Goal: Task Accomplishment & Management: Use online tool/utility

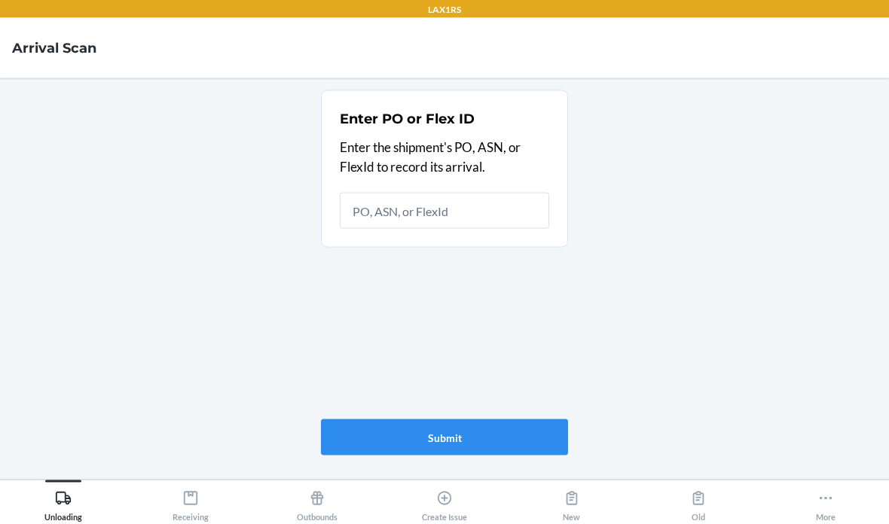
scroll to position [50, 0]
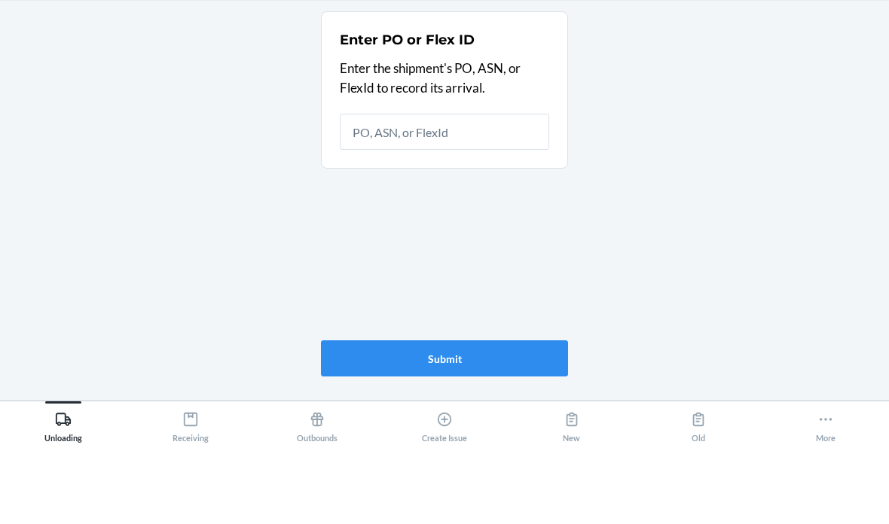
click at [246, 138] on main "Enter PO or Flex ID Enter the shipment's PO, ASN, or FlexId to record its arriv…" at bounding box center [444, 279] width 889 height 402
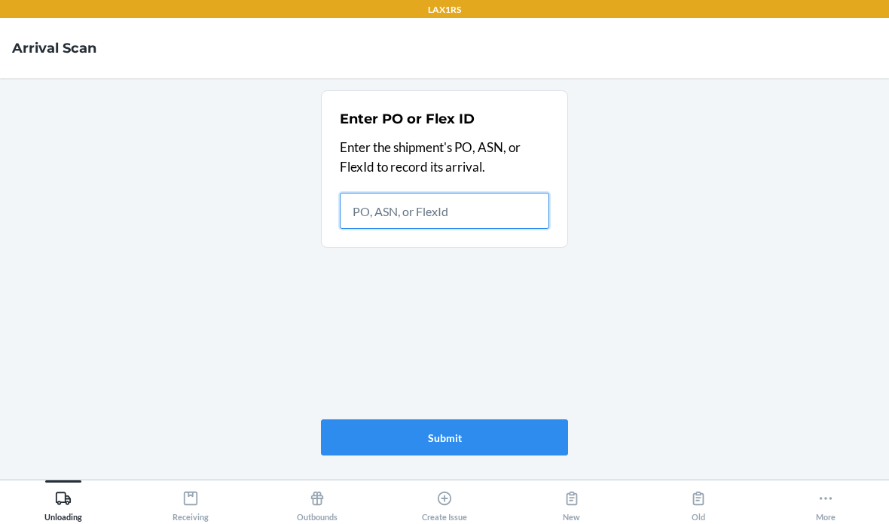
click at [447, 193] on input "text" at bounding box center [444, 211] width 209 height 36
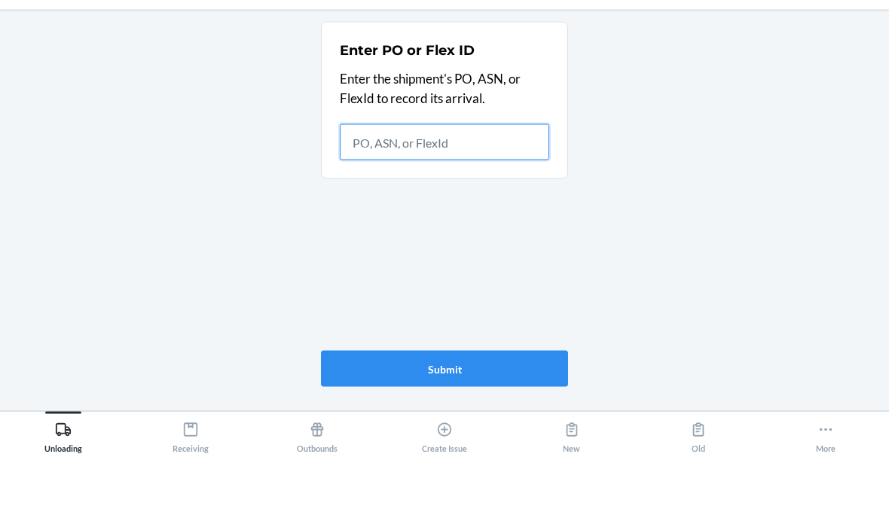
type input "9"
type input "9891487"
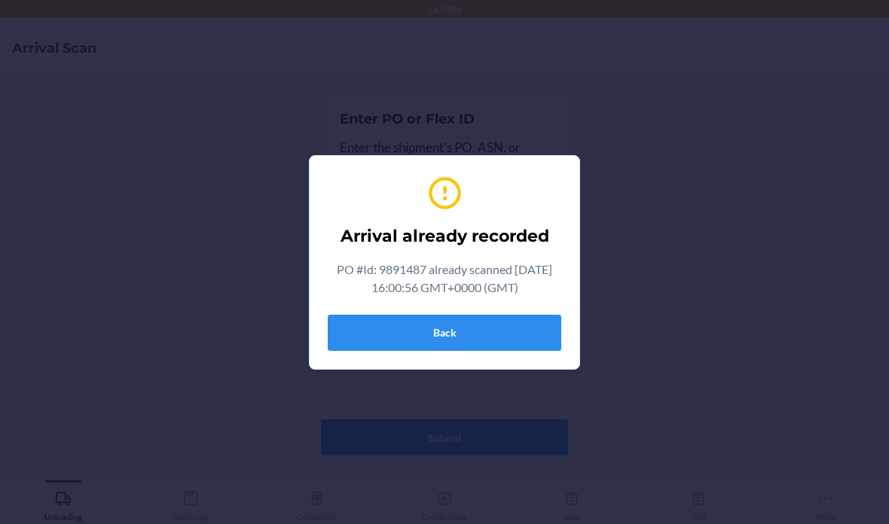
click at [448, 329] on button "Back" at bounding box center [445, 333] width 234 height 36
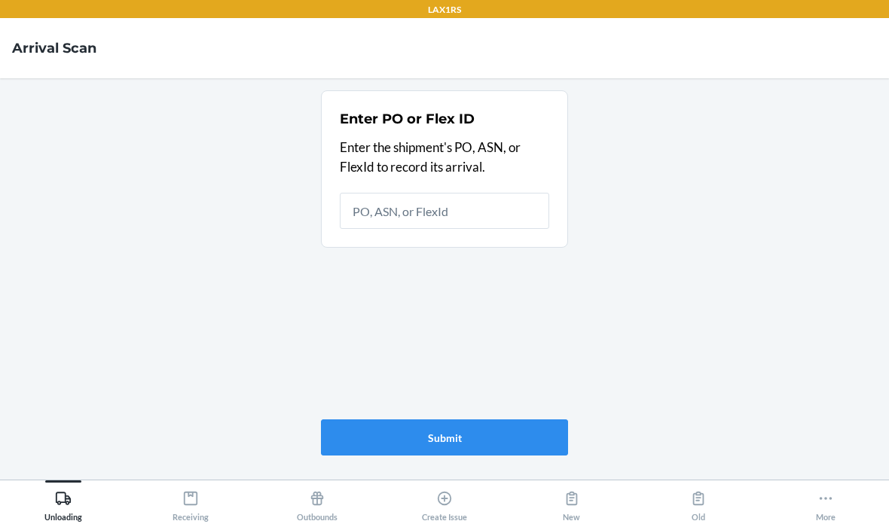
click at [188, 502] on icon at bounding box center [190, 498] width 17 height 17
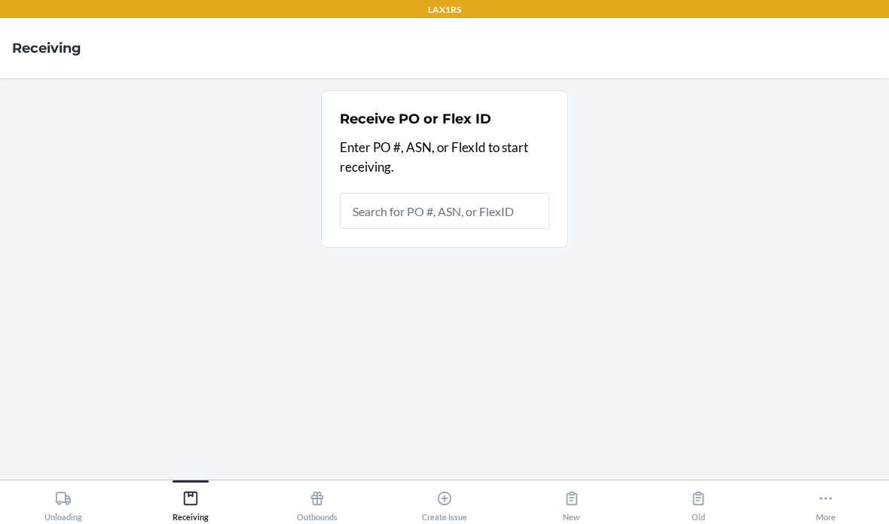
click at [427, 193] on input "text" at bounding box center [444, 211] width 209 height 36
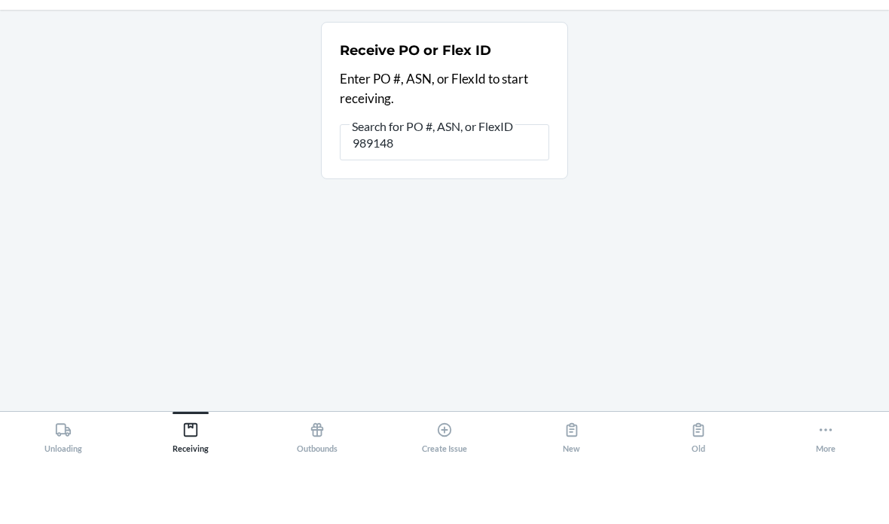
type input "9891487"
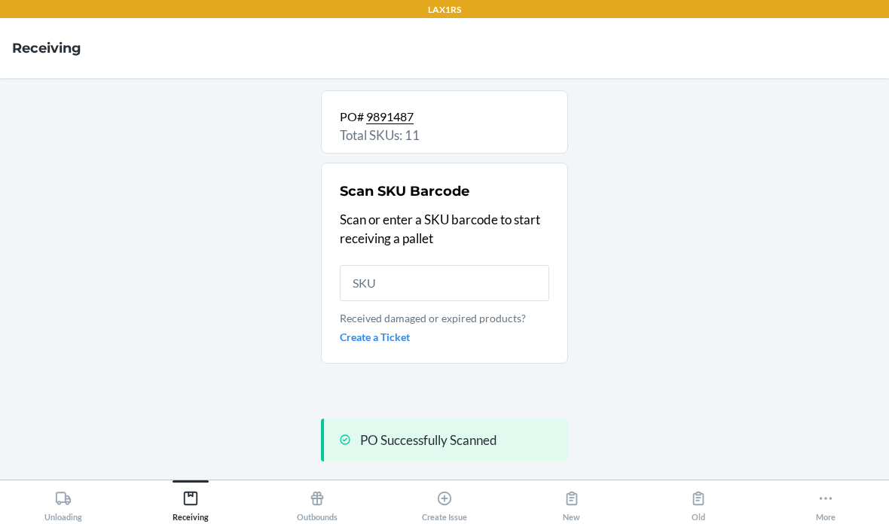
click at [421, 265] on input "text" at bounding box center [444, 283] width 209 height 36
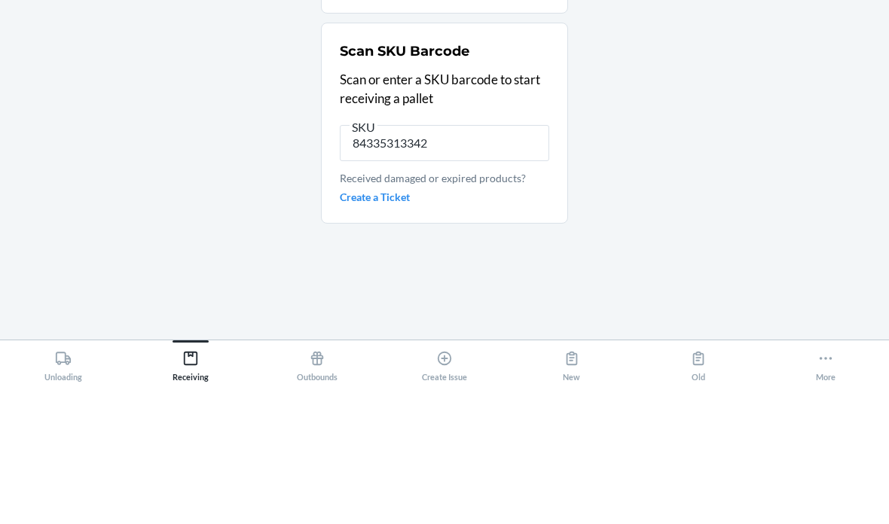
type input "843353133427"
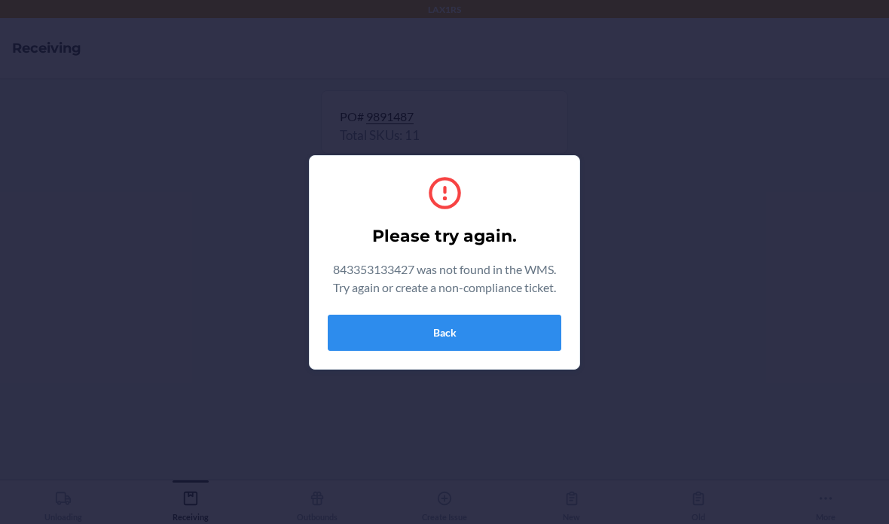
click at [450, 336] on button "Back" at bounding box center [445, 333] width 234 height 36
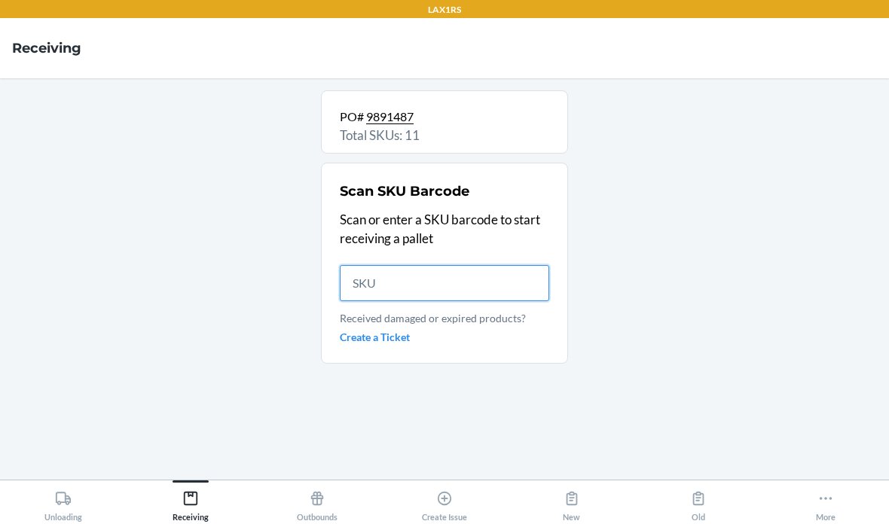
click at [395, 265] on input "text" at bounding box center [444, 283] width 209 height 36
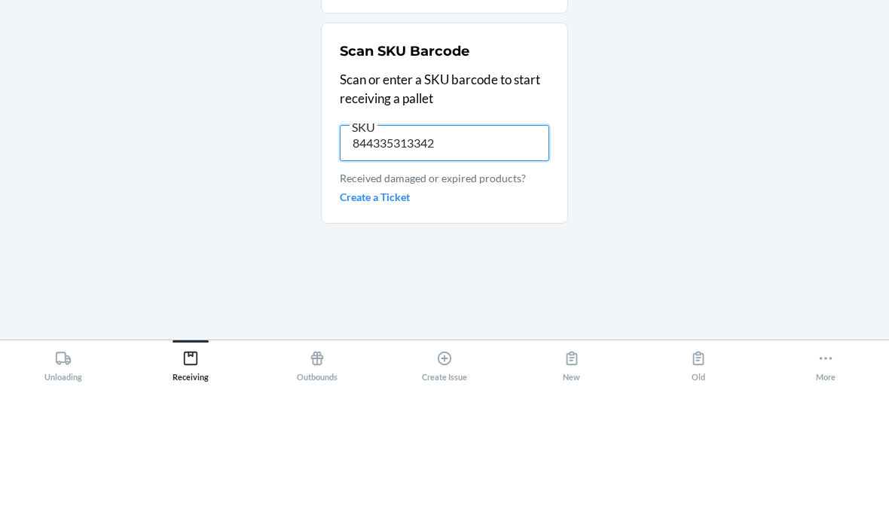
type input "8443353133427"
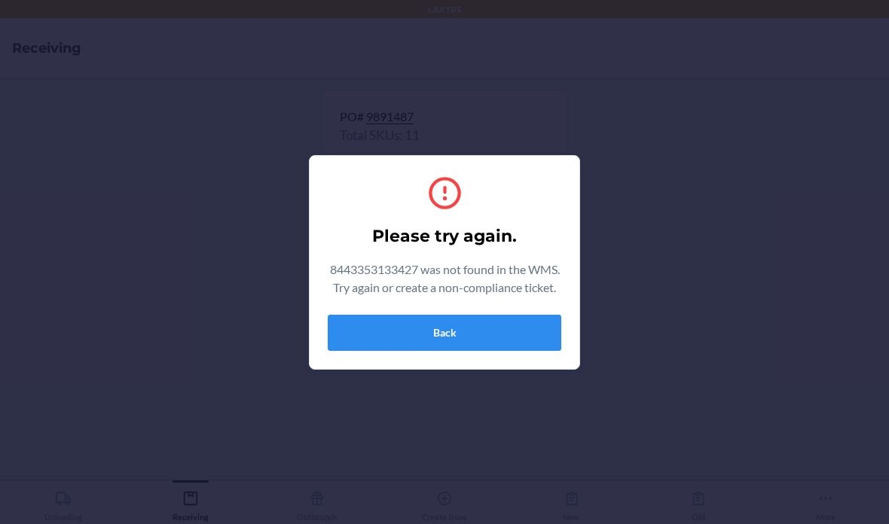
click at [475, 334] on button "Back" at bounding box center [445, 333] width 234 height 36
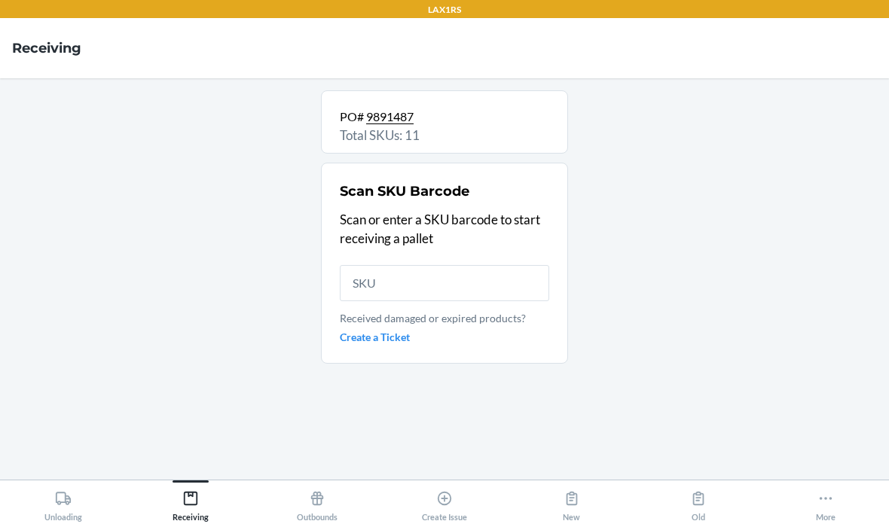
click at [481, 421] on section "PO# 9891487 Total SKUs: 11 Scan SKU Barcode Scan or enter a SKU barcode to star…" at bounding box center [444, 278] width 247 height 377
click at [56, 499] on icon at bounding box center [63, 498] width 15 height 13
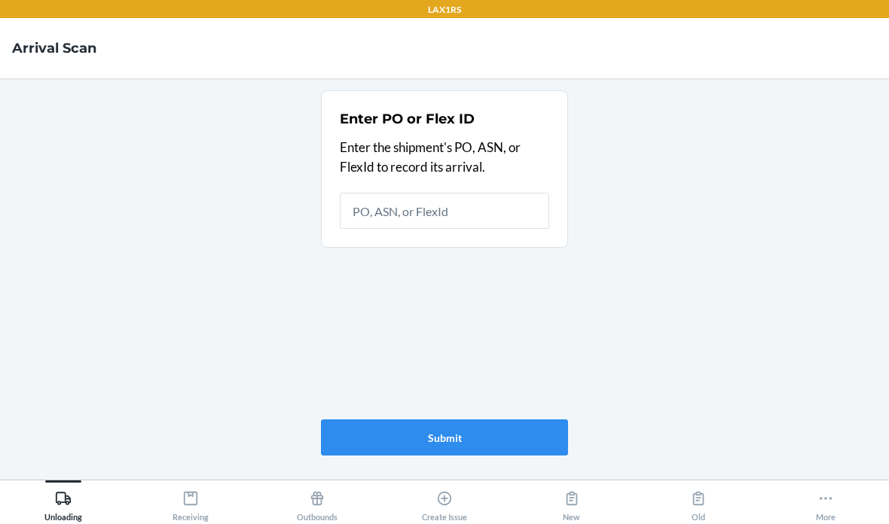
click at [195, 508] on div "Receiving" at bounding box center [191, 503] width 36 height 38
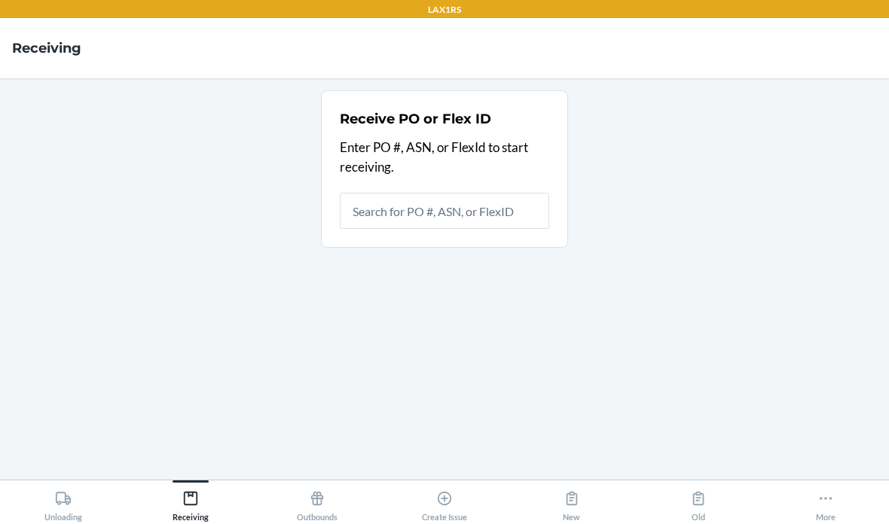
click at [447, 193] on input "text" at bounding box center [444, 211] width 209 height 36
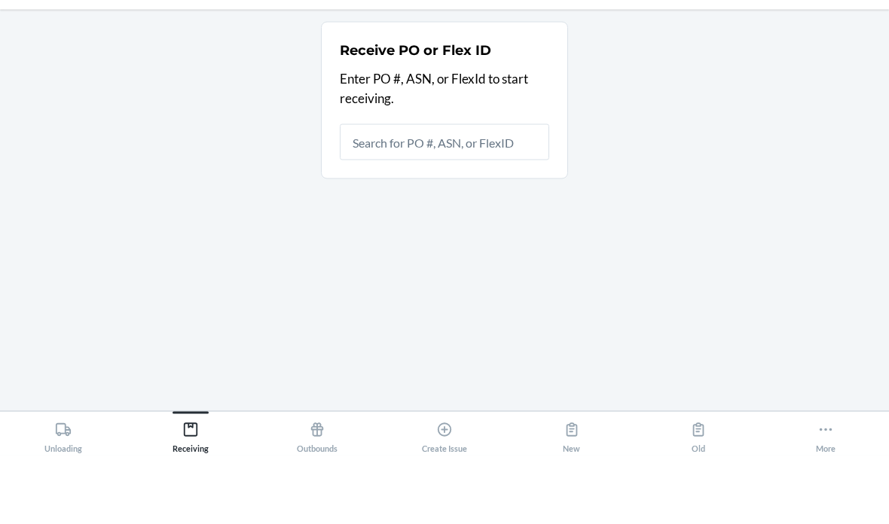
click at [701, 99] on div "Receive PO or Flex ID Enter PO #, ASN, or FlexId to start receiving." at bounding box center [444, 278] width 865 height 377
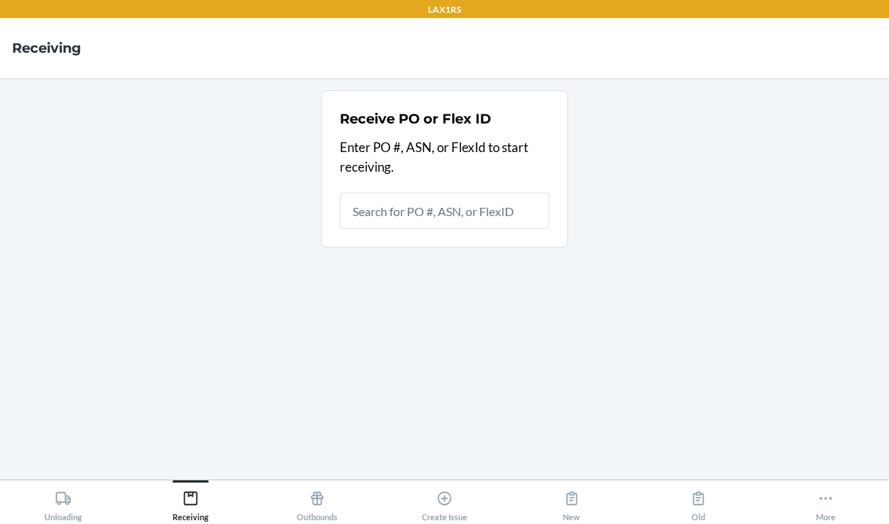
click at [70, 493] on icon at bounding box center [63, 498] width 17 height 17
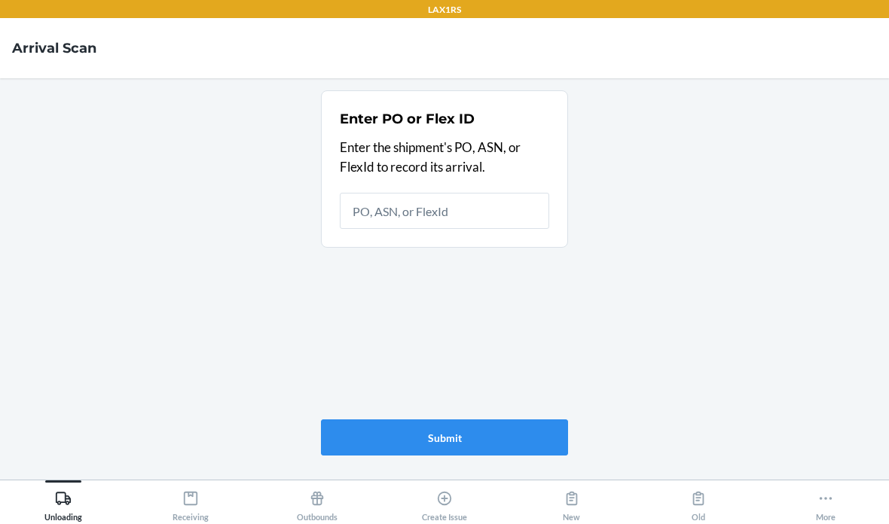
click at [180, 510] on div "Receiving" at bounding box center [191, 503] width 36 height 38
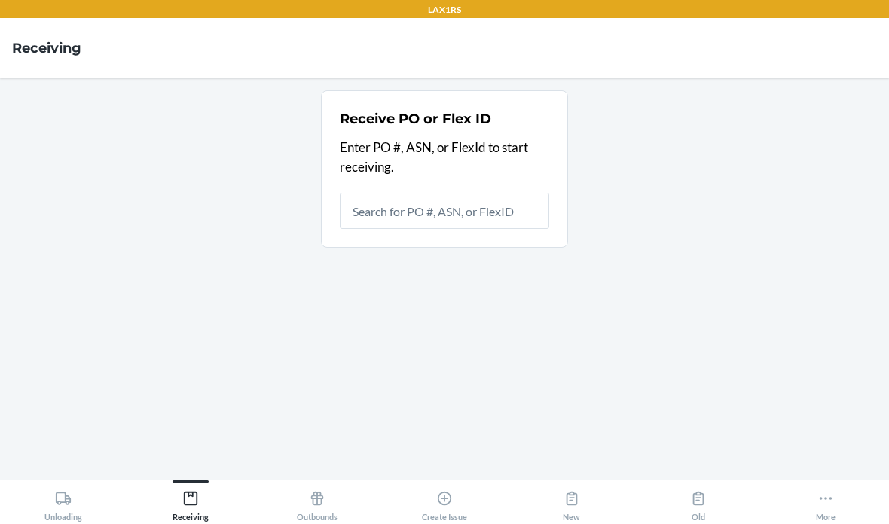
click at [454, 193] on input "text" at bounding box center [444, 211] width 209 height 36
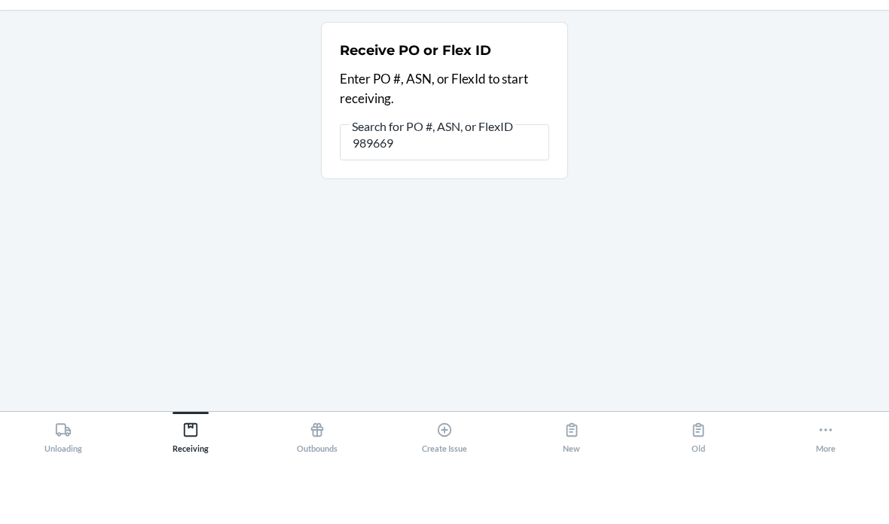
type input "9896691"
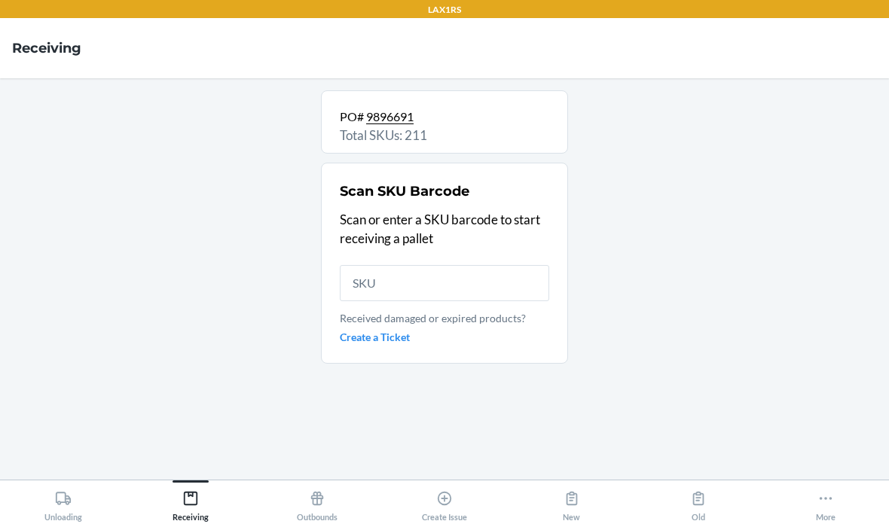
click at [442, 265] on input "text" at bounding box center [444, 283] width 209 height 36
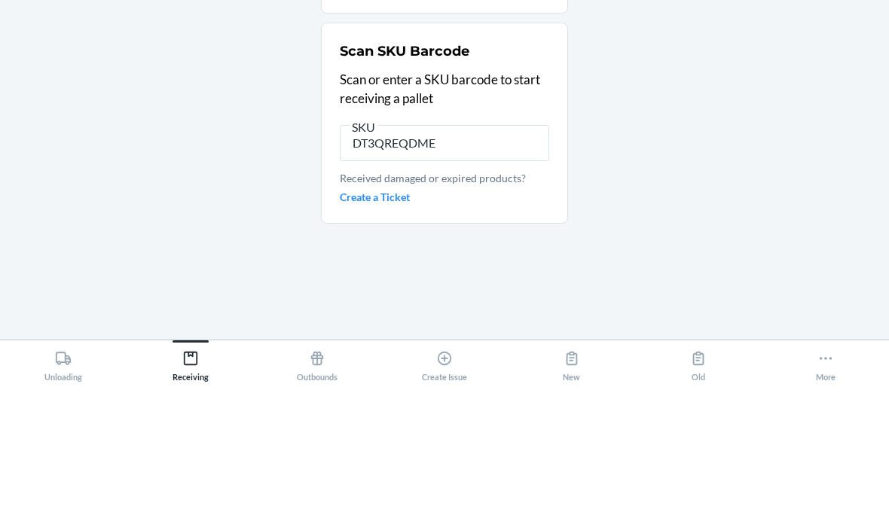
type input "DT3QREQDMEB"
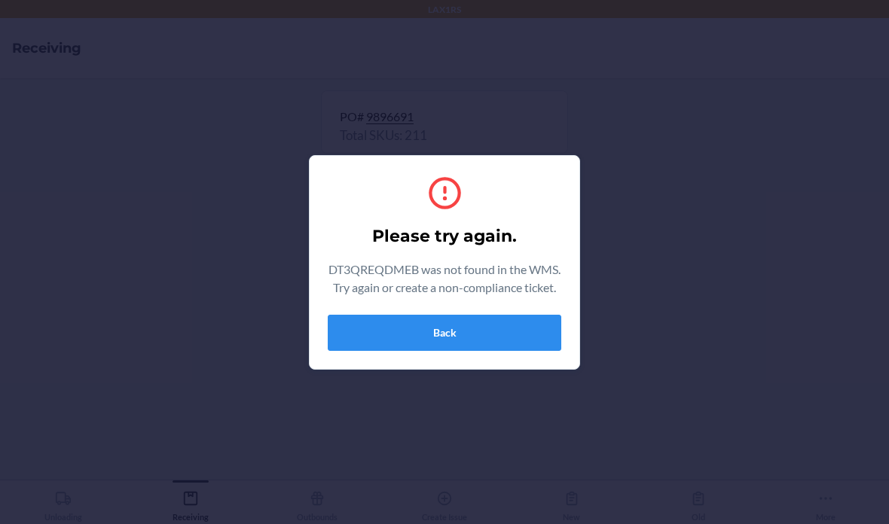
click at [499, 342] on button "Back" at bounding box center [445, 333] width 234 height 36
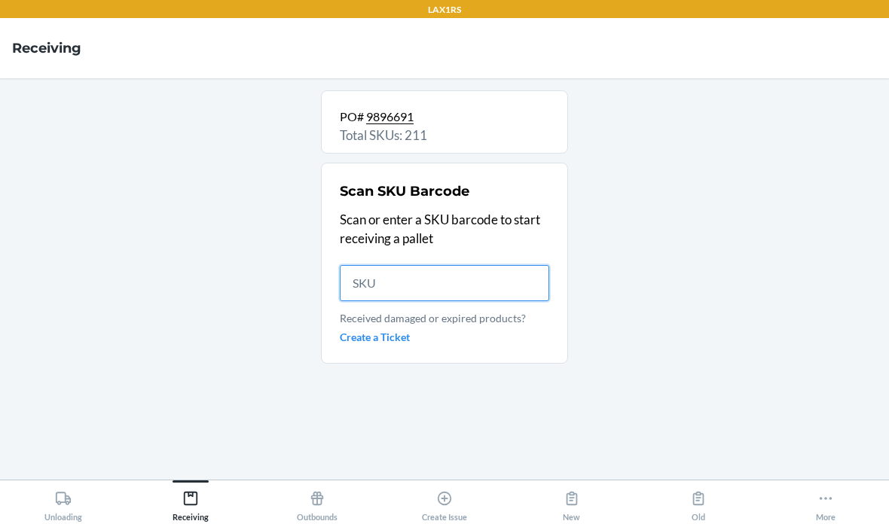
click at [487, 265] on input "text" at bounding box center [444, 283] width 209 height 36
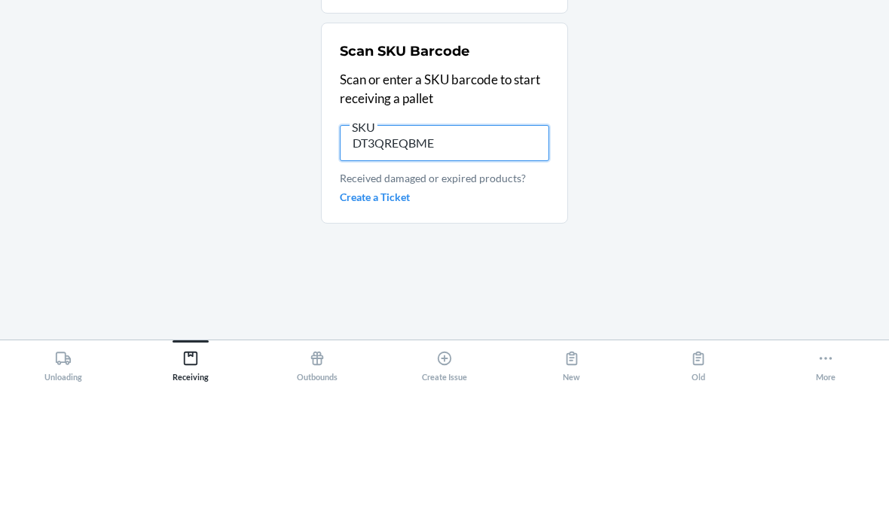
type input "DT3QREQBMEB"
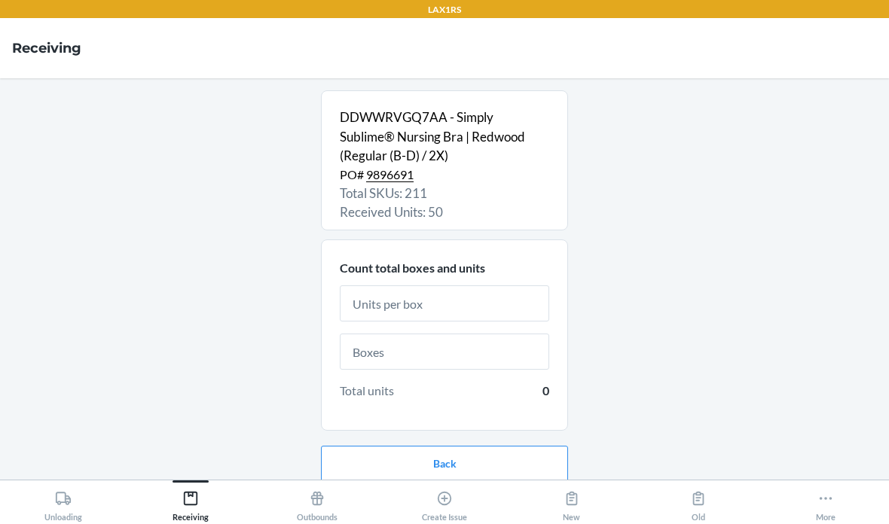
click at [496, 286] on input "text" at bounding box center [444, 304] width 209 height 36
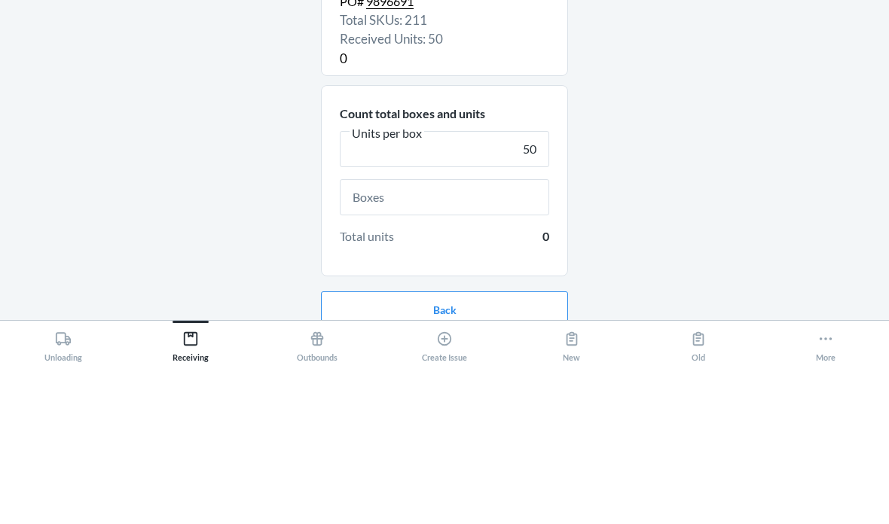
scroll to position [13, 0]
type input "50"
click at [528, 340] on input "text" at bounding box center [444, 358] width 209 height 36
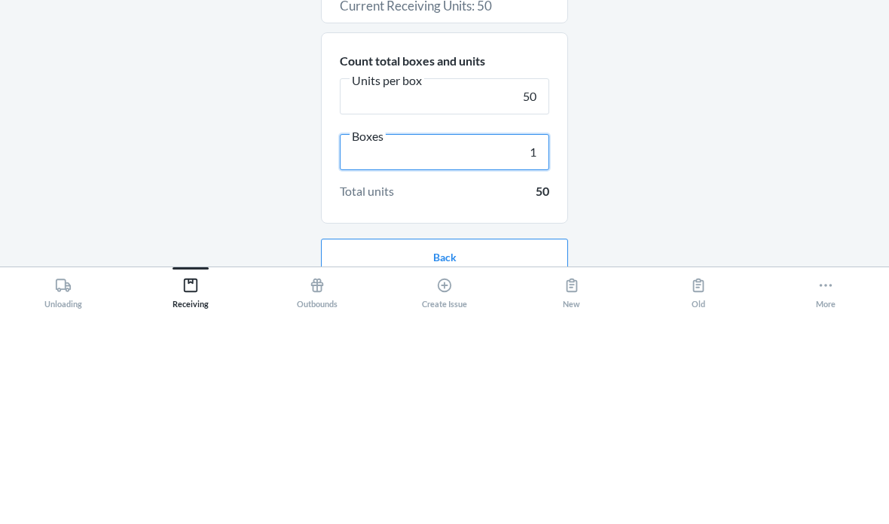
type input "1"
click at [653, 97] on div "DDWWRVGQ7AA - Simply Sublime® Nursing Bra | Redwood (Regular (B-D) / 2X) PO# 98…" at bounding box center [444, 266] width 865 height 377
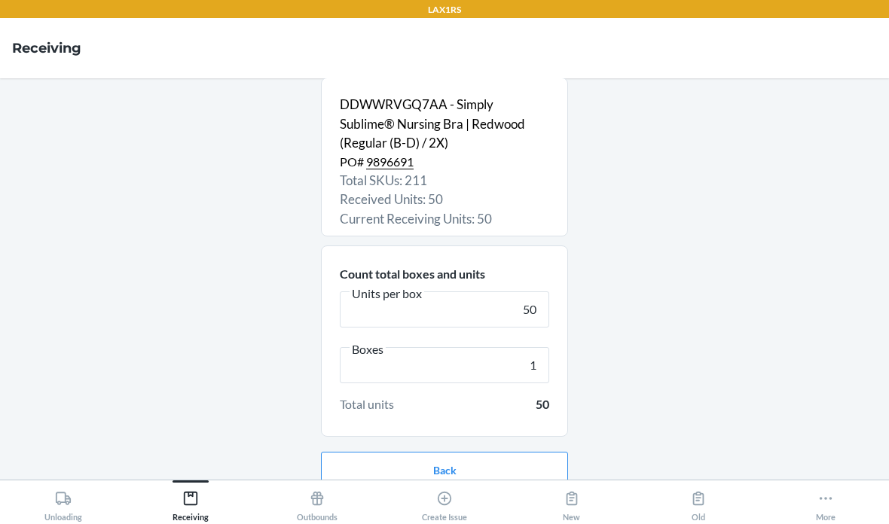
click at [460, 500] on button "Continue" at bounding box center [444, 518] width 247 height 36
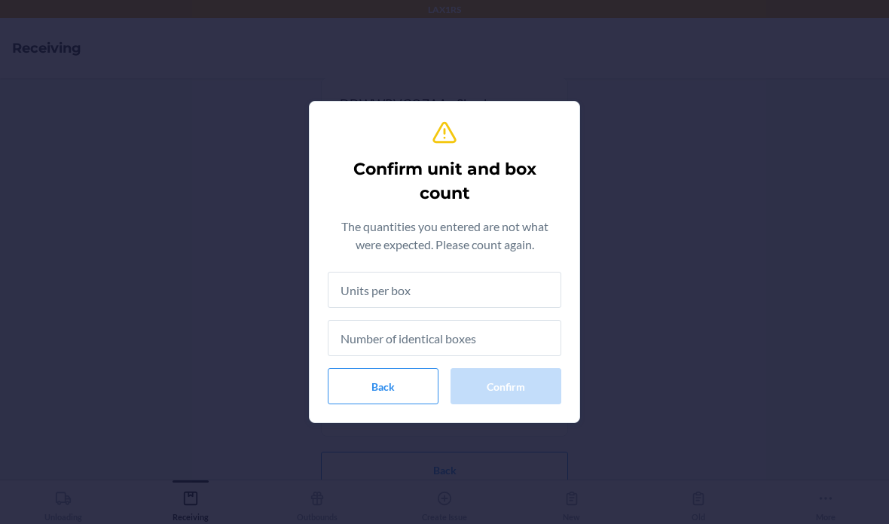
click at [483, 286] on input "text" at bounding box center [445, 290] width 234 height 36
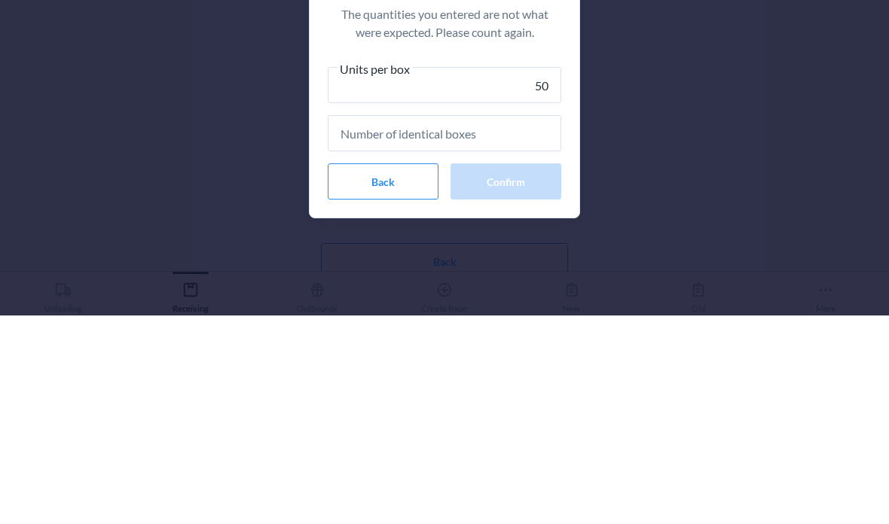
type input "50"
click at [641, 105] on div "Confirm unit and box count The quantities you entered are not what were expecte…" at bounding box center [444, 262] width 889 height 524
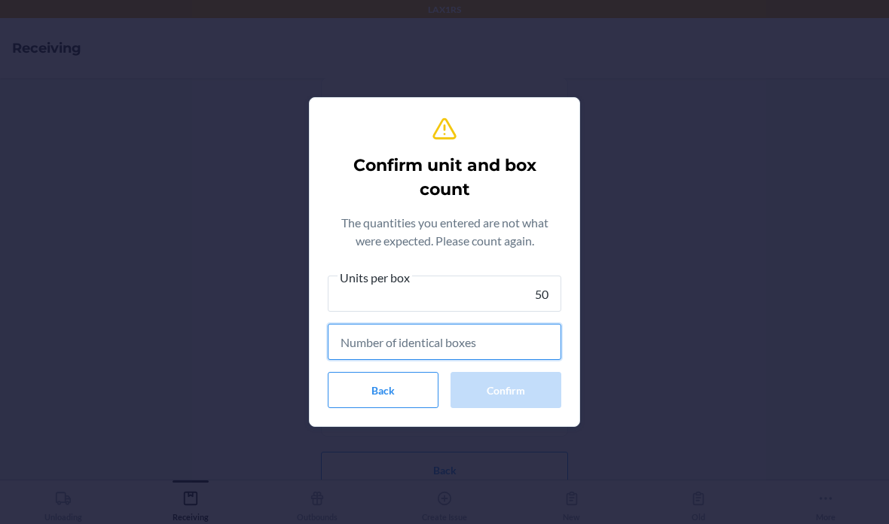
click at [481, 328] on input "text" at bounding box center [445, 342] width 234 height 36
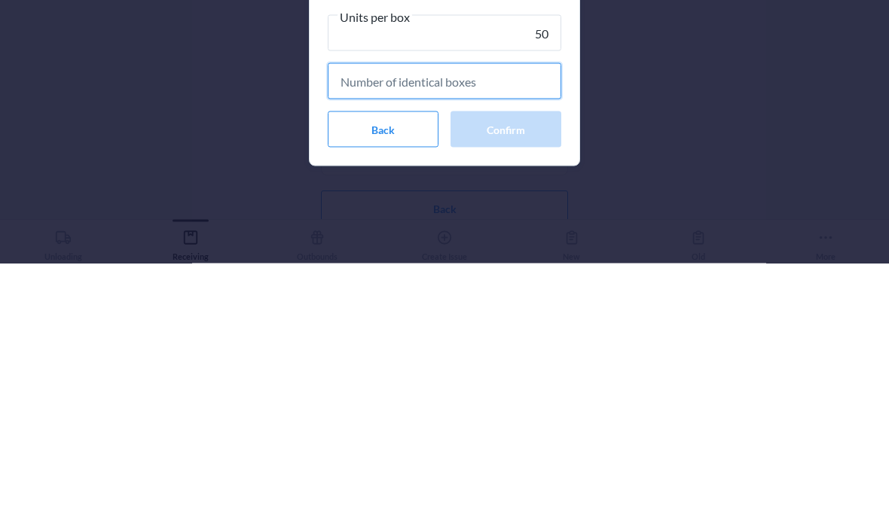
type input "1"
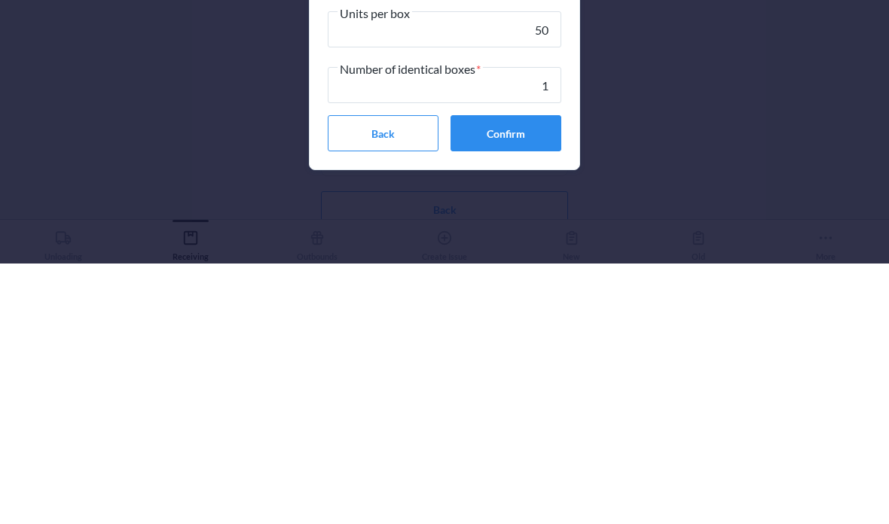
click at [537, 376] on button "Confirm" at bounding box center [505, 394] width 111 height 36
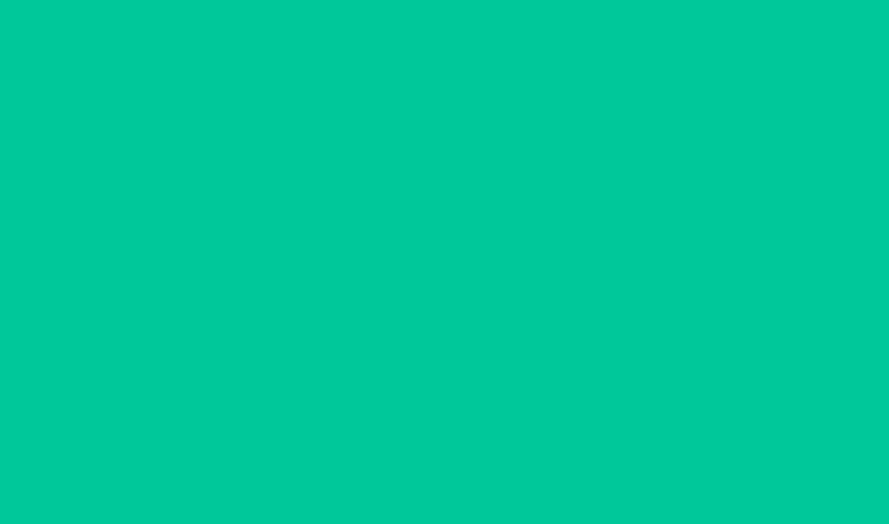
scroll to position [0, 0]
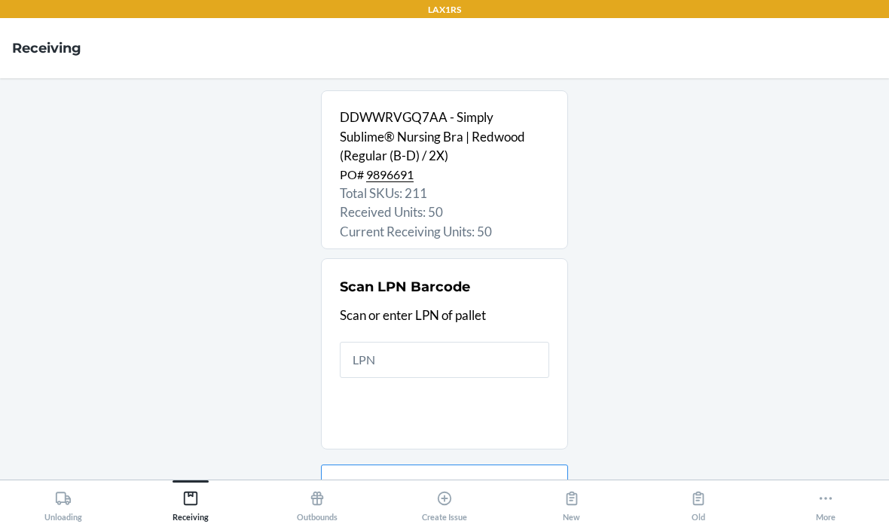
click at [490, 342] on input "text" at bounding box center [444, 360] width 209 height 36
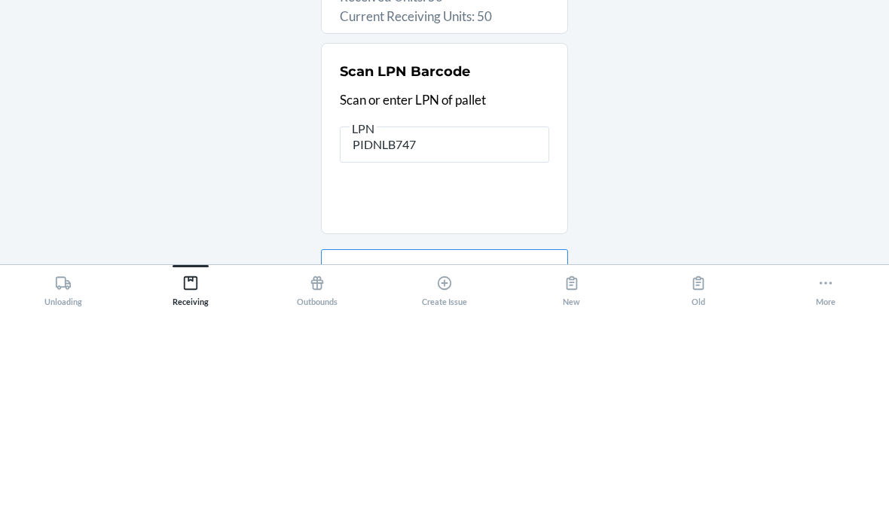
type input "PIDNLB747X"
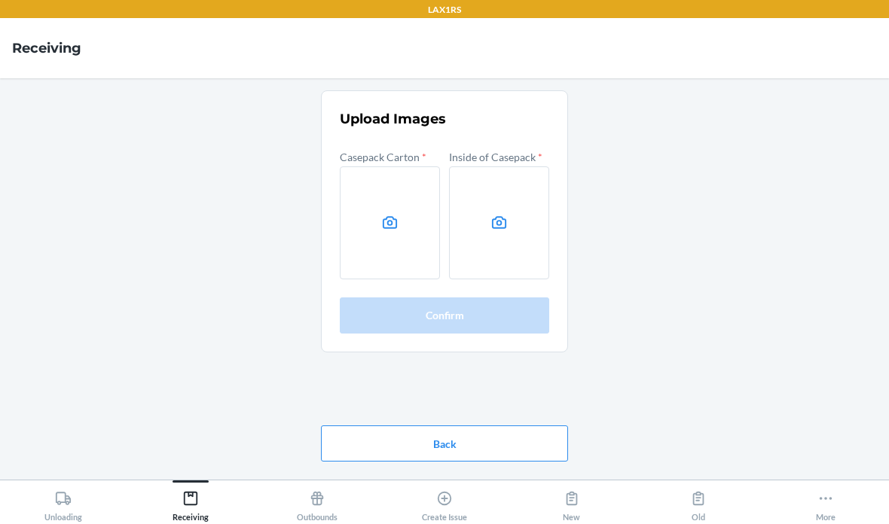
click at [410, 179] on label at bounding box center [390, 222] width 100 height 113
click at [0, 0] on input "file" at bounding box center [0, 0] width 0 height 0
click at [500, 179] on label at bounding box center [499, 222] width 100 height 113
click at [0, 0] on input "file" at bounding box center [0, 0] width 0 height 0
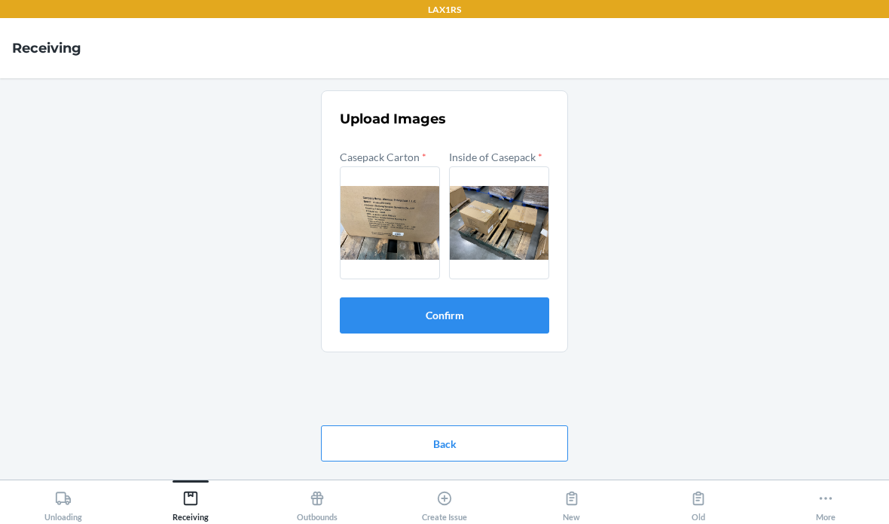
click at [502, 298] on button "Confirm" at bounding box center [444, 316] width 209 height 36
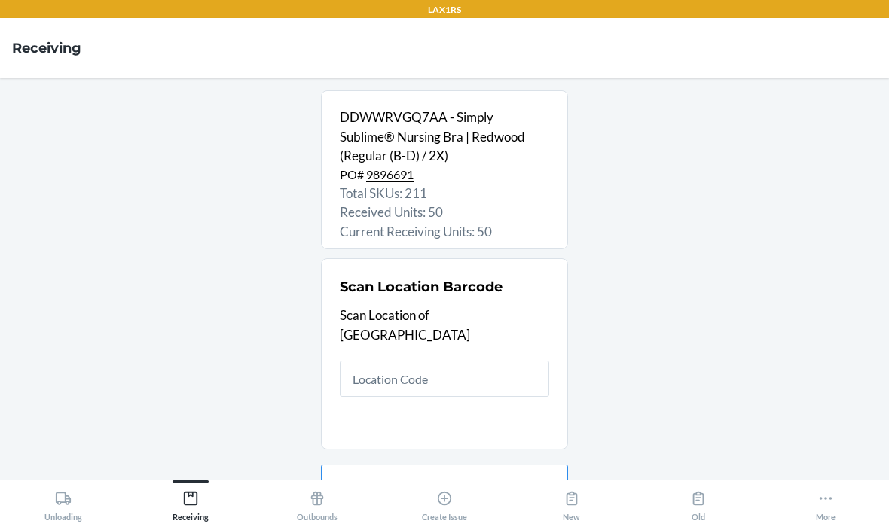
click at [492, 361] on input "text" at bounding box center [444, 379] width 209 height 36
click at [450, 361] on input "text" at bounding box center [444, 379] width 209 height 36
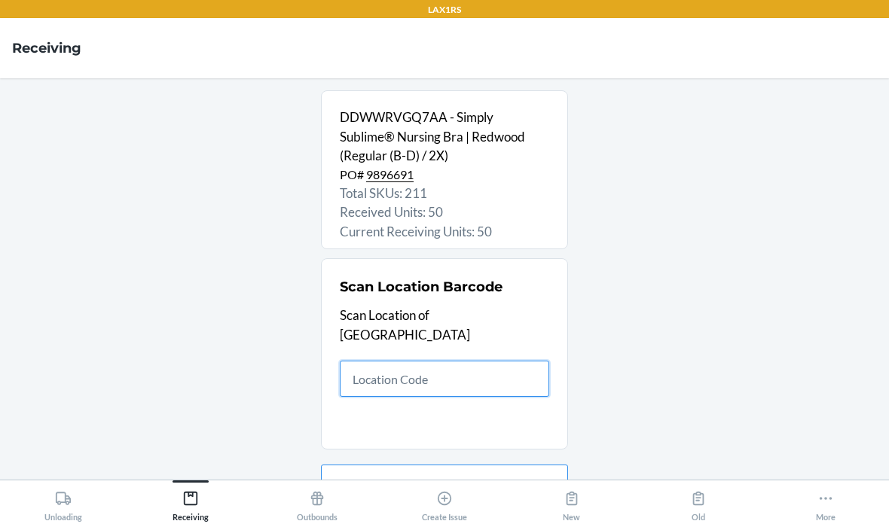
click at [432, 361] on input "text" at bounding box center [444, 379] width 209 height 36
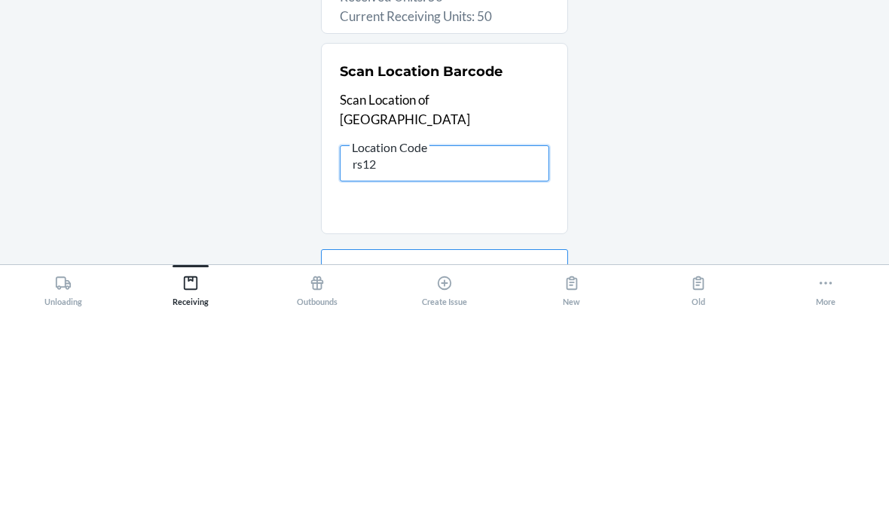
type input "rs121"
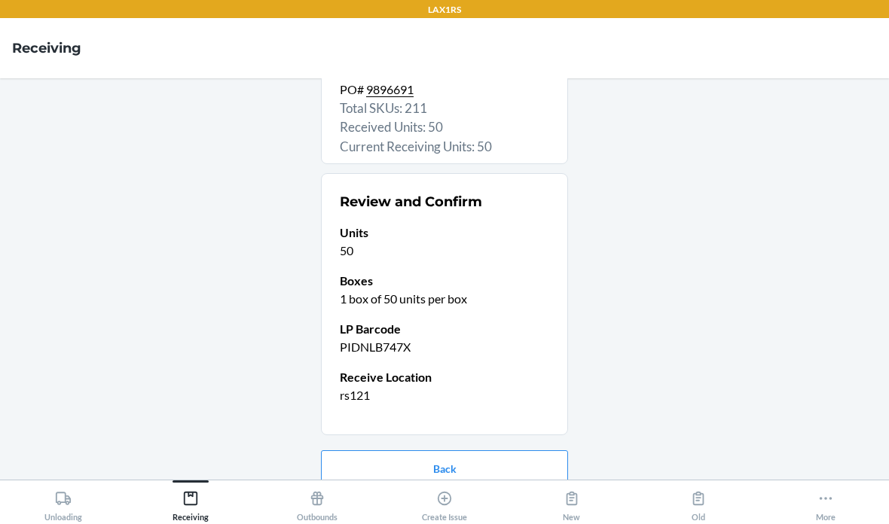
scroll to position [84, 0]
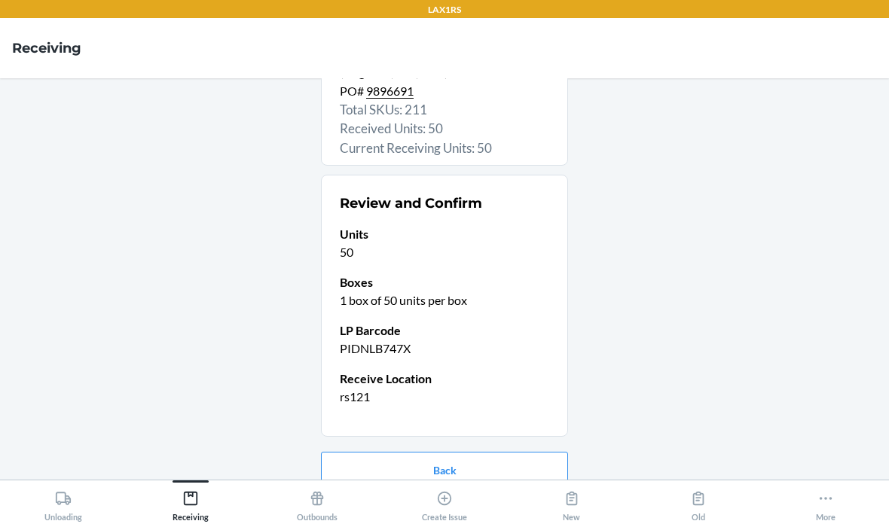
click at [512, 500] on button "Confirm receive" at bounding box center [444, 518] width 247 height 36
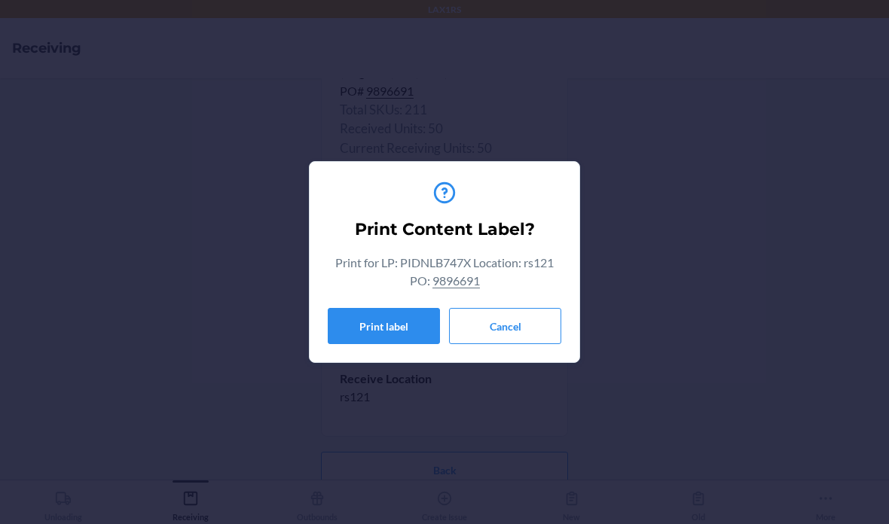
click at [529, 337] on button "Cancel" at bounding box center [505, 326] width 112 height 36
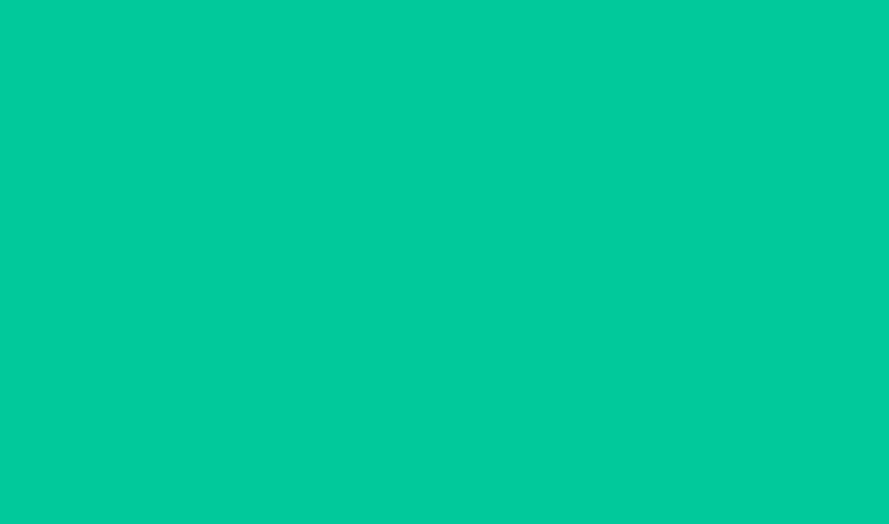
scroll to position [0, 0]
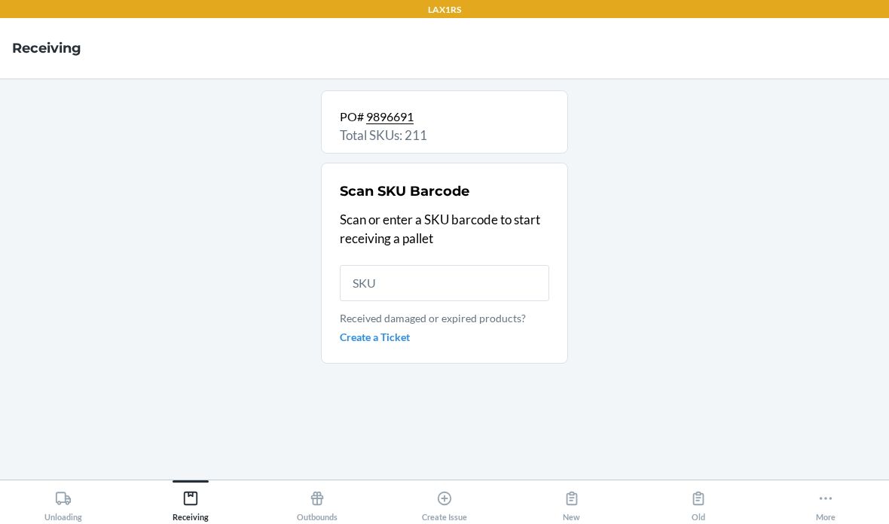
click at [75, 506] on div "Unloading" at bounding box center [63, 503] width 38 height 38
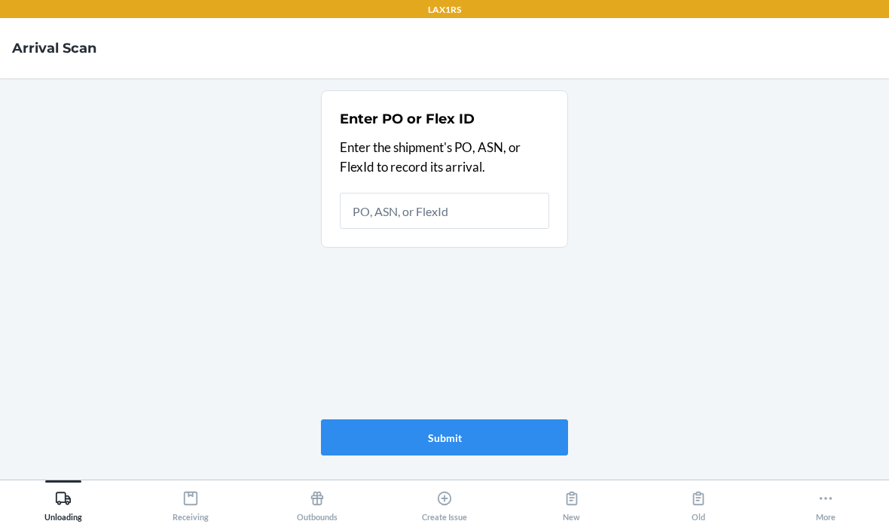
click at [179, 516] on div "Receiving" at bounding box center [191, 503] width 36 height 38
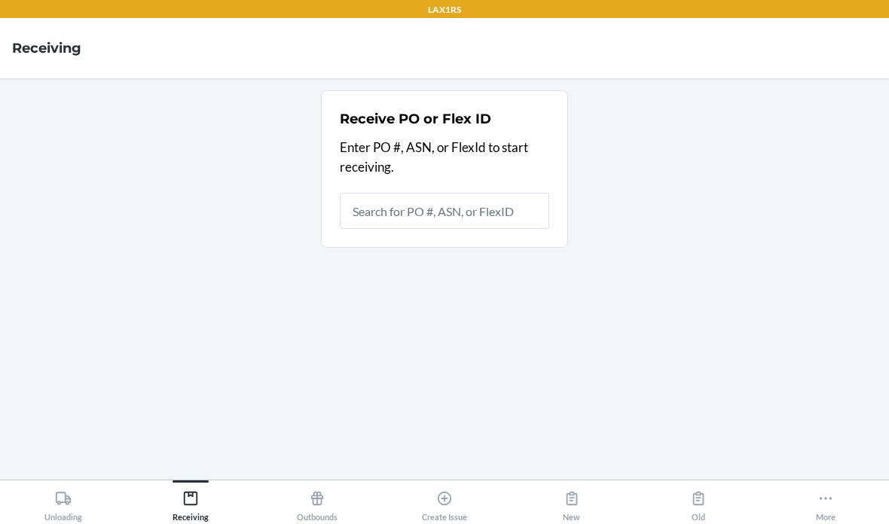
click at [470, 193] on input "text" at bounding box center [444, 211] width 209 height 36
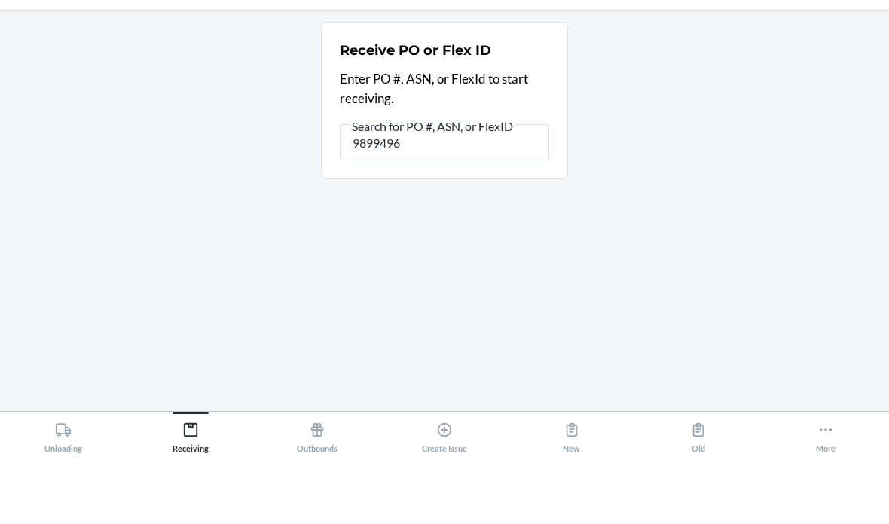
type input "98994963"
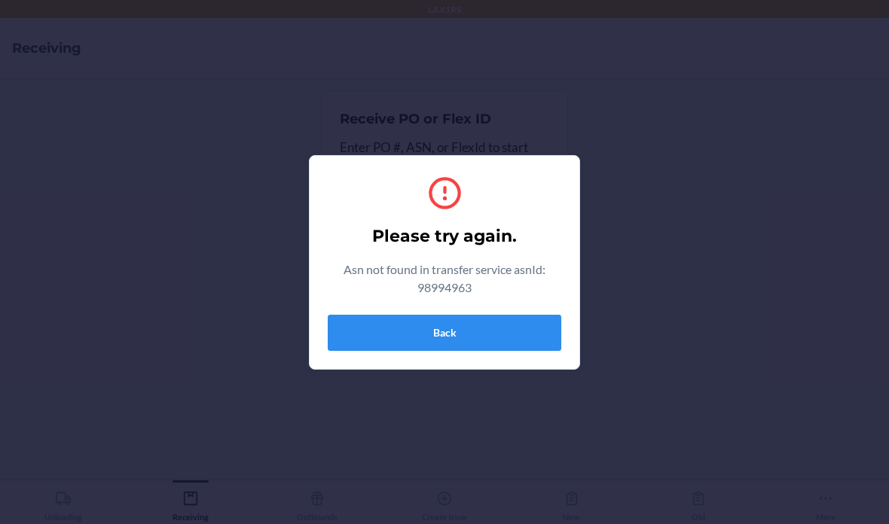
click at [484, 342] on button "Back" at bounding box center [445, 333] width 234 height 36
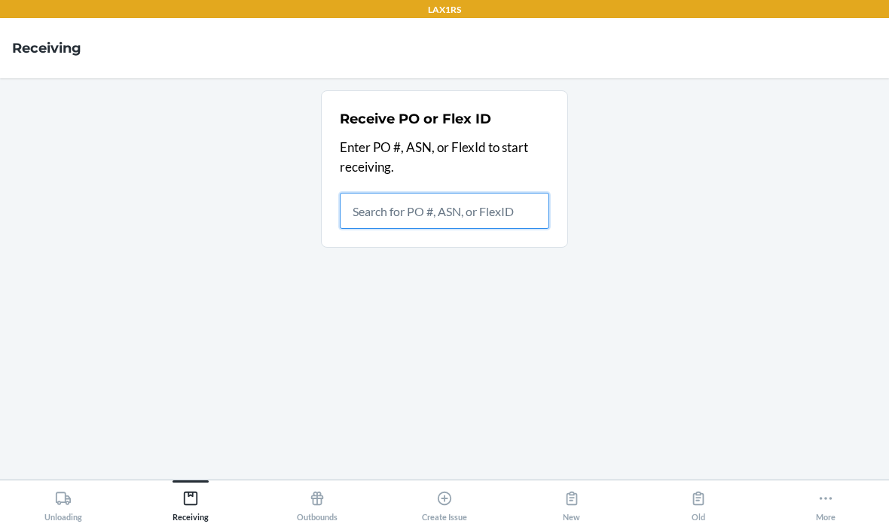
click at [441, 193] on input "text" at bounding box center [444, 211] width 209 height 36
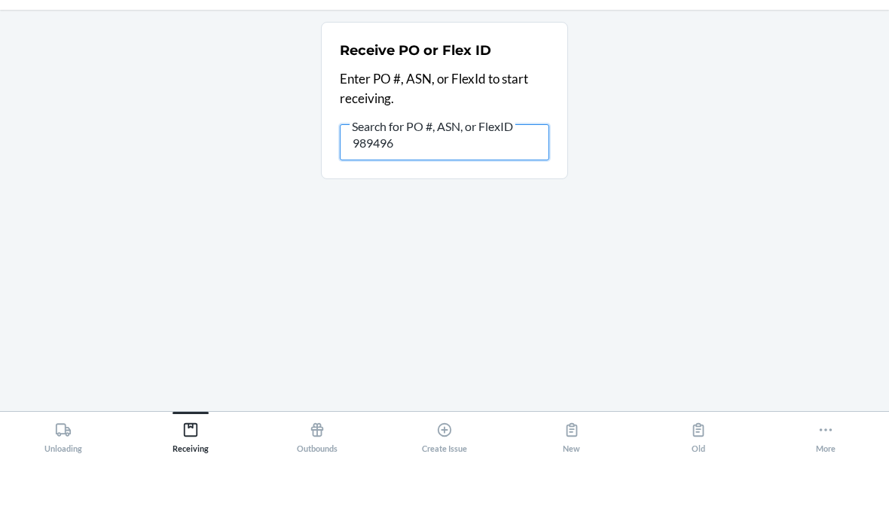
type input "9894963"
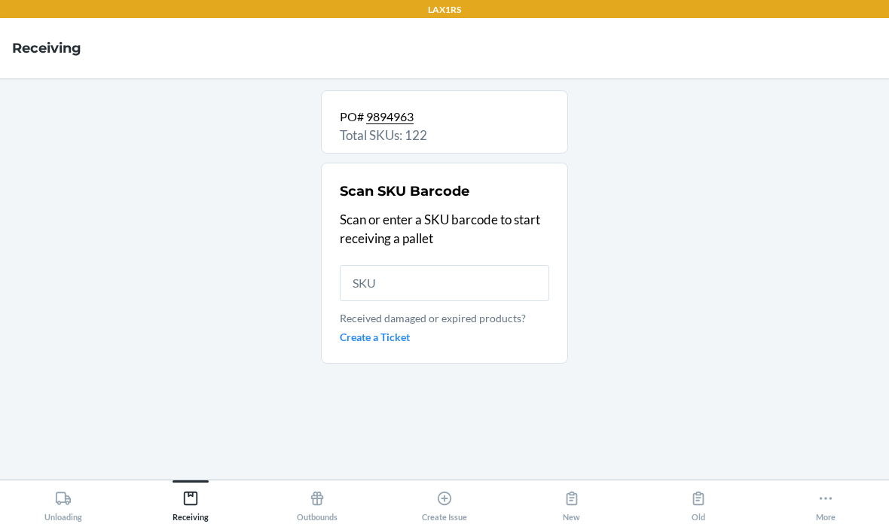
click at [420, 265] on input "text" at bounding box center [444, 283] width 209 height 36
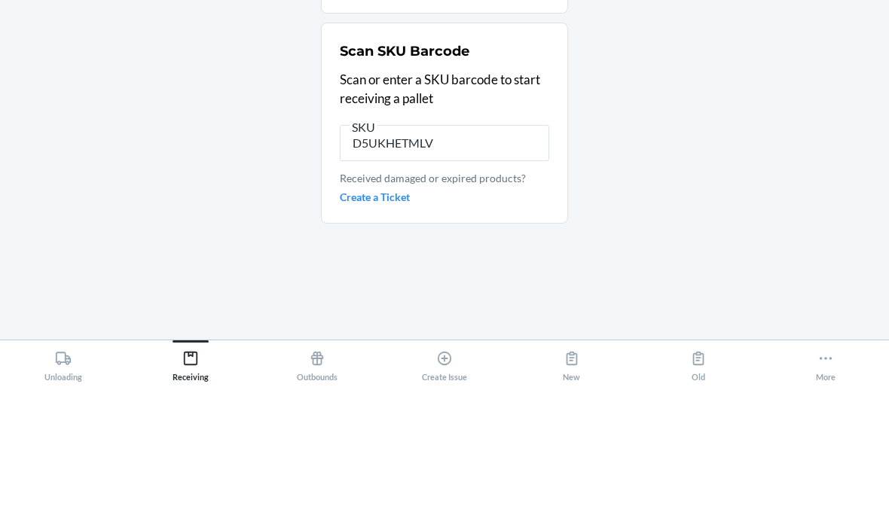
type input "D5UKHETMLVL"
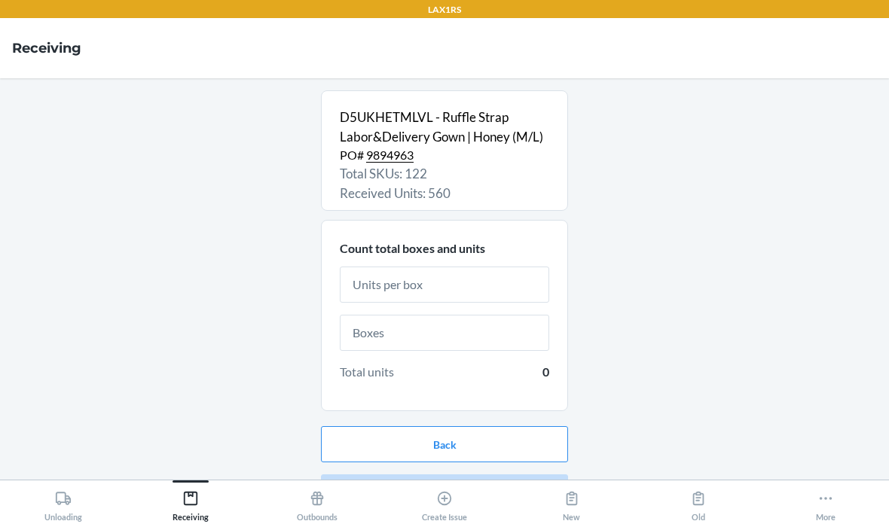
click at [497, 267] on input "text" at bounding box center [444, 285] width 209 height 36
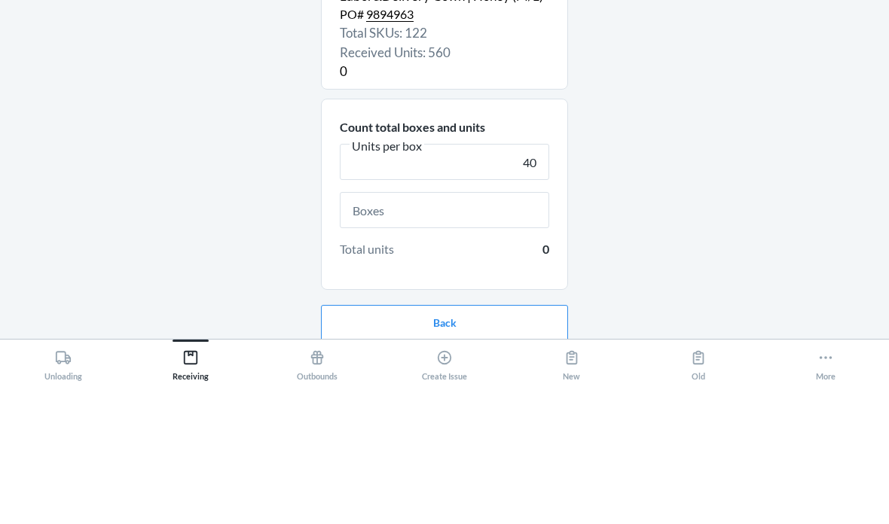
type input "40"
click at [516, 333] on input "text" at bounding box center [444, 351] width 209 height 36
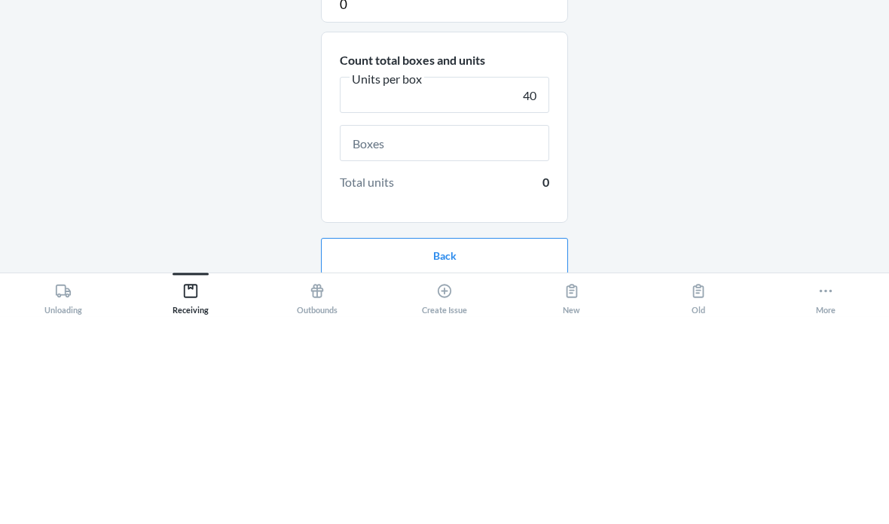
click at [685, 116] on div "D5UKHETMLVL - Ruffle Strap Labor&Delivery Gown | Honey (M/L) PO# 9894963 Total …" at bounding box center [444, 278] width 865 height 377
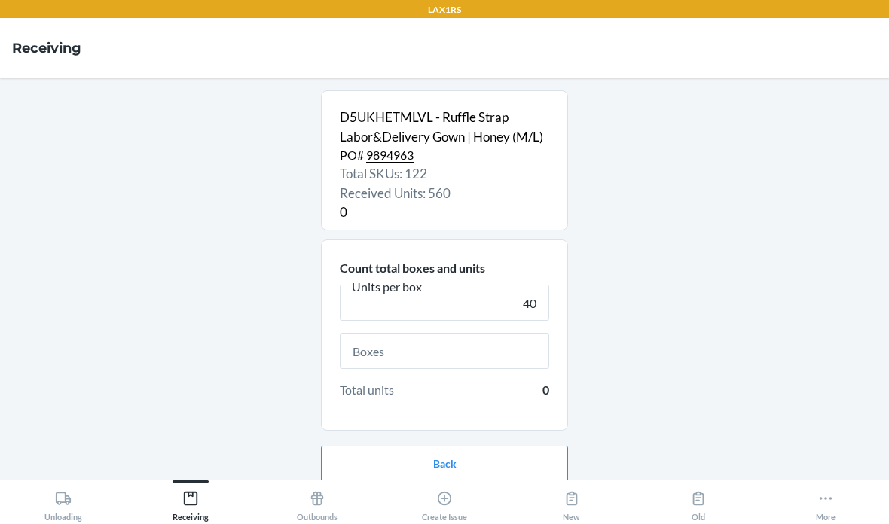
click at [827, 509] on div "More" at bounding box center [826, 503] width 20 height 38
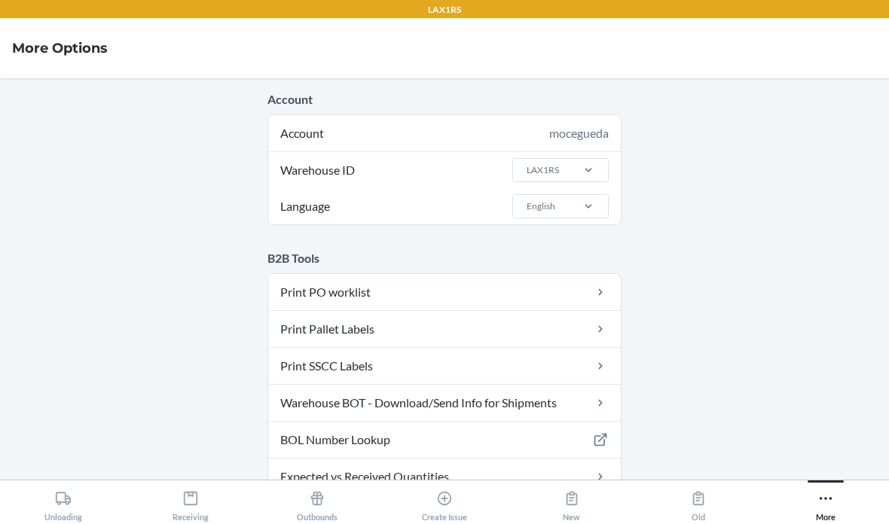
click at [191, 491] on icon at bounding box center [190, 498] width 17 height 17
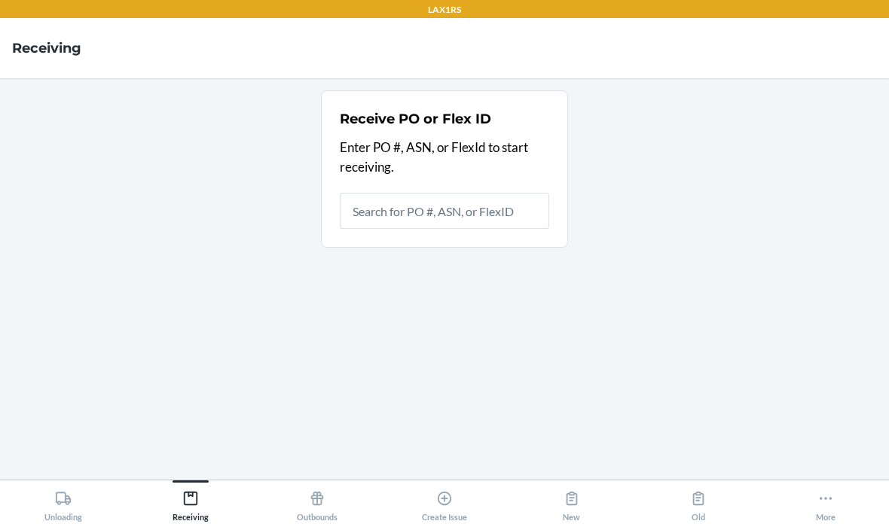
click at [822, 490] on icon at bounding box center [825, 498] width 17 height 17
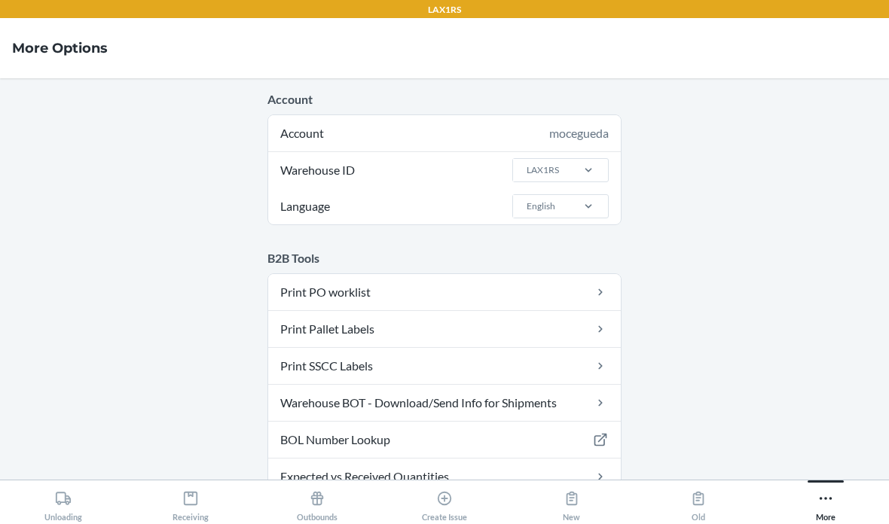
click at [592, 285] on icon at bounding box center [600, 292] width 17 height 15
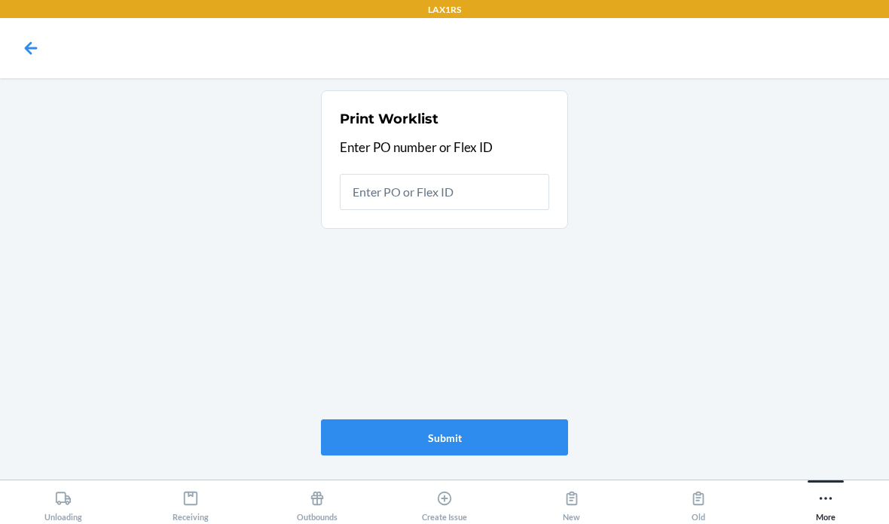
click at [489, 174] on input "text" at bounding box center [444, 192] width 209 height 36
click at [466, 174] on input "text" at bounding box center [444, 192] width 209 height 36
click at [429, 174] on input "text" at bounding box center [444, 192] width 209 height 36
click at [464, 174] on input "text" at bounding box center [444, 192] width 209 height 36
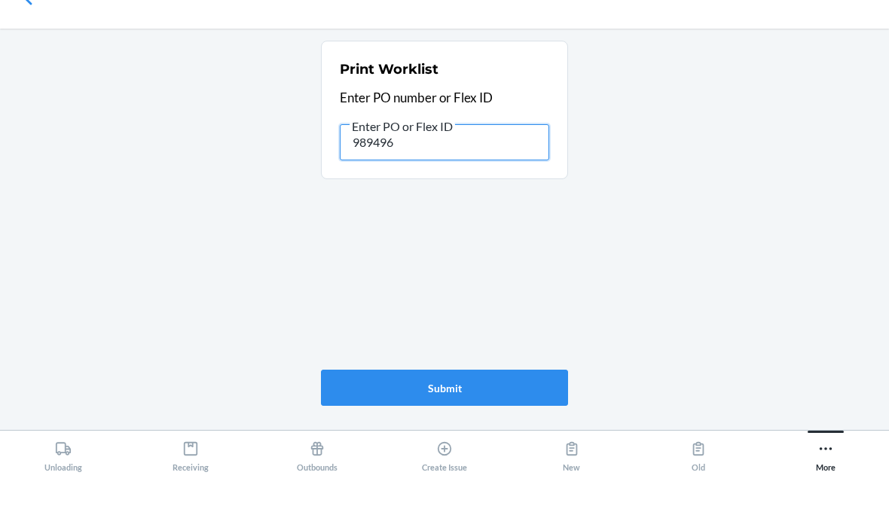
type input "9894963"
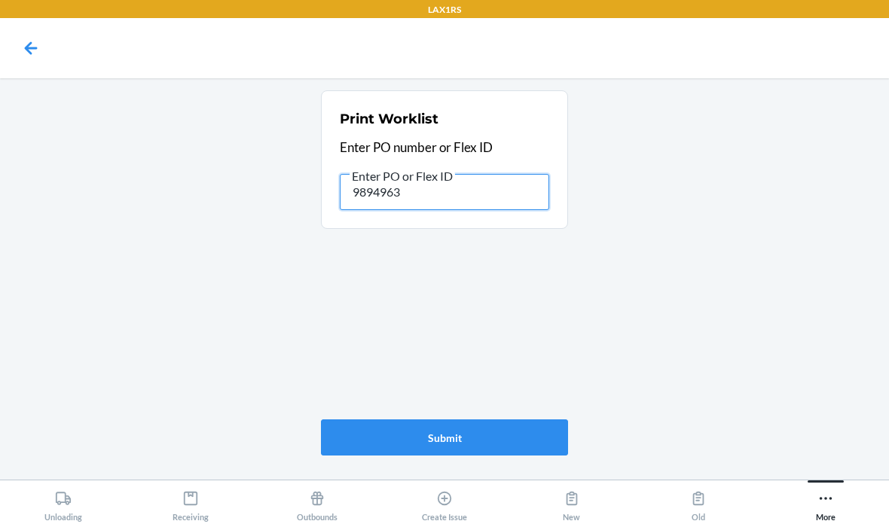
click at [441, 174] on input "9894963" at bounding box center [444, 192] width 209 height 36
click at [194, 502] on icon at bounding box center [190, 498] width 17 height 17
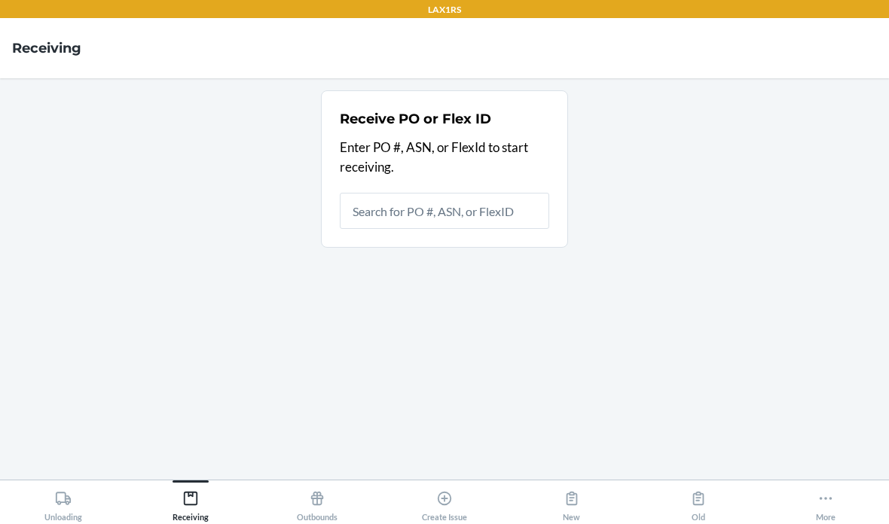
click at [463, 193] on input "text" at bounding box center [444, 211] width 209 height 36
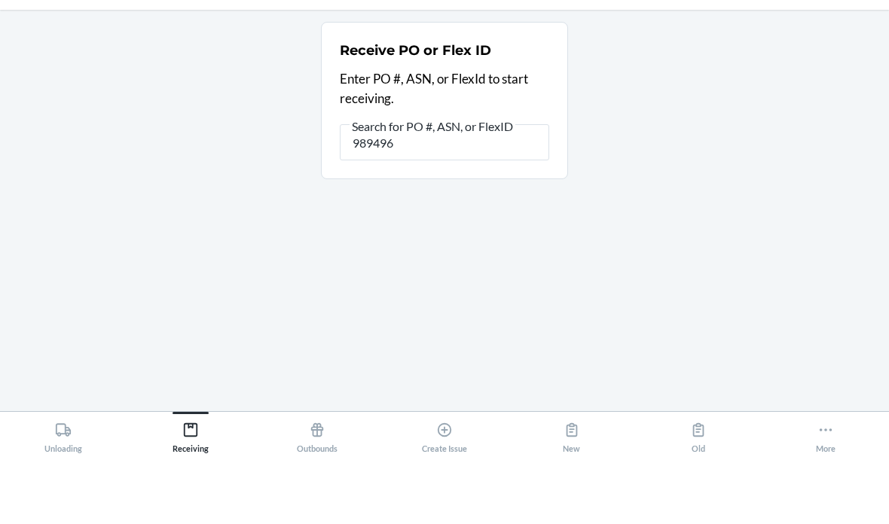
type input "9894963"
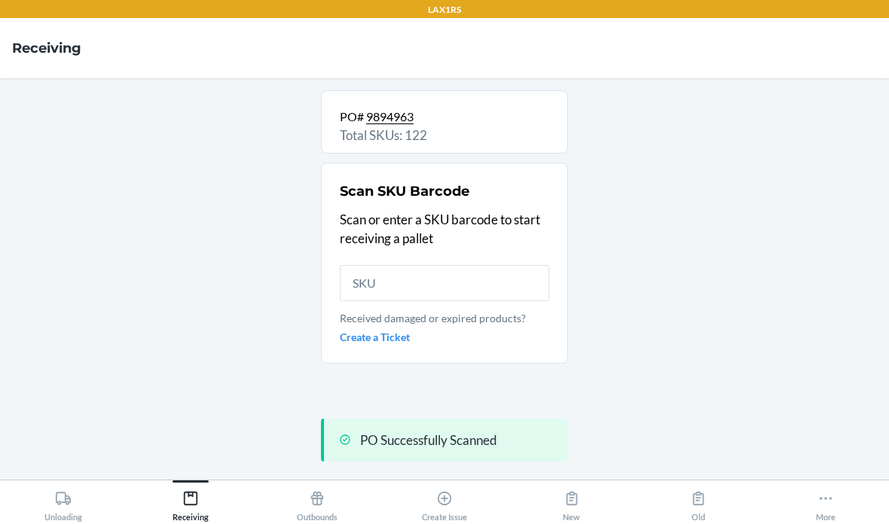
click at [464, 265] on input "text" at bounding box center [444, 283] width 209 height 36
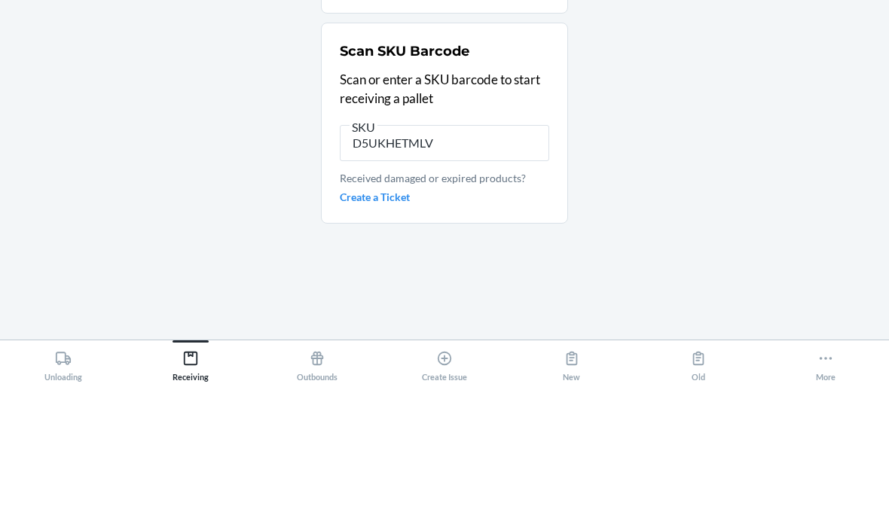
type input "D5UKHETMLVL"
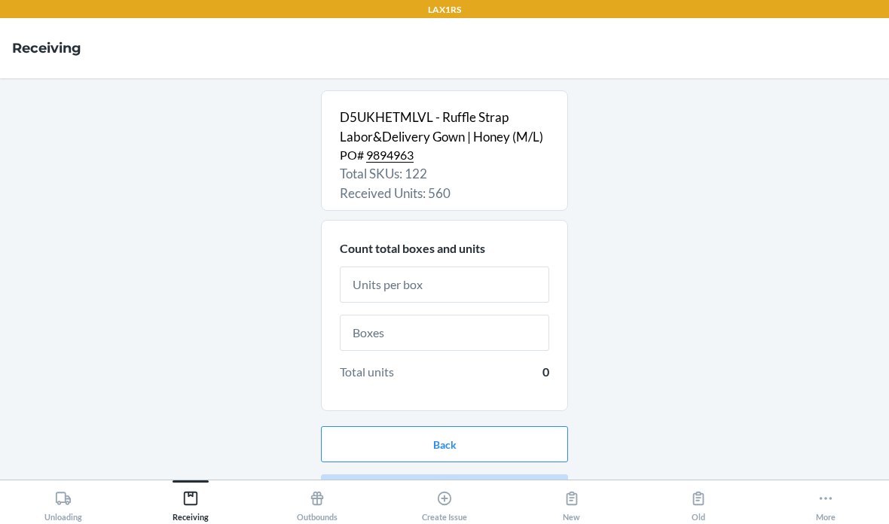
click at [480, 267] on input "text" at bounding box center [444, 285] width 209 height 36
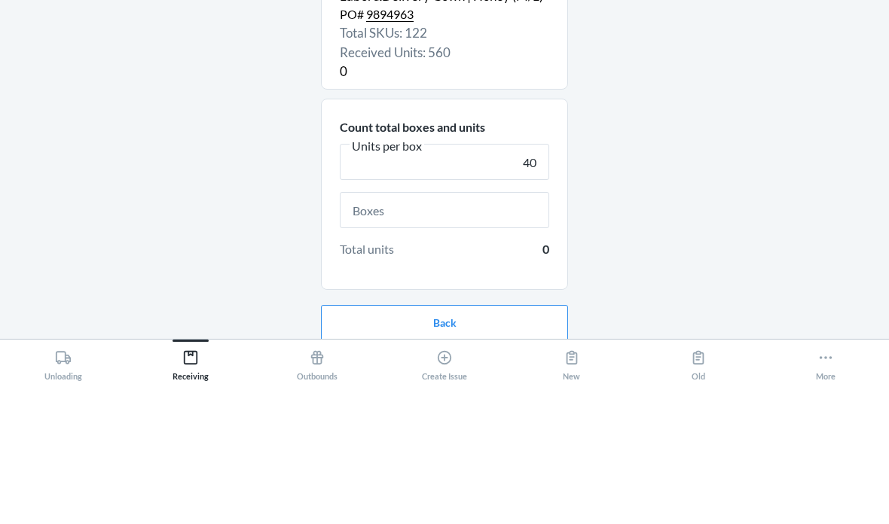
type input "40"
click at [532, 333] on input "text" at bounding box center [444, 351] width 209 height 36
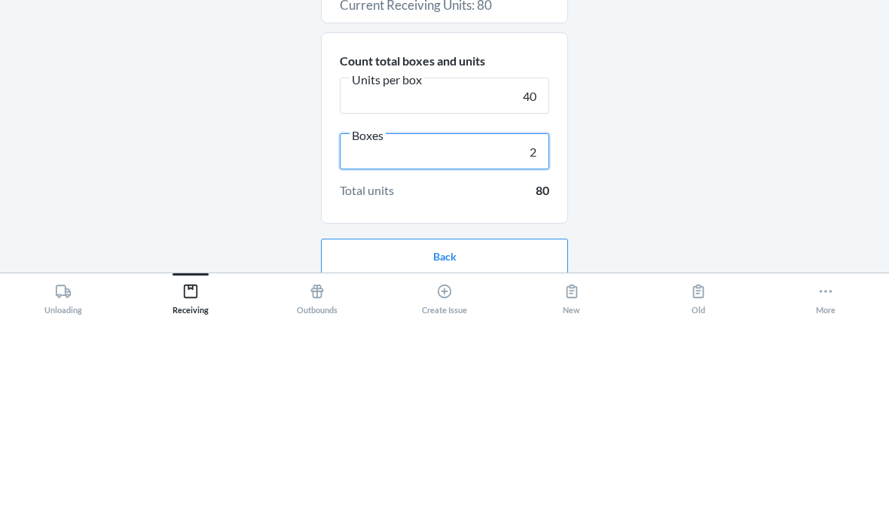
type input "2"
click at [643, 112] on div "D5UKHETMLVL - Ruffle Strap Labor&Delivery Gown | Honey (M/L) PO# 9894963 Total …" at bounding box center [444, 278] width 865 height 377
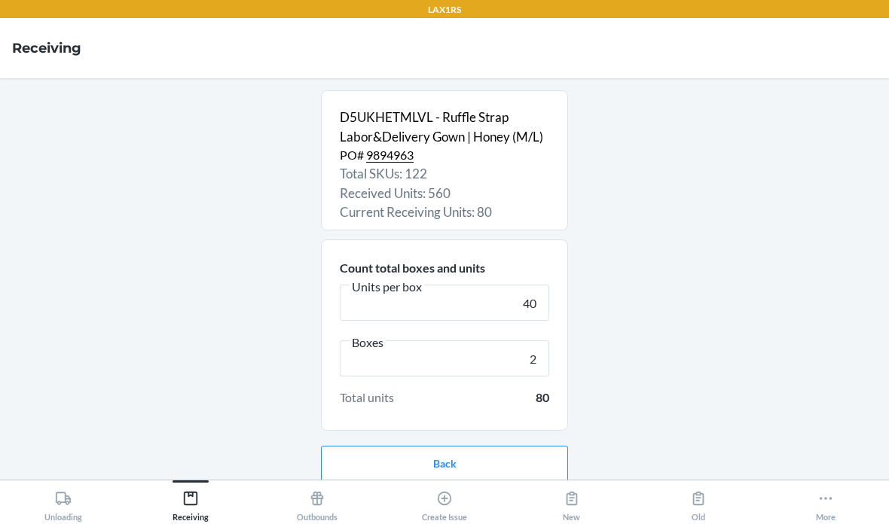
click at [417, 494] on button "Continue" at bounding box center [444, 512] width 247 height 36
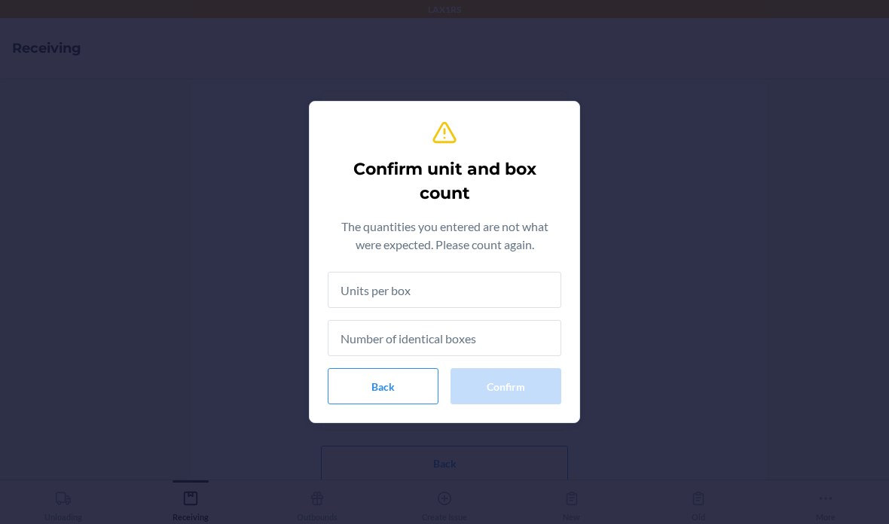
click at [461, 289] on input "text" at bounding box center [445, 290] width 234 height 36
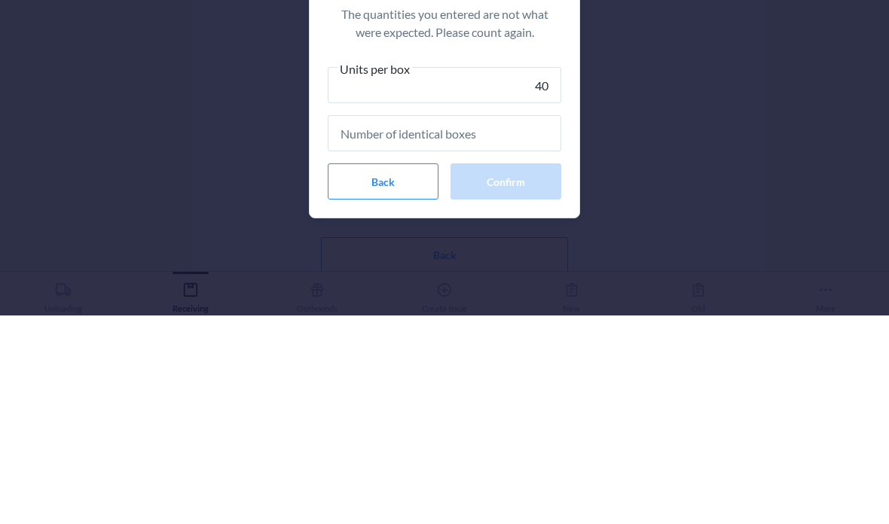
type input "40"
click at [520, 324] on input "text" at bounding box center [445, 342] width 234 height 36
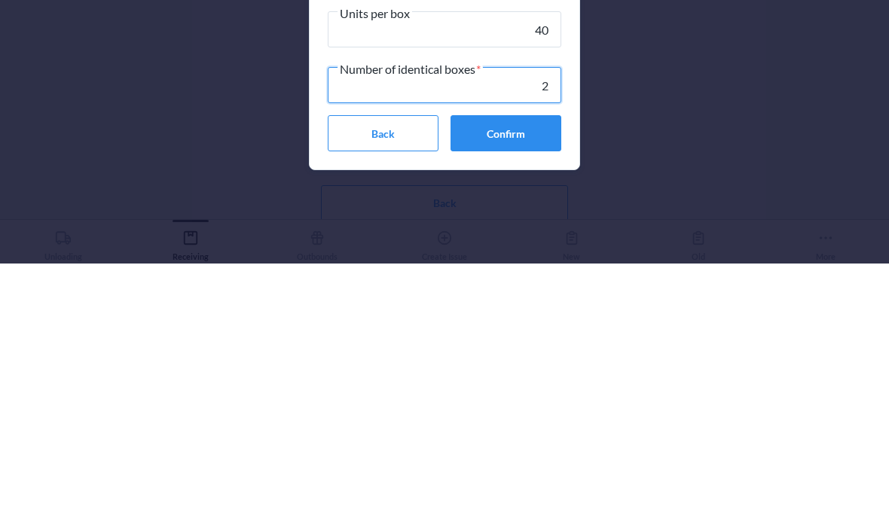
type input "2"
click at [518, 376] on button "Confirm" at bounding box center [505, 394] width 111 height 36
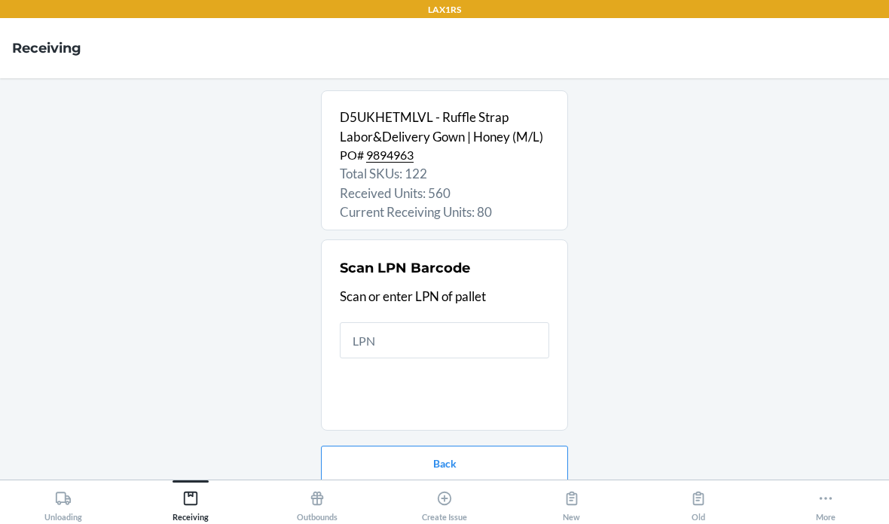
click at [429, 322] on input "text" at bounding box center [444, 340] width 209 height 36
click at [423, 322] on input "text" at bounding box center [444, 340] width 209 height 36
click at [436, 322] on input "text" at bounding box center [444, 340] width 209 height 36
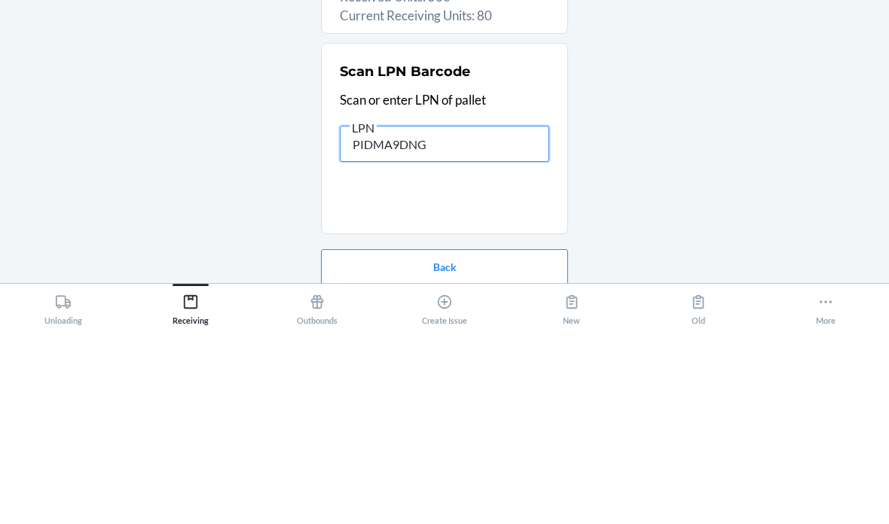
type input "PIDMA9DNGK"
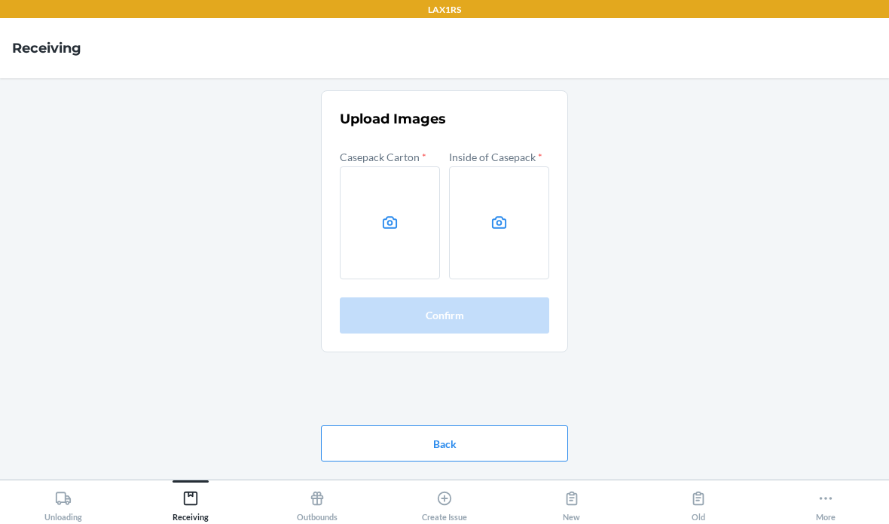
click at [401, 174] on label at bounding box center [390, 222] width 100 height 113
click at [0, 0] on input "file" at bounding box center [0, 0] width 0 height 0
click at [497, 177] on label at bounding box center [499, 222] width 100 height 113
click at [0, 0] on input "file" at bounding box center [0, 0] width 0 height 0
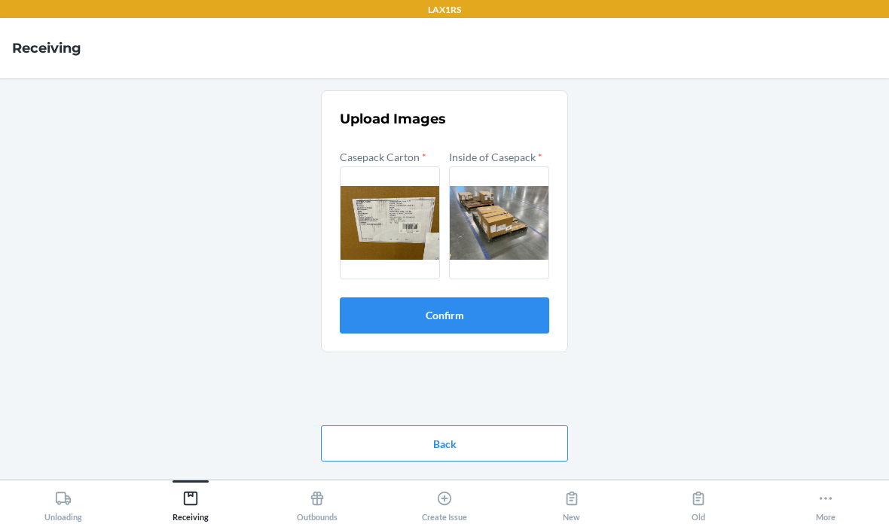
click at [486, 298] on button "Confirm" at bounding box center [444, 316] width 209 height 36
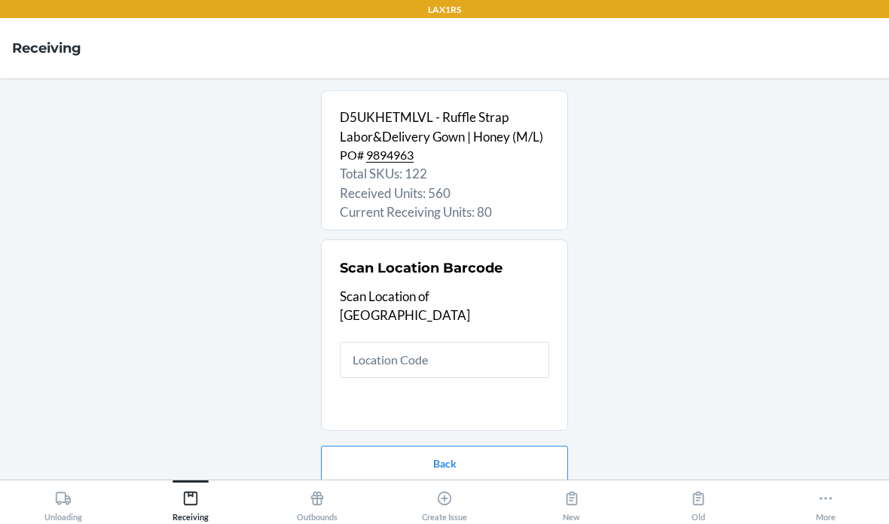
click at [484, 342] on input "text" at bounding box center [444, 360] width 209 height 36
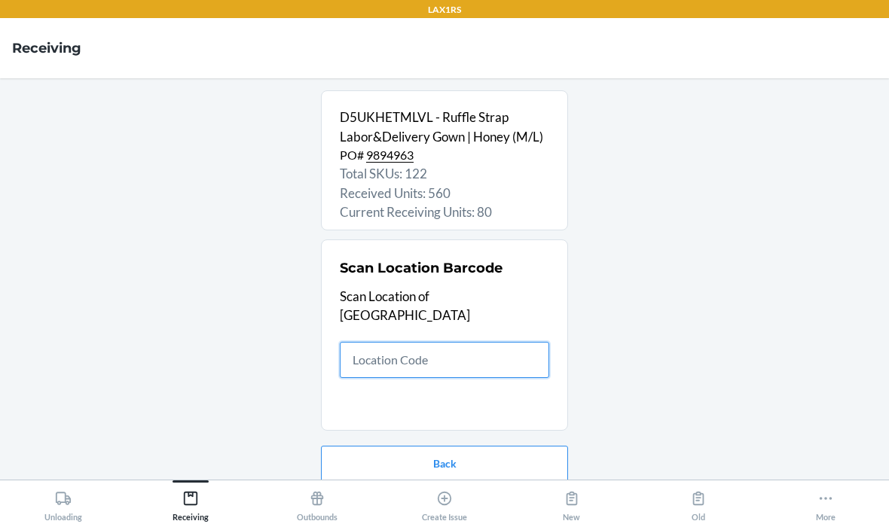
click at [426, 342] on input "text" at bounding box center [444, 360] width 209 height 36
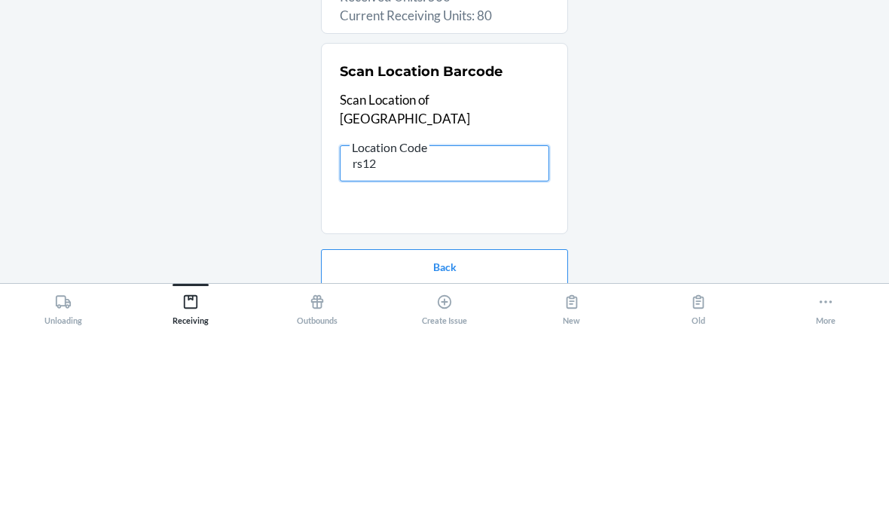
type input "rs120"
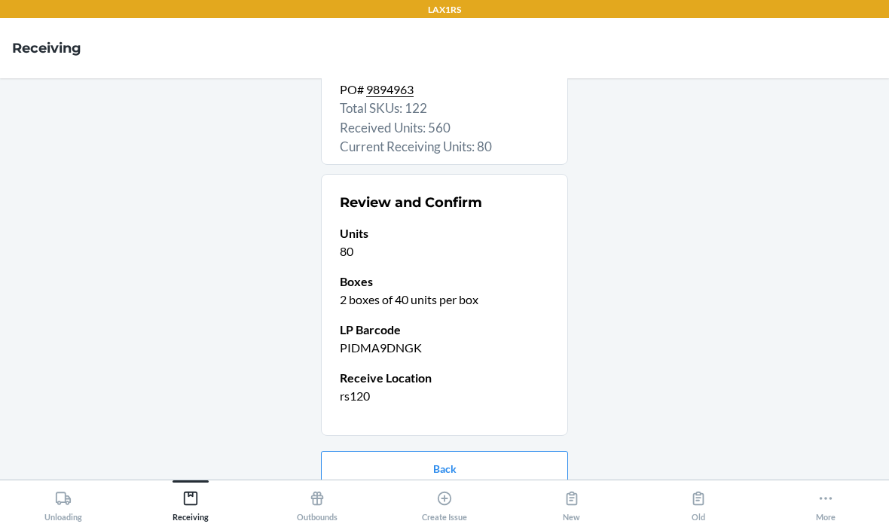
scroll to position [65, 0]
click at [512, 500] on button "Confirm receive" at bounding box center [444, 518] width 247 height 36
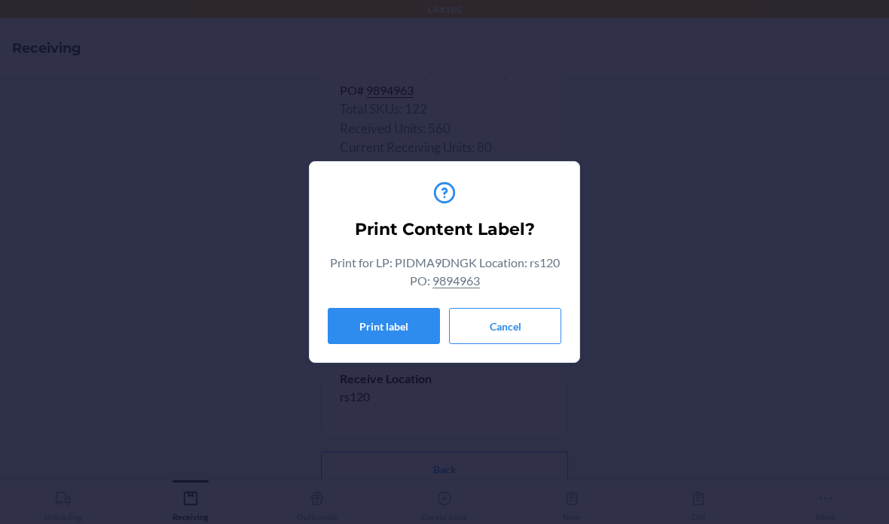
click at [507, 331] on button "Cancel" at bounding box center [505, 326] width 112 height 36
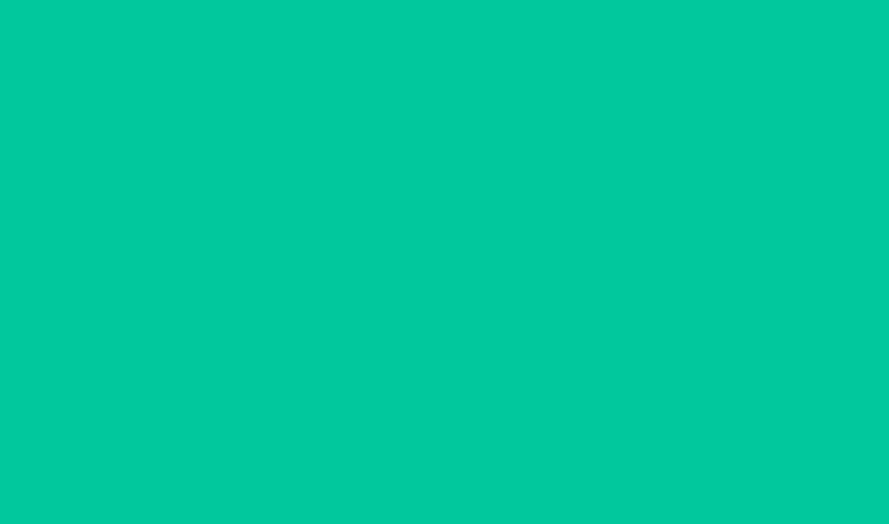
scroll to position [0, 0]
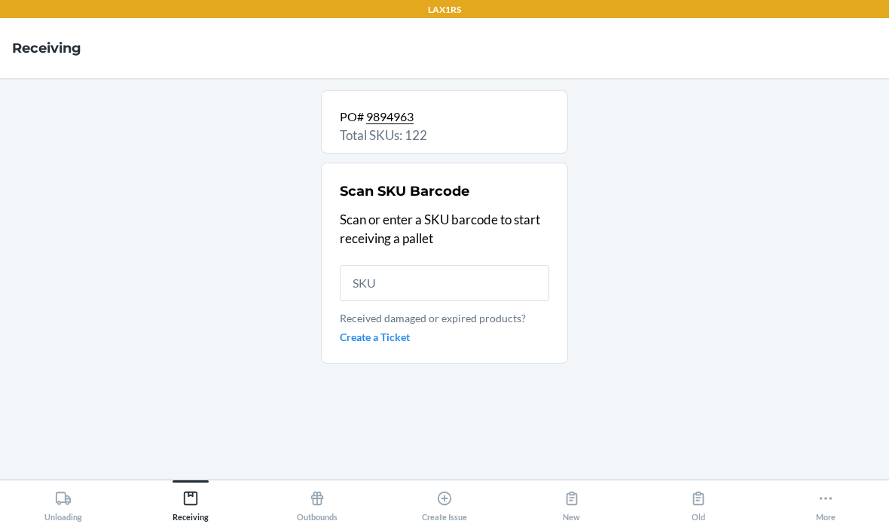
click at [436, 265] on input "text" at bounding box center [444, 283] width 209 height 36
click at [407, 265] on input "text" at bounding box center [444, 283] width 209 height 36
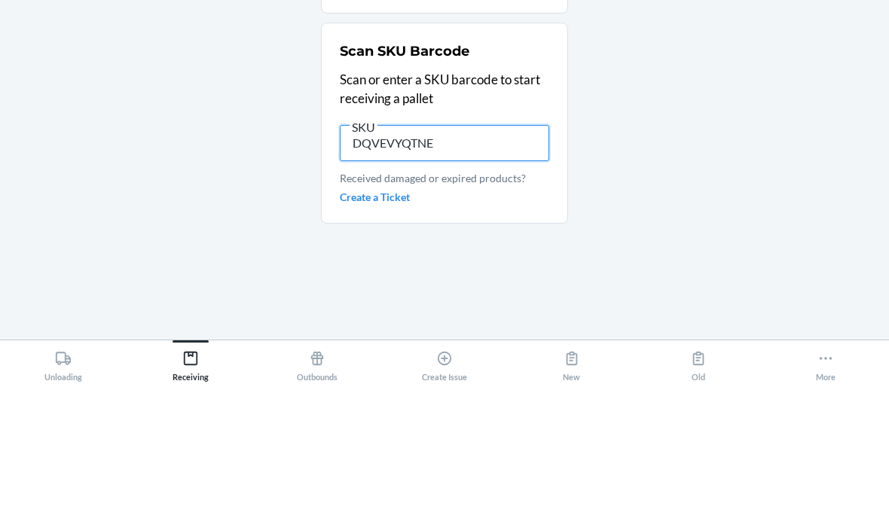
type input "DQVEVYQTNE9"
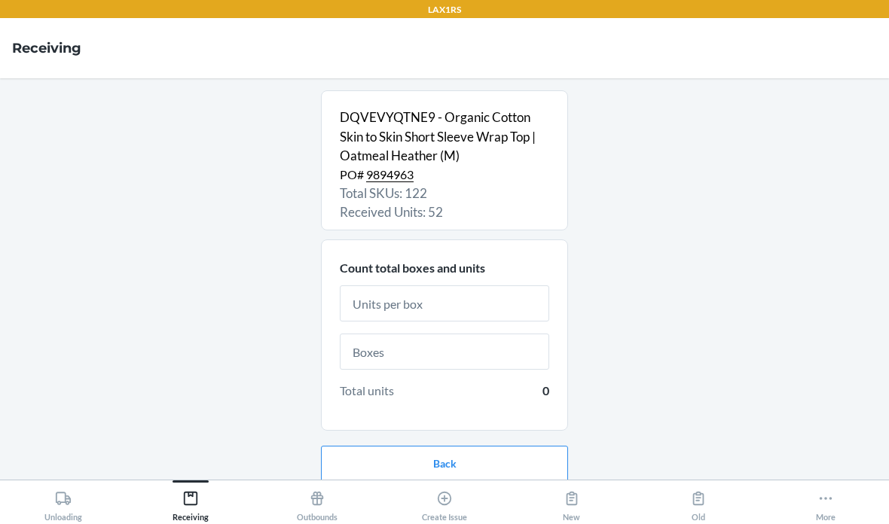
click at [486, 286] on input "text" at bounding box center [444, 304] width 209 height 36
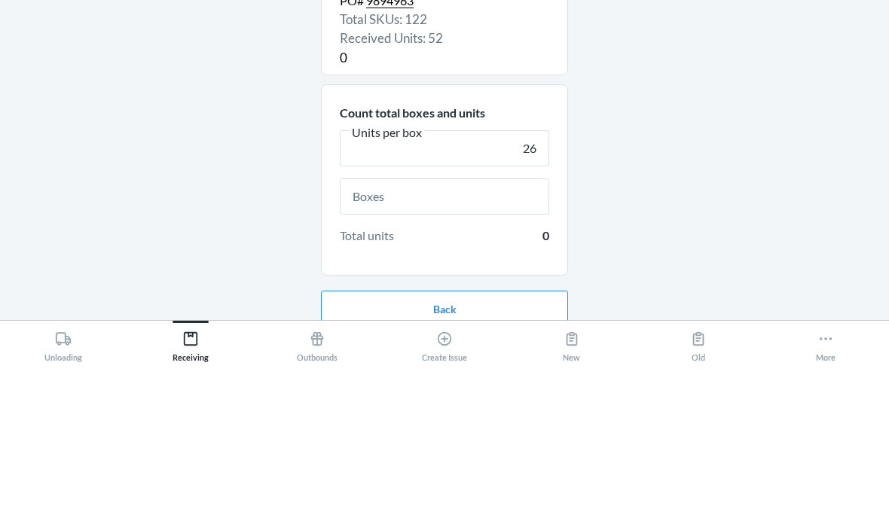
scroll to position [13, 0]
type input "26"
click at [533, 340] on input "text" at bounding box center [444, 358] width 209 height 36
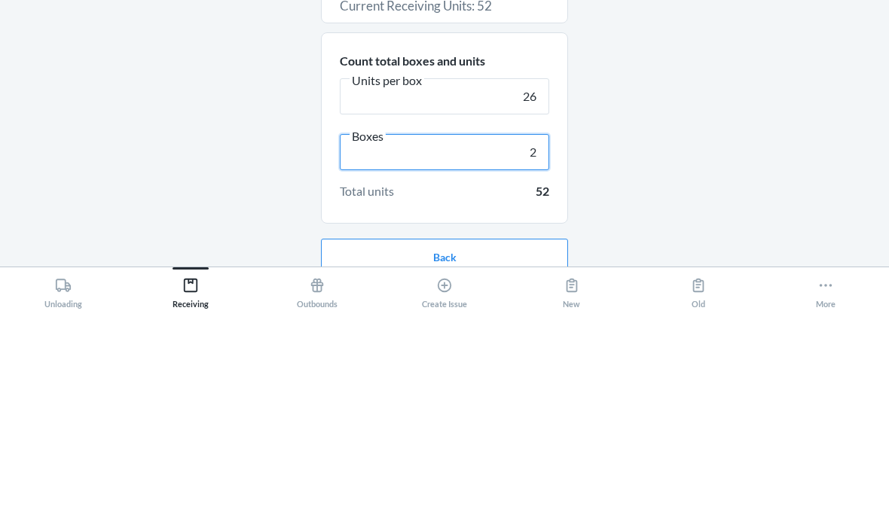
type input "2"
click at [670, 120] on div "DQVEVYQTNE9 - Organic Cotton Skin to Skin Short Sleeve Wrap Top | Oatmeal Heath…" at bounding box center [444, 266] width 865 height 377
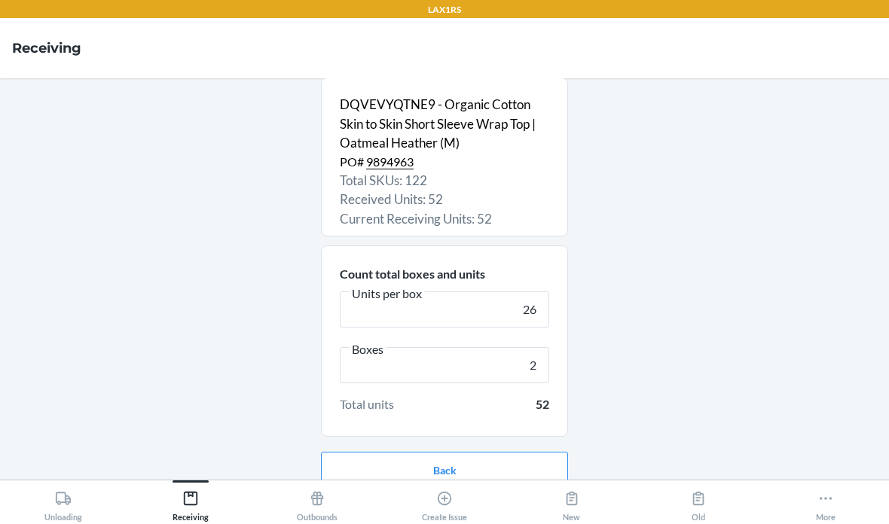
click at [491, 500] on button "Continue" at bounding box center [444, 518] width 247 height 36
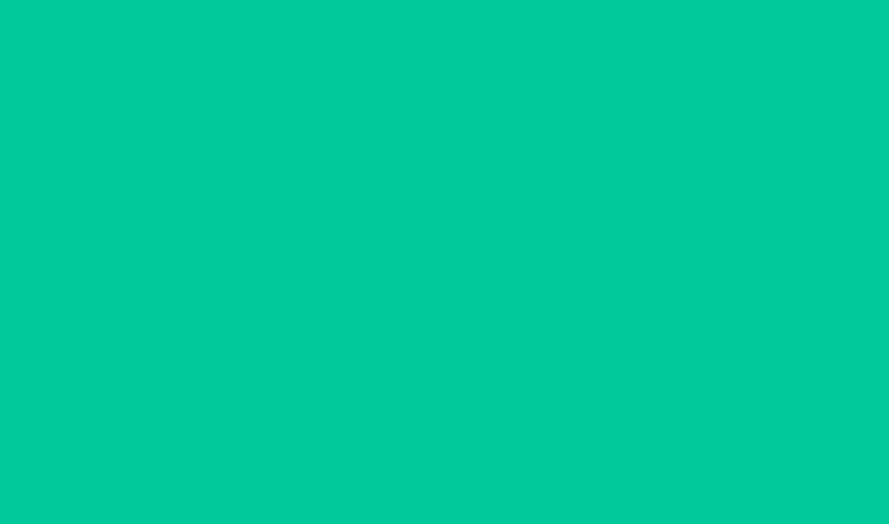
scroll to position [0, 0]
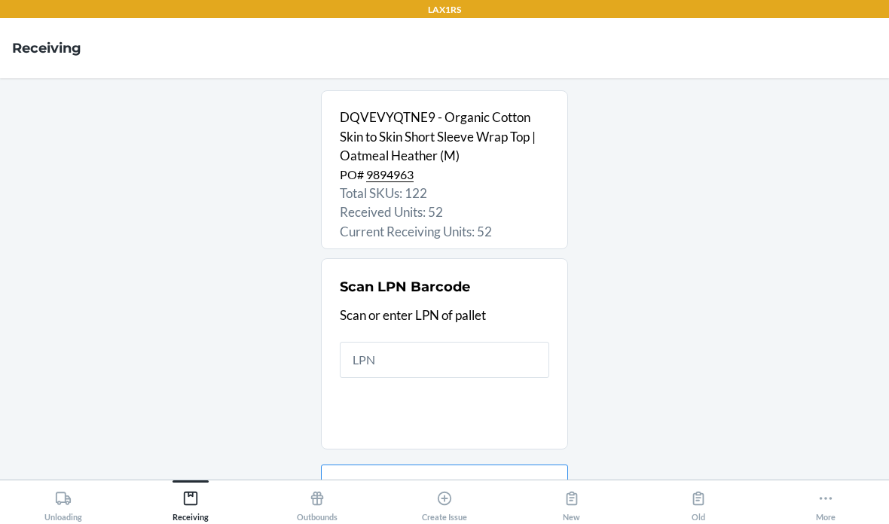
click at [525, 342] on input "text" at bounding box center [444, 360] width 209 height 36
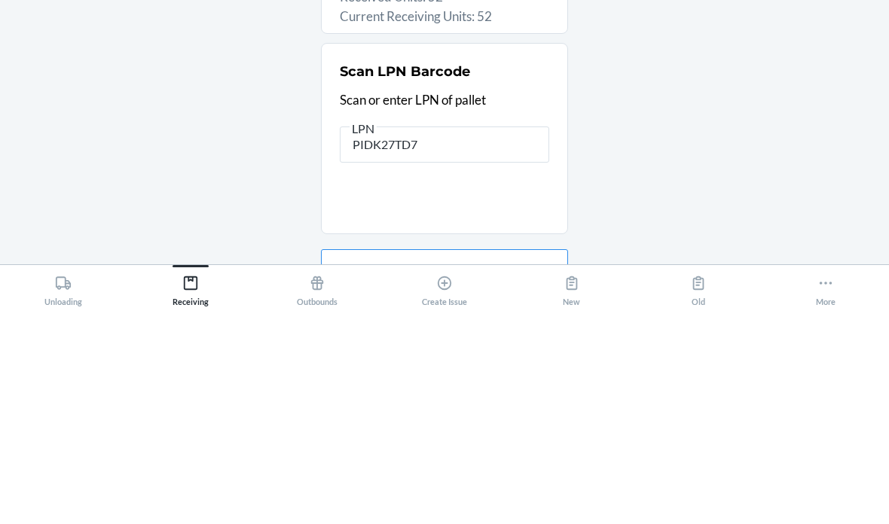
type input "PIDK27TD7D"
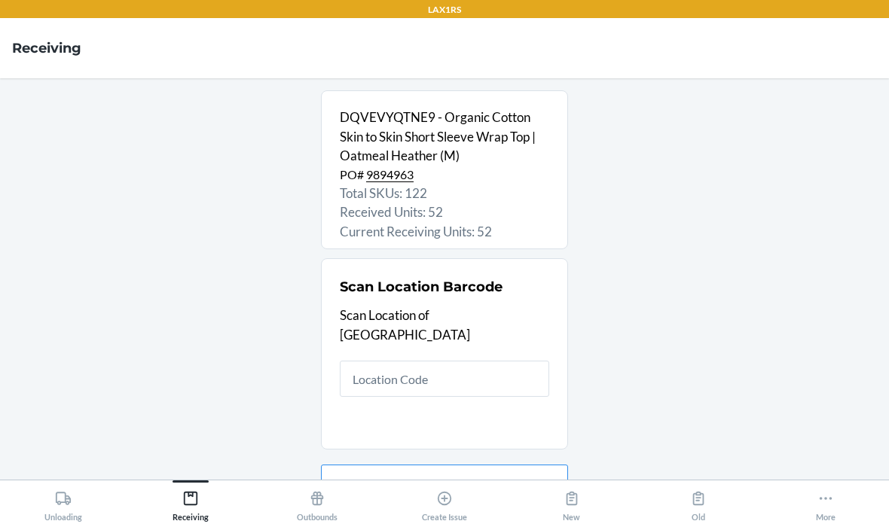
click at [464, 361] on input "text" at bounding box center [444, 379] width 209 height 36
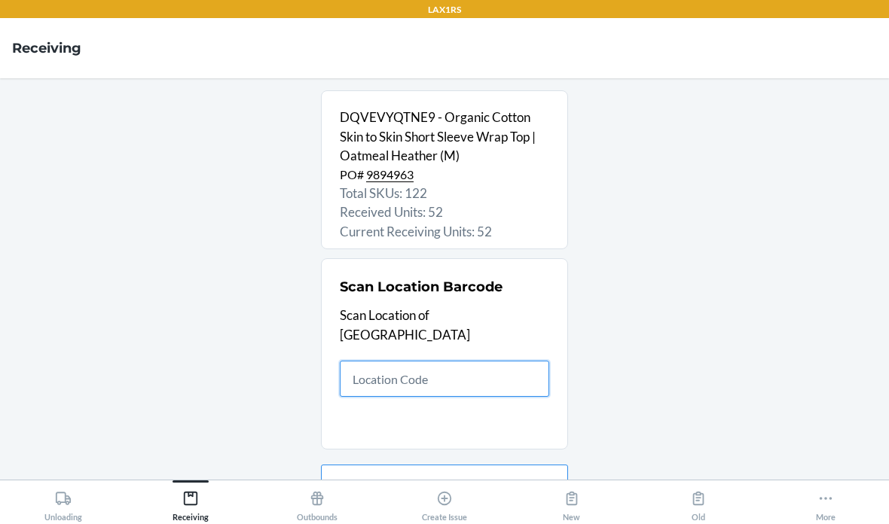
click at [483, 361] on input "text" at bounding box center [444, 379] width 209 height 36
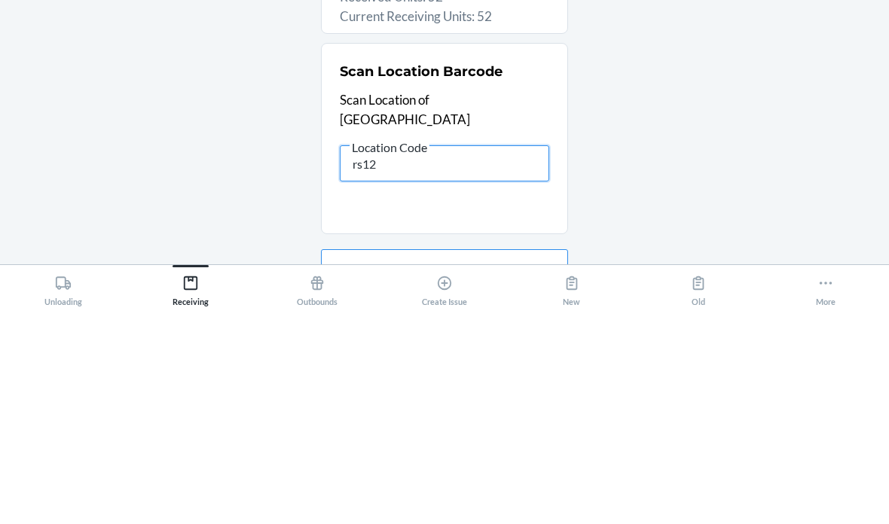
type input "rs120"
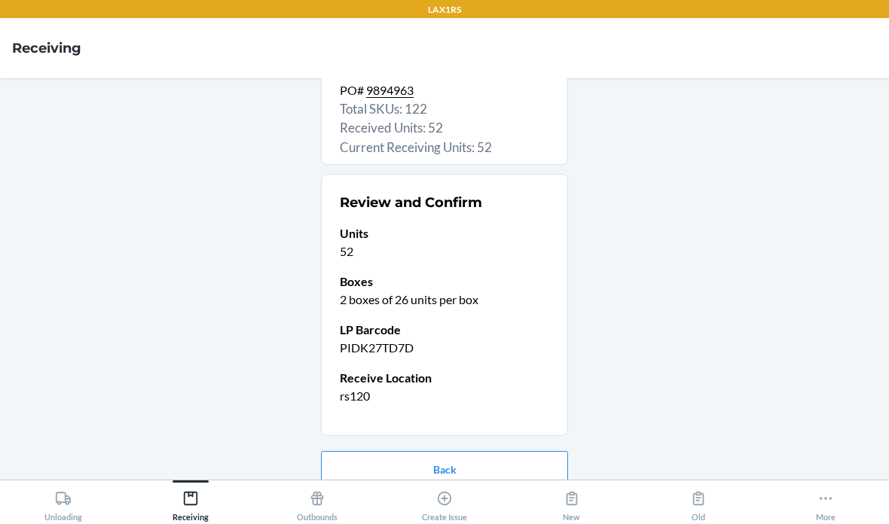
click at [494, 499] on button "Confirm receive" at bounding box center [444, 517] width 247 height 36
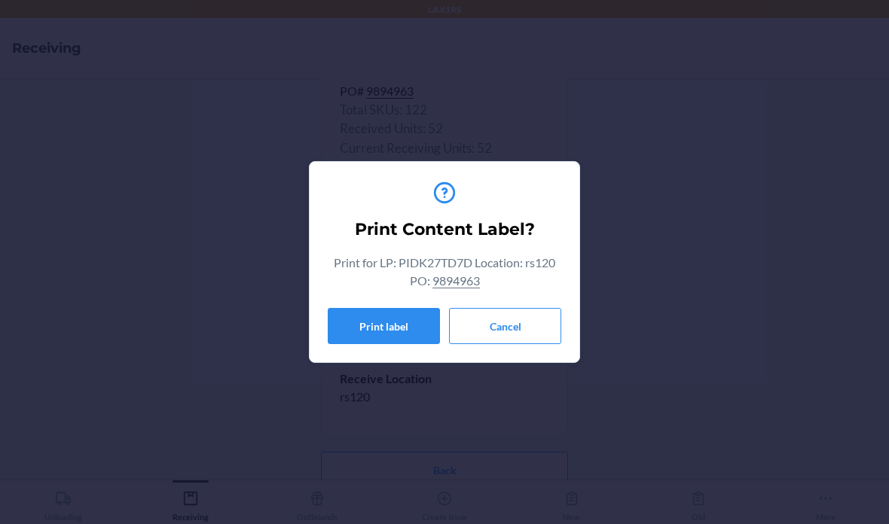
click at [508, 323] on button "Cancel" at bounding box center [505, 326] width 112 height 36
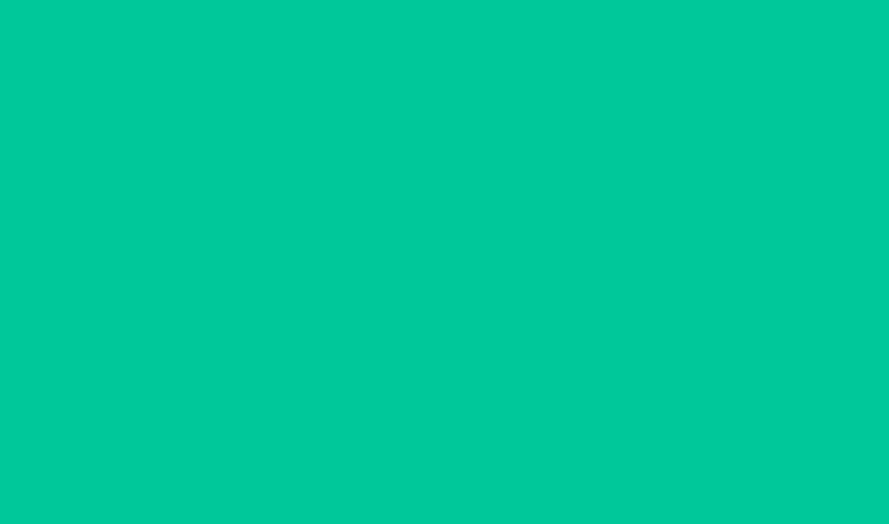
scroll to position [0, 0]
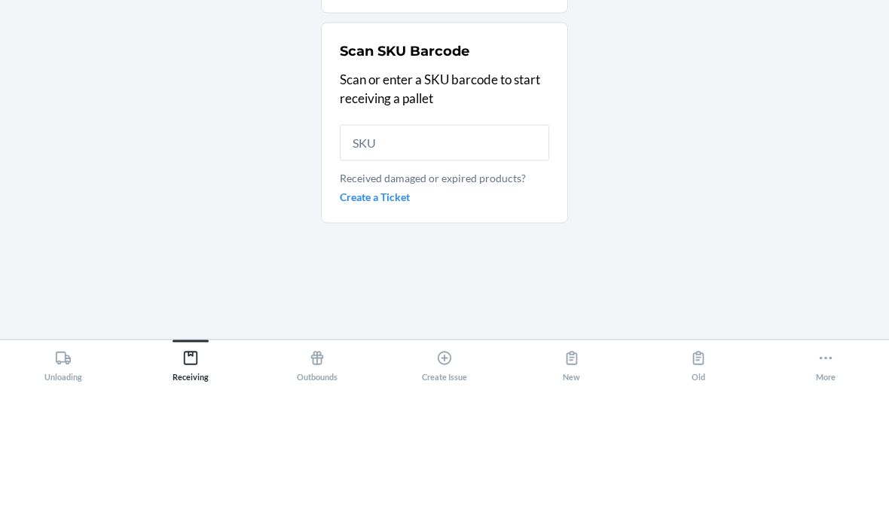
click at [729, 90] on div "PO# 9894963 Total SKUs: 122 Scan SKU Barcode Scan or enter a SKU barcode to sta…" at bounding box center [444, 278] width 865 height 377
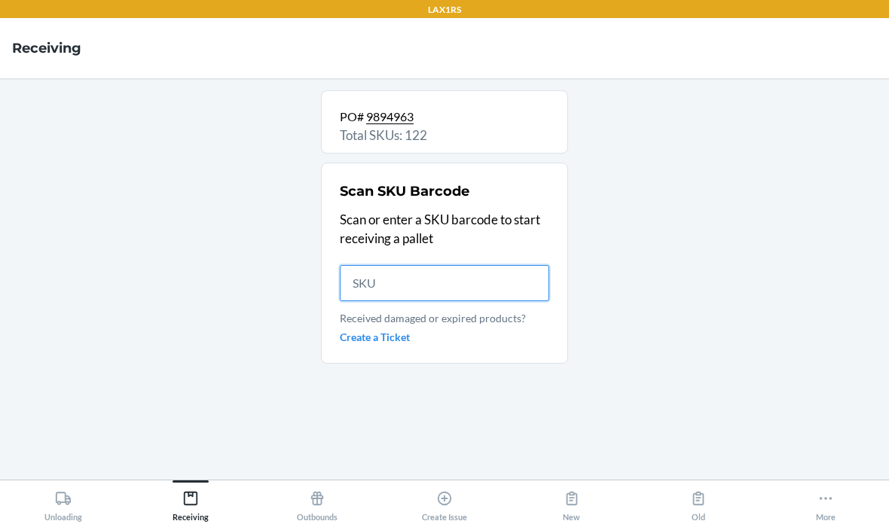
click at [408, 265] on input "text" at bounding box center [444, 283] width 209 height 36
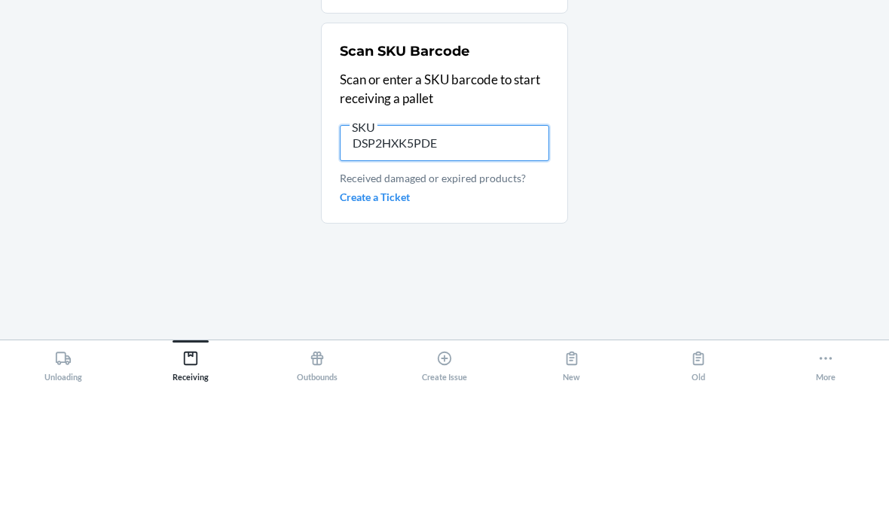
type input "DSP2HXK5PDE"
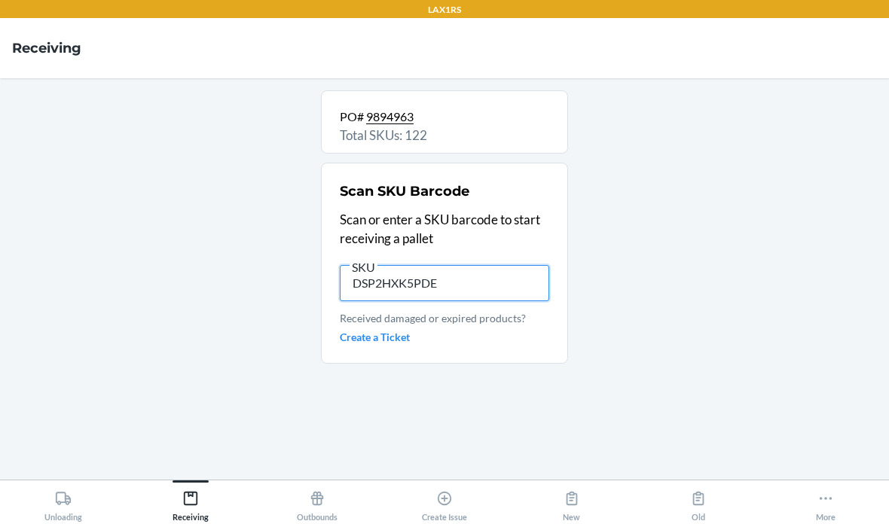
click at [488, 265] on input "DSP2HXK5PDE" at bounding box center [444, 283] width 209 height 36
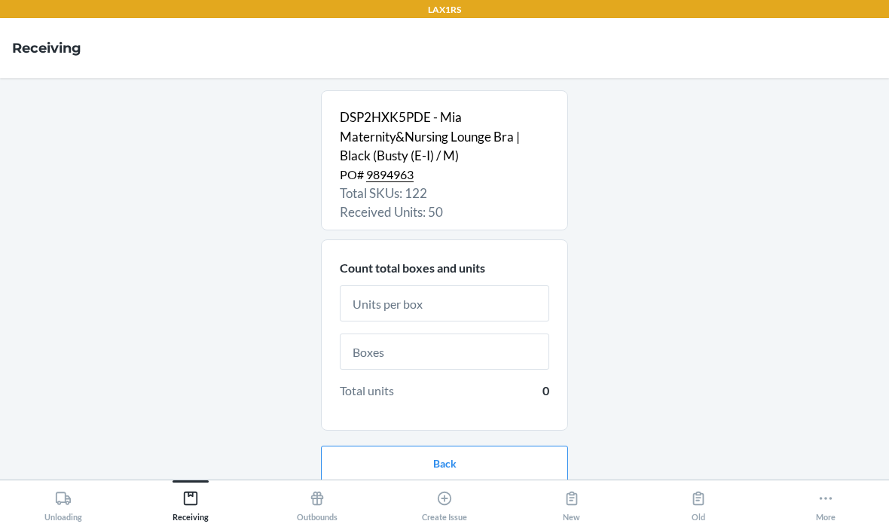
click at [447, 286] on input "text" at bounding box center [444, 304] width 209 height 36
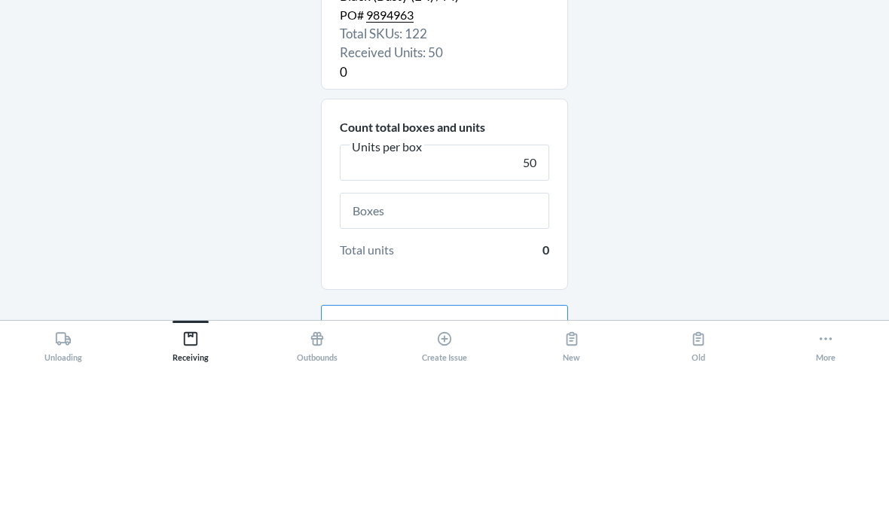
type input "50"
click at [423, 353] on input "text" at bounding box center [444, 371] width 209 height 36
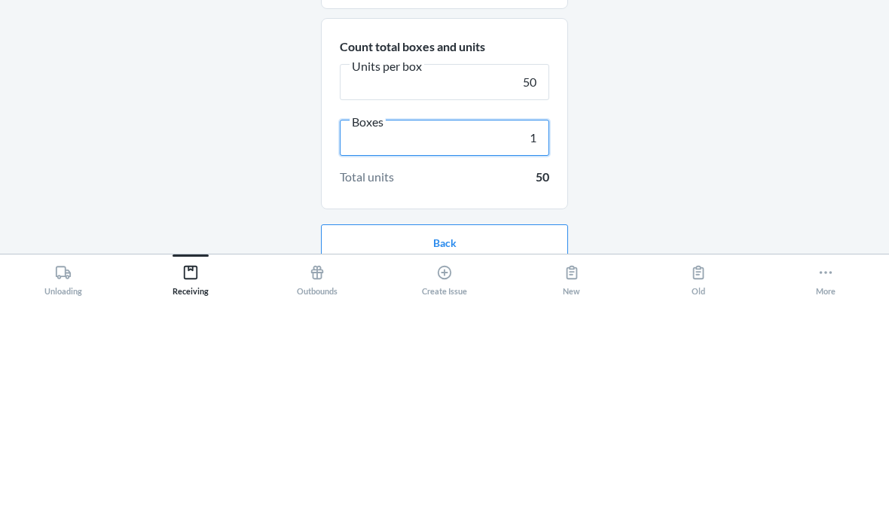
scroll to position [13, 0]
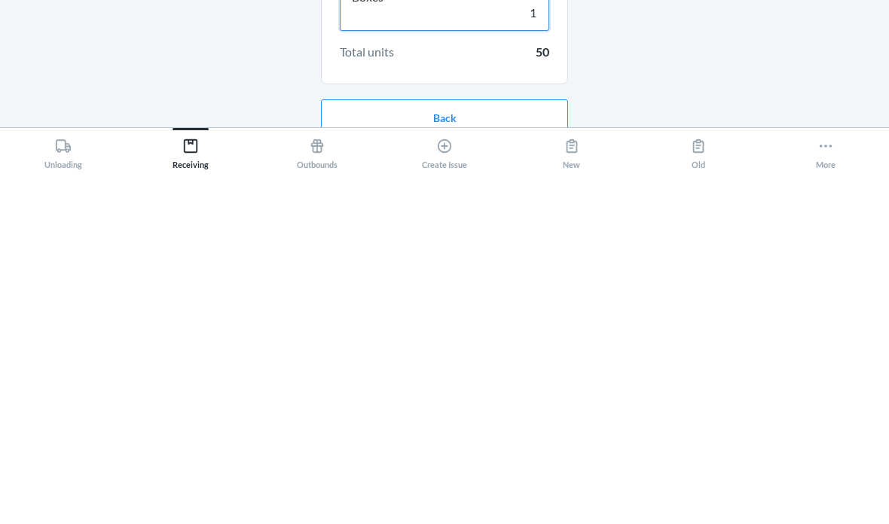
type input "1"
click at [519, 500] on button "Continue" at bounding box center [444, 518] width 247 height 36
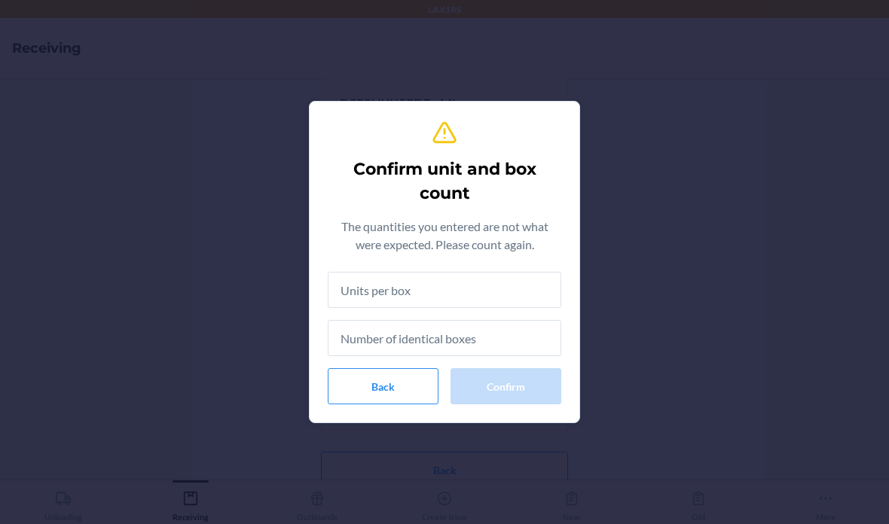
click at [426, 288] on input "text" at bounding box center [445, 290] width 234 height 36
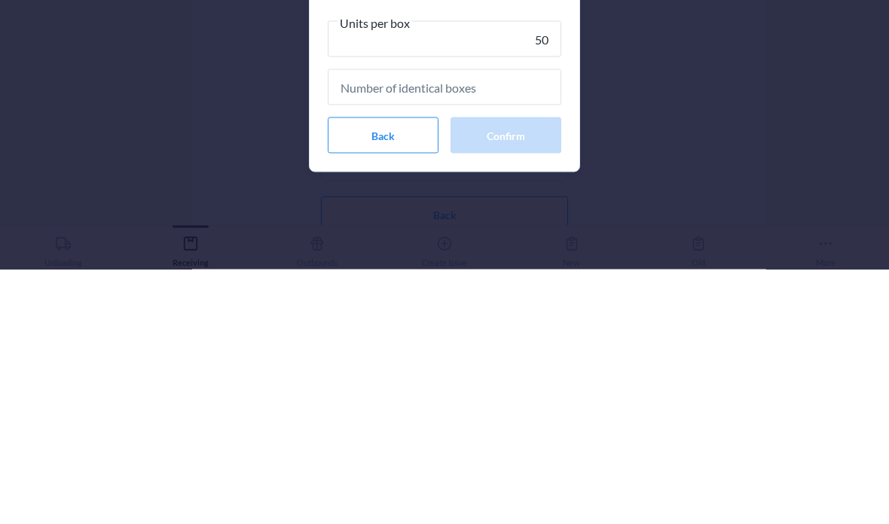
type input "50"
click at [386, 324] on input "text" at bounding box center [445, 342] width 234 height 36
type input "1"
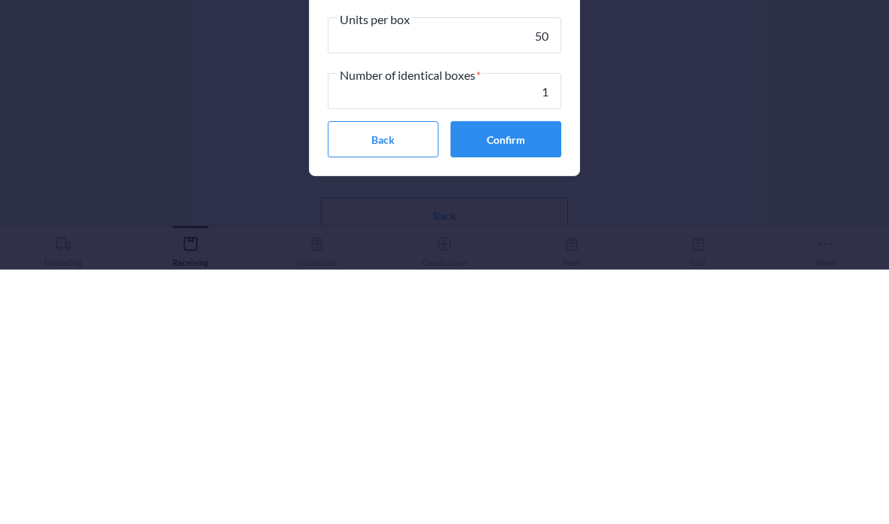
click at [512, 376] on button "Confirm" at bounding box center [505, 394] width 111 height 36
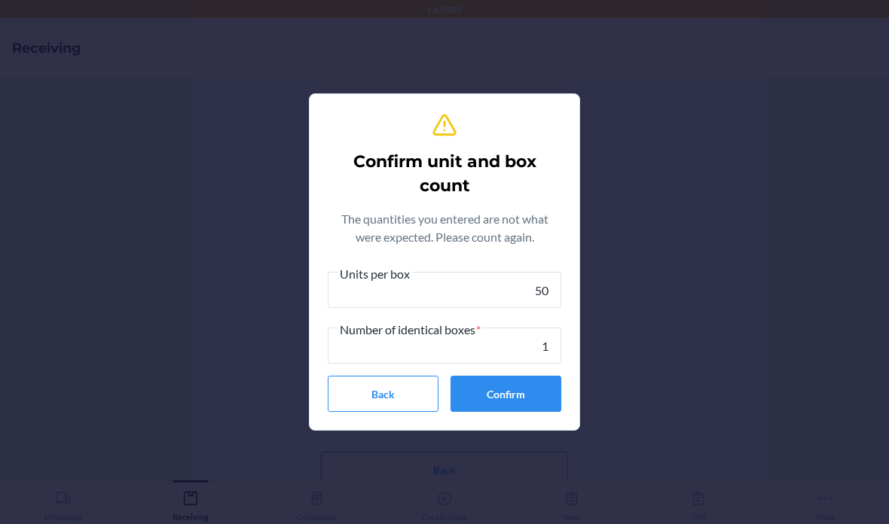
scroll to position [0, 0]
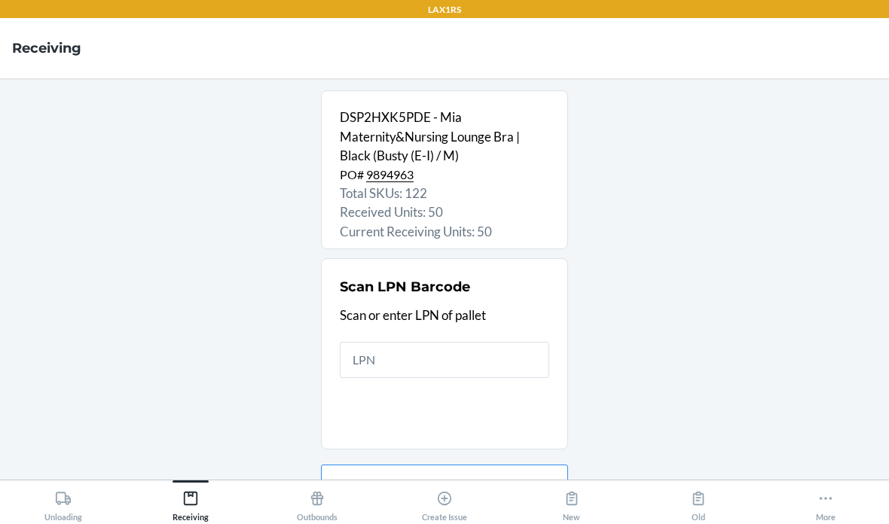
click at [401, 342] on input "text" at bounding box center [444, 360] width 209 height 36
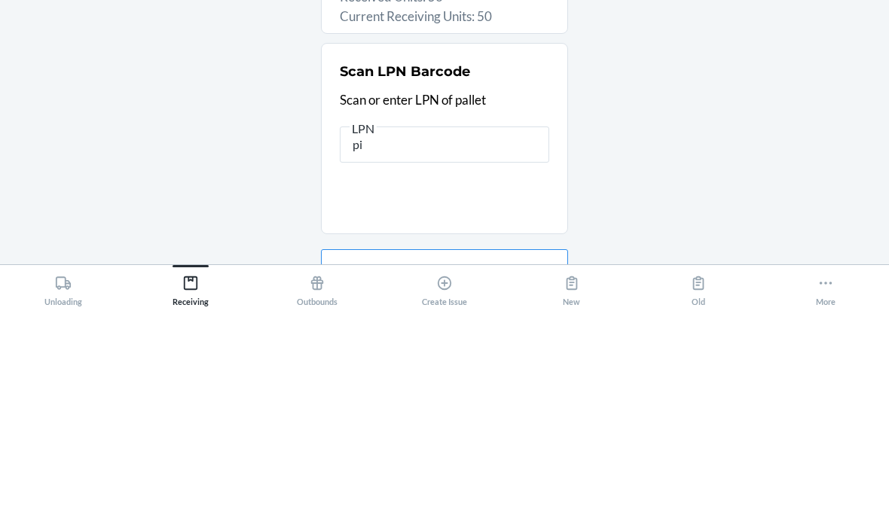
type input "p"
type input "PIDR4V5KZ6"
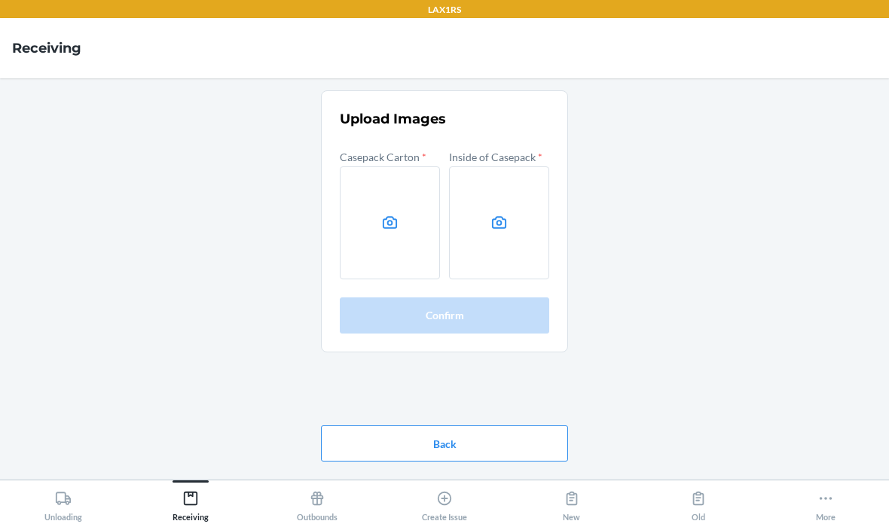
click at [393, 214] on icon at bounding box center [389, 222] width 17 height 17
click at [0, 0] on input "file" at bounding box center [0, 0] width 0 height 0
click at [384, 214] on icon at bounding box center [389, 222] width 17 height 17
click at [0, 0] on input "file" at bounding box center [0, 0] width 0 height 0
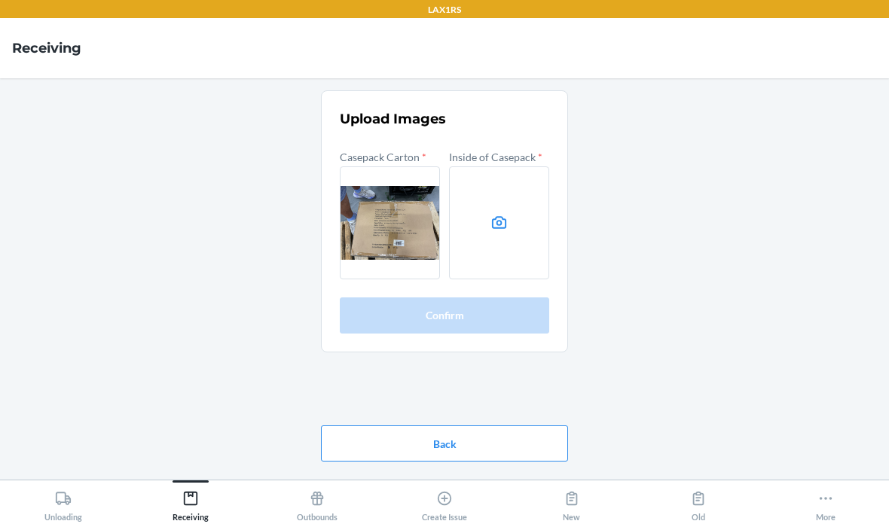
click at [510, 181] on label at bounding box center [499, 222] width 100 height 113
click at [0, 0] on input "file" at bounding box center [0, 0] width 0 height 0
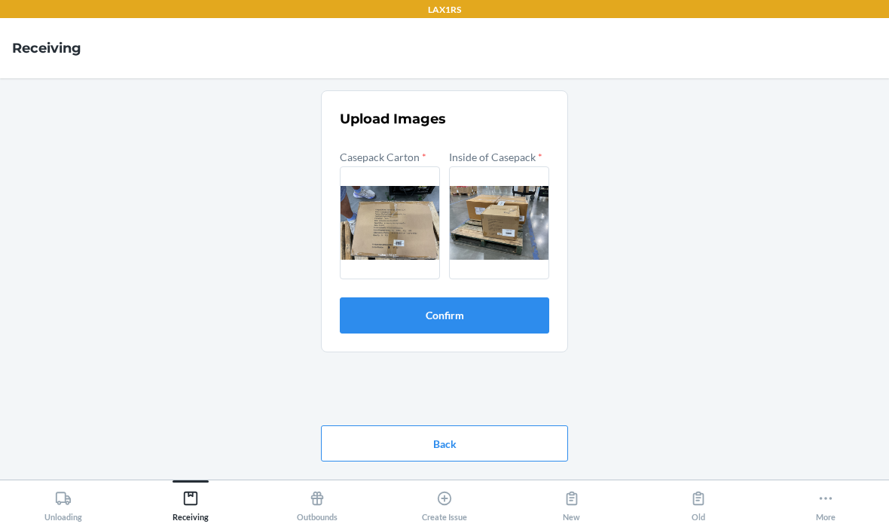
click at [514, 298] on button "Confirm" at bounding box center [444, 316] width 209 height 36
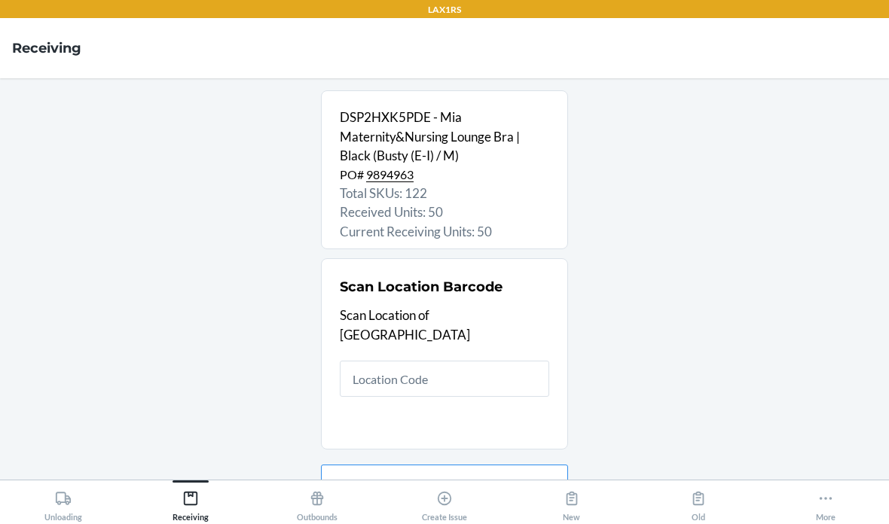
click at [455, 361] on input "text" at bounding box center [444, 379] width 209 height 36
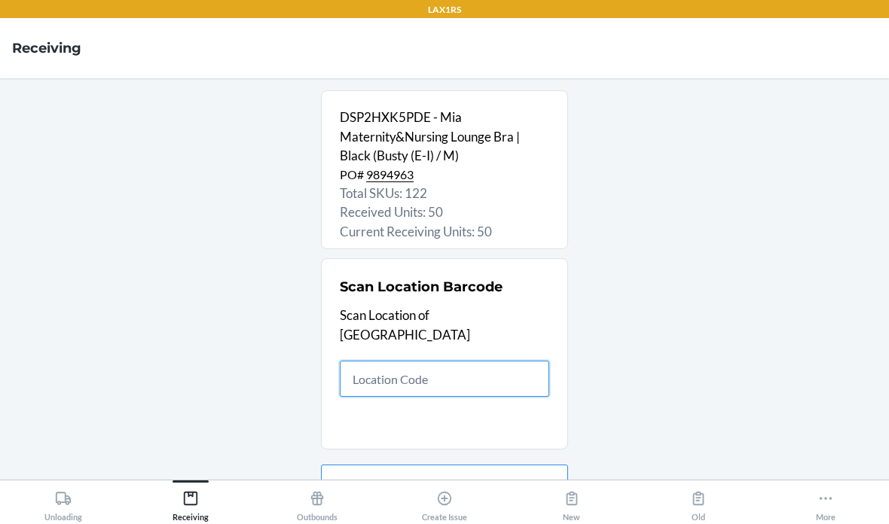
click at [463, 361] on input "text" at bounding box center [444, 379] width 209 height 36
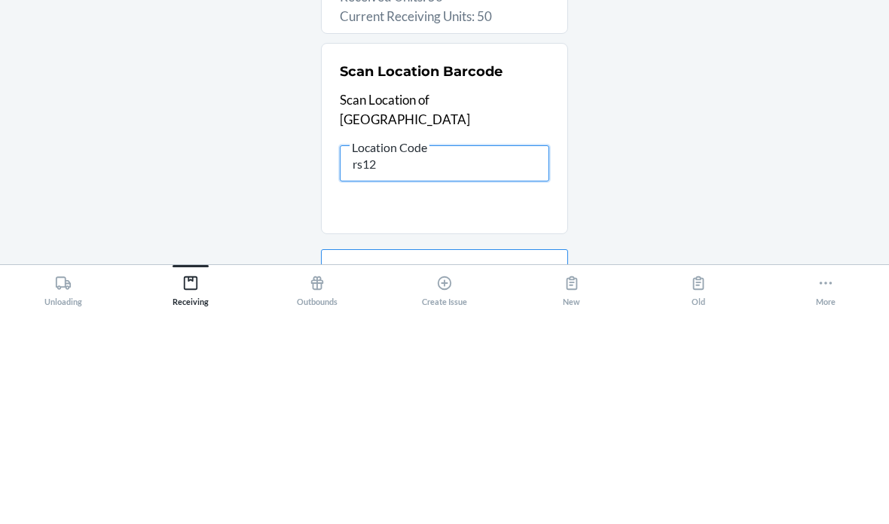
type input "rs120"
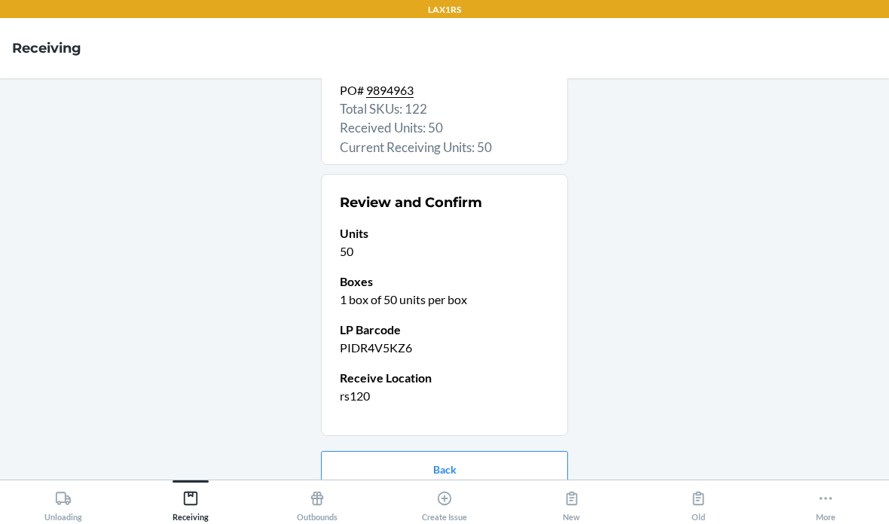
scroll to position [84, 0]
click at [503, 500] on button "Confirm receive" at bounding box center [444, 518] width 247 height 36
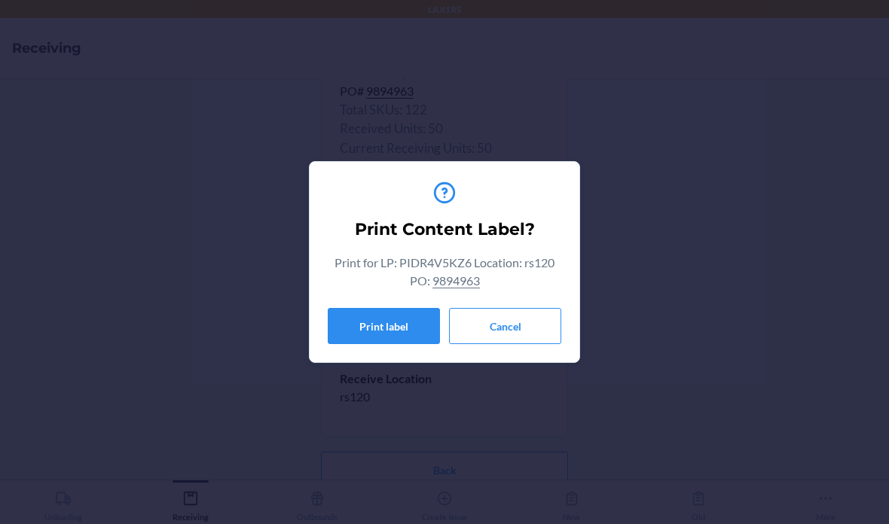
click at [530, 328] on button "Cancel" at bounding box center [505, 326] width 112 height 36
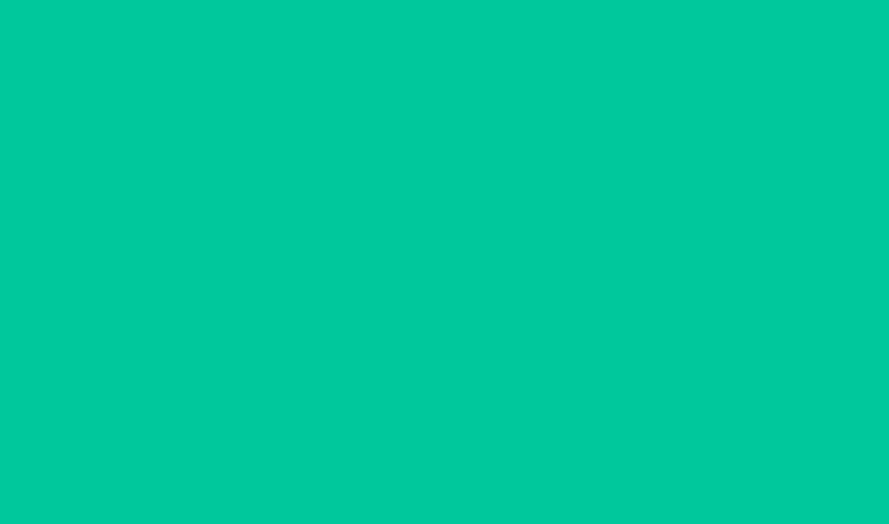
scroll to position [0, 0]
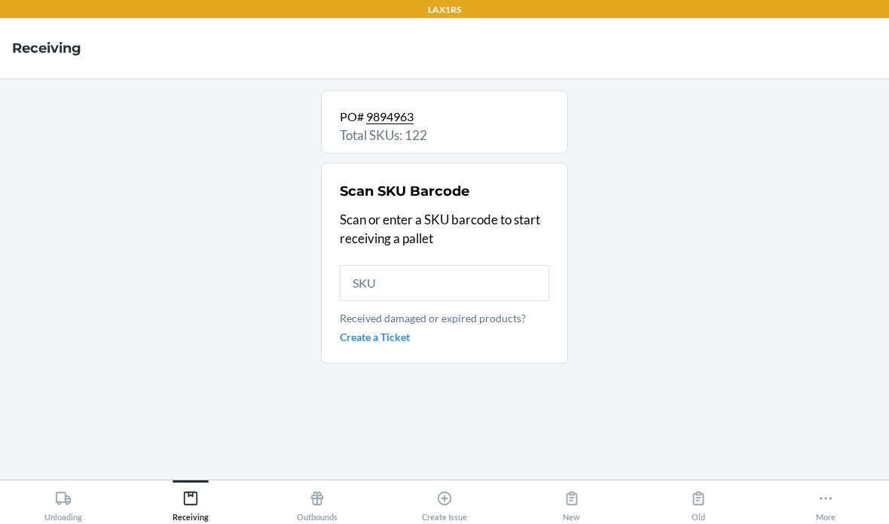
click at [68, 494] on icon at bounding box center [63, 498] width 17 height 17
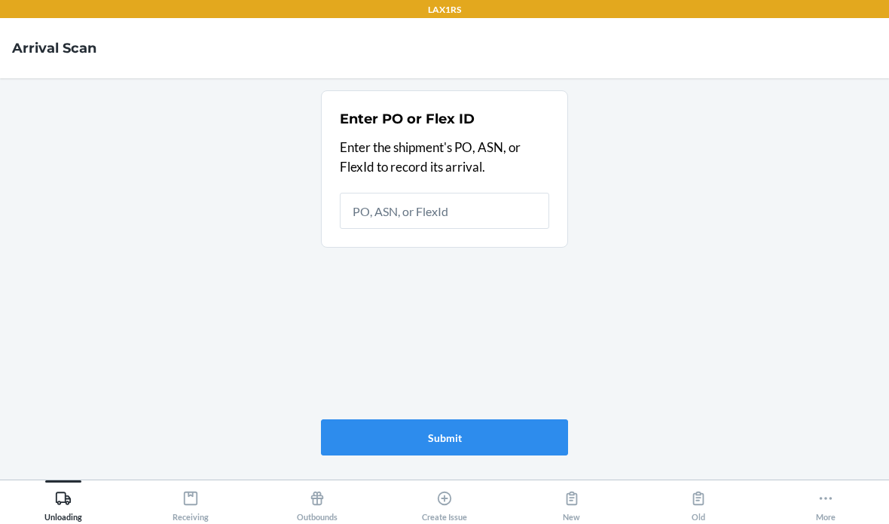
click at [193, 496] on icon at bounding box center [191, 499] width 14 height 14
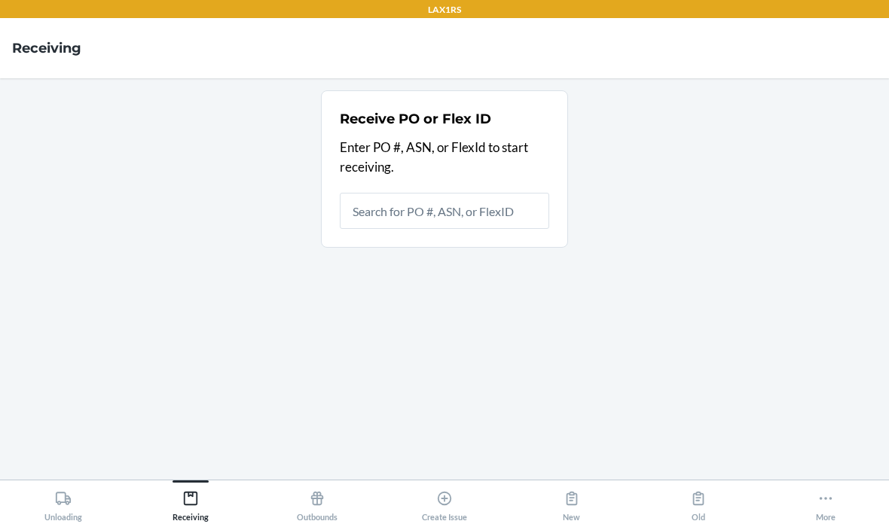
click at [486, 193] on input "text" at bounding box center [444, 211] width 209 height 36
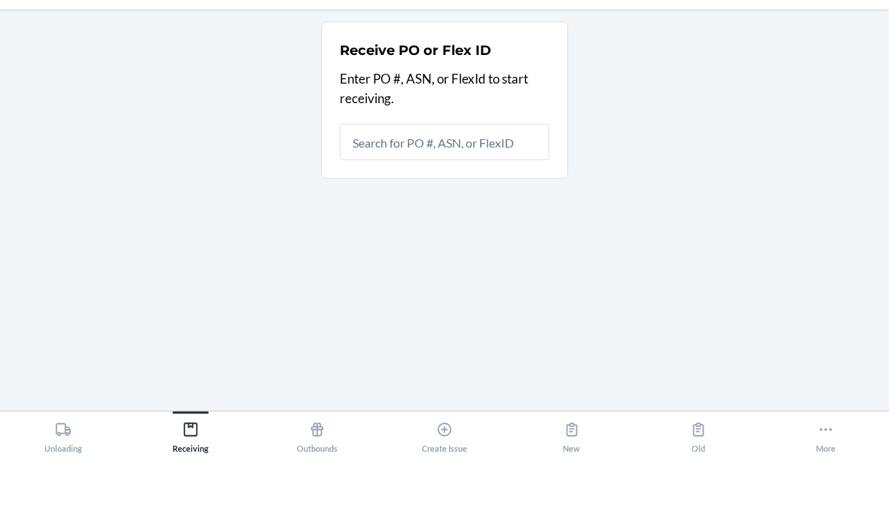
click at [486, 193] on input "text" at bounding box center [444, 211] width 209 height 36
type input "9891082"
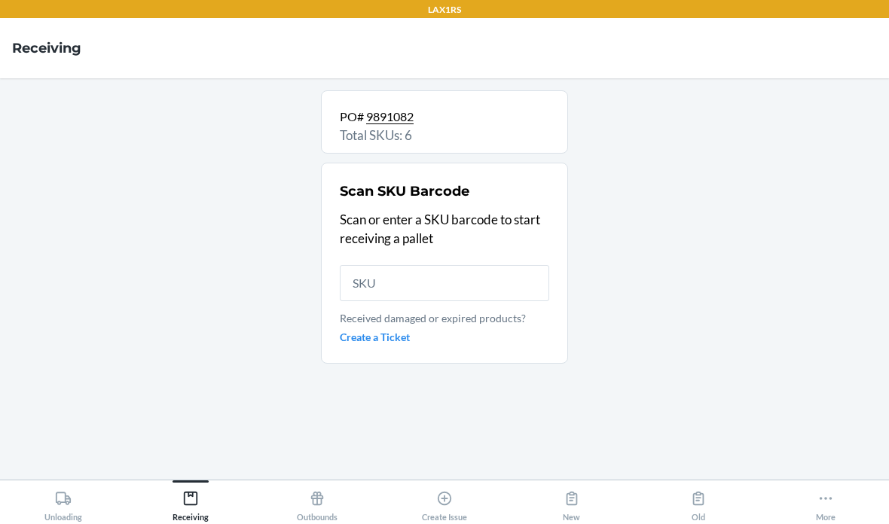
click at [428, 265] on input "text" at bounding box center [444, 283] width 209 height 36
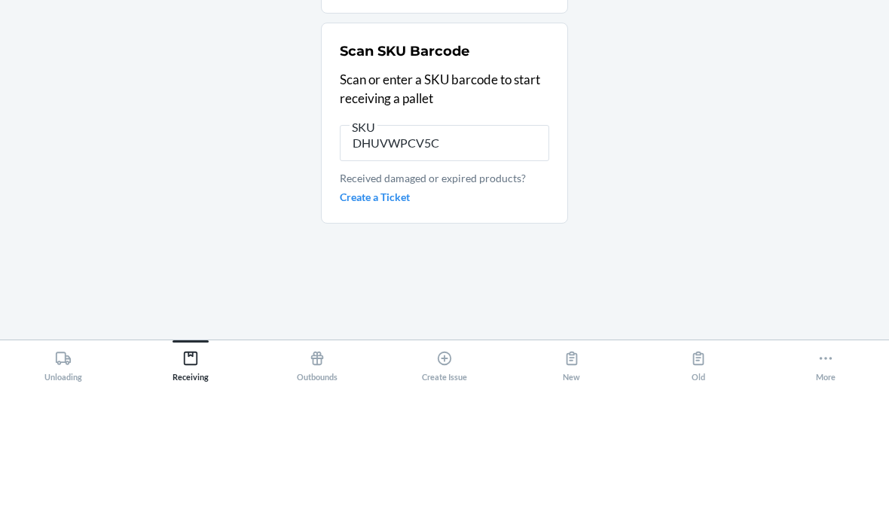
type input "DHUVWPCV5CY"
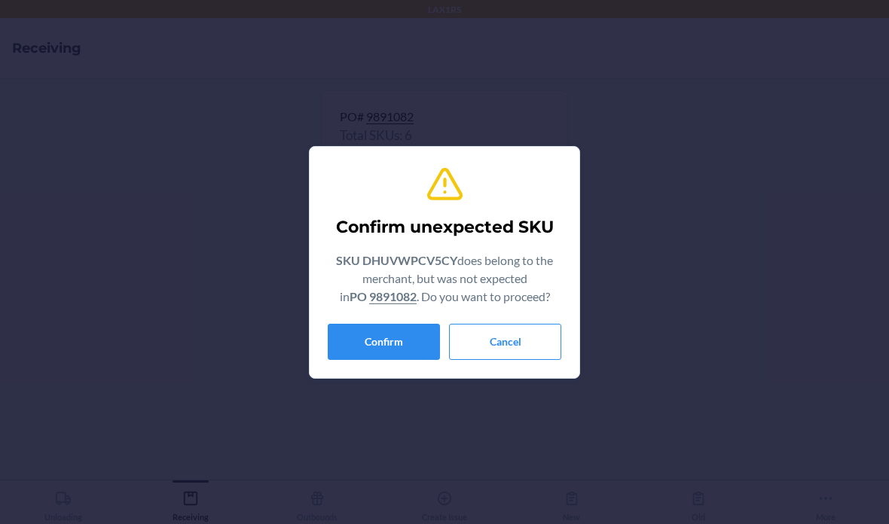
click at [392, 341] on button "Confirm" at bounding box center [384, 342] width 112 height 36
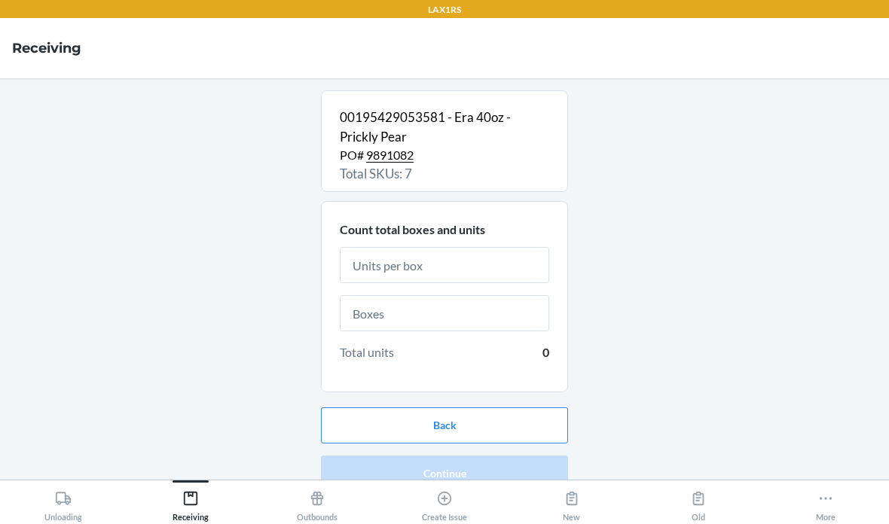
click at [466, 247] on input "text" at bounding box center [444, 265] width 209 height 36
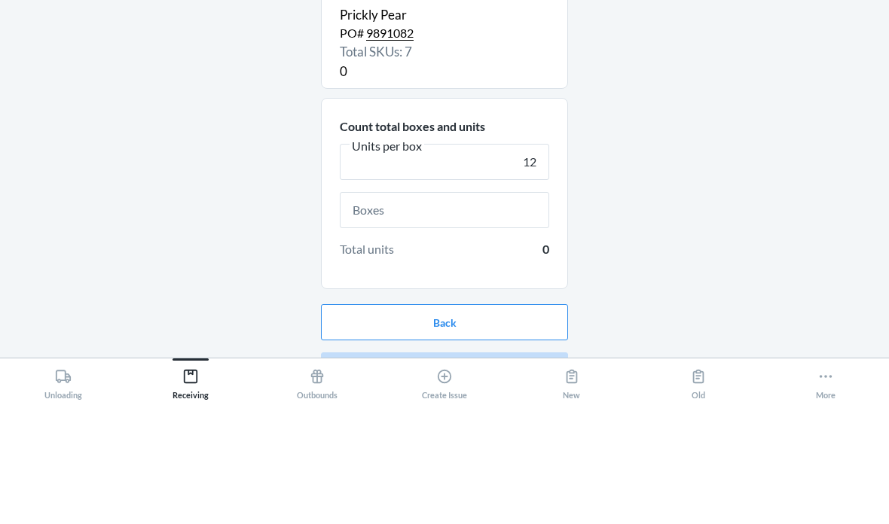
type input "12"
click at [513, 314] on input "text" at bounding box center [444, 332] width 209 height 36
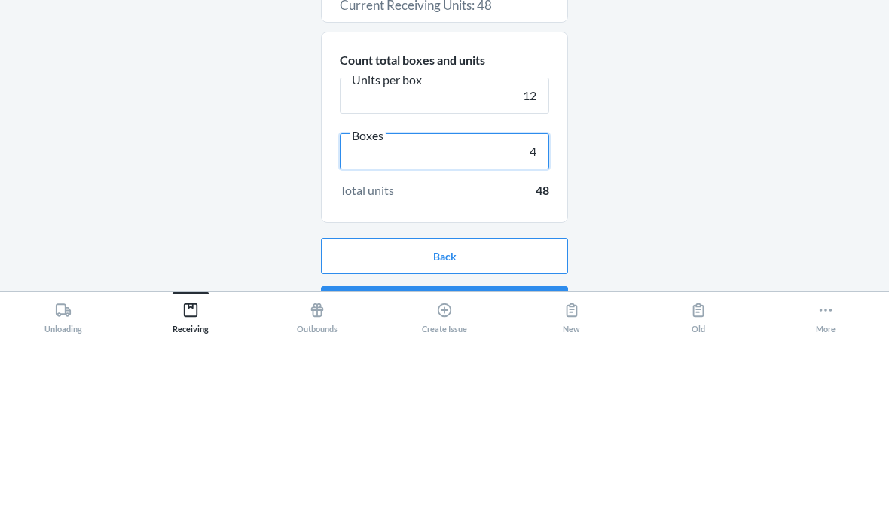
type input "4"
click at [701, 108] on div "00195429053581 - Era 40oz - Prickly Pear PO# 9891082 Total SKUs: 7 Current Rece…" at bounding box center [444, 278] width 865 height 377
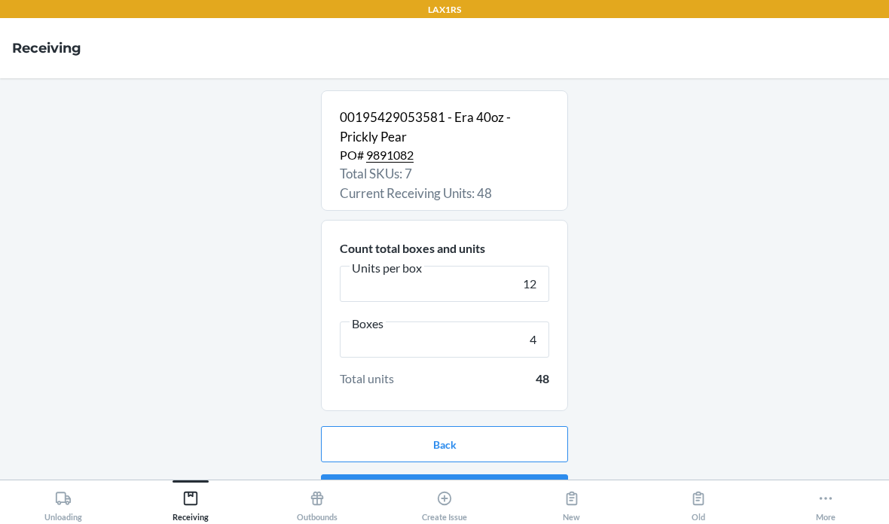
click at [510, 475] on button "Continue" at bounding box center [444, 493] width 247 height 36
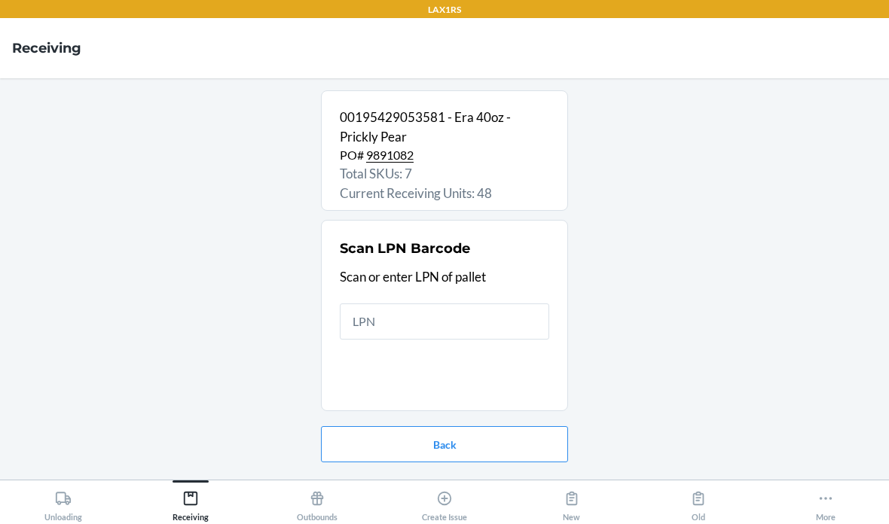
click at [484, 304] on input "text" at bounding box center [444, 322] width 209 height 36
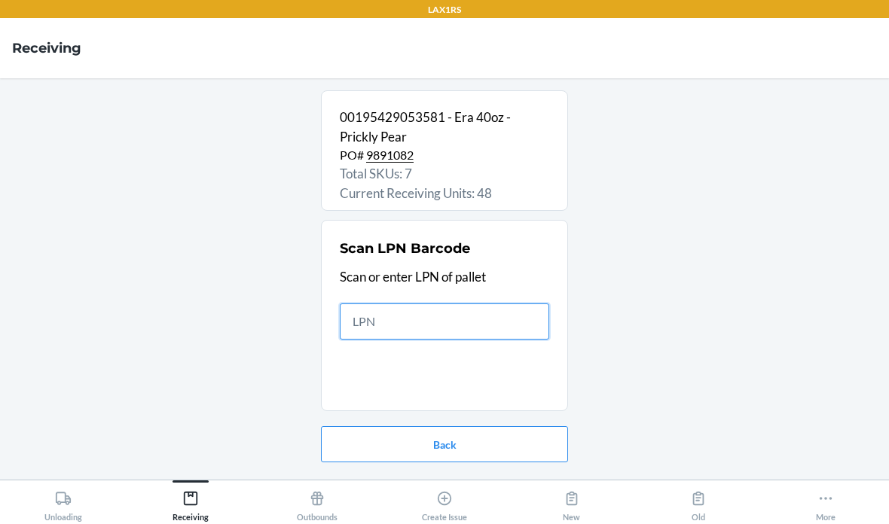
click at [464, 304] on input "text" at bounding box center [444, 322] width 209 height 36
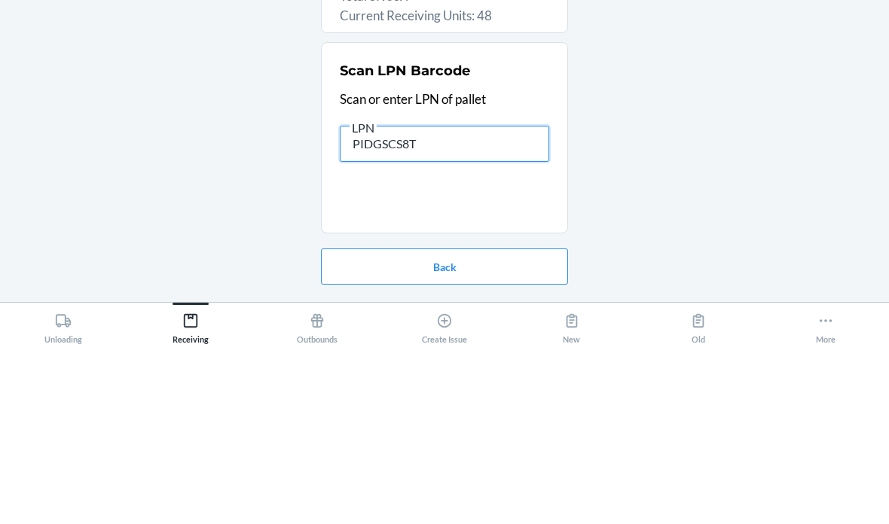
type input "PIDGSCS8TP"
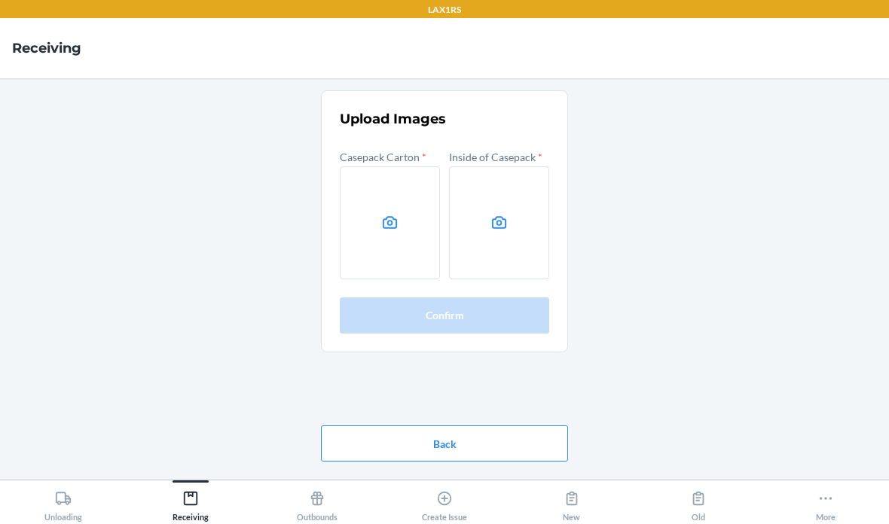
click at [385, 166] on label at bounding box center [390, 222] width 100 height 113
click at [0, 0] on input "file" at bounding box center [0, 0] width 0 height 0
click at [505, 214] on icon at bounding box center [498, 222] width 17 height 17
click at [0, 0] on input "file" at bounding box center [0, 0] width 0 height 0
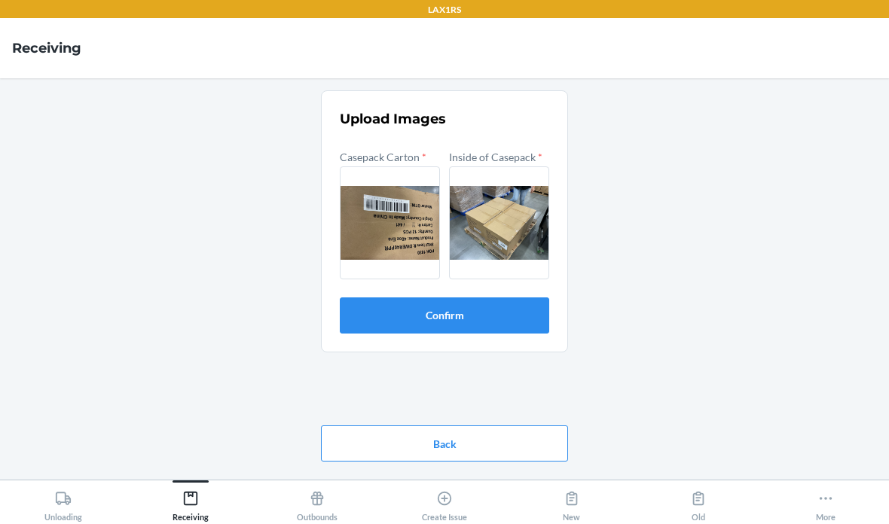
click at [495, 298] on button "Confirm" at bounding box center [444, 316] width 209 height 36
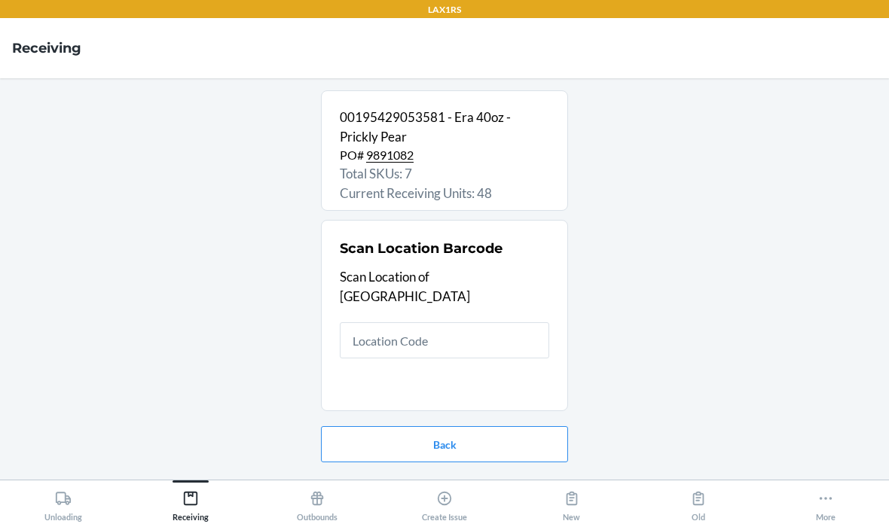
click at [484, 322] on input "text" at bounding box center [444, 340] width 209 height 36
click at [457, 322] on input "text" at bounding box center [444, 340] width 209 height 36
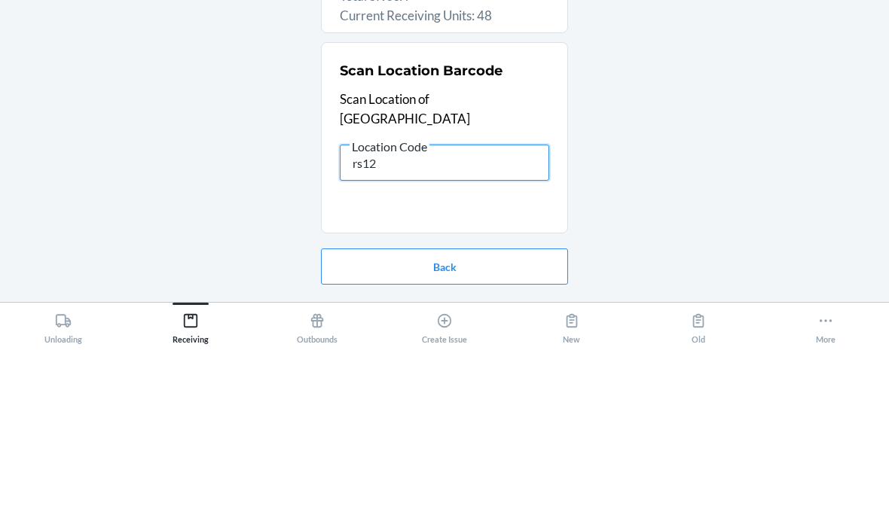
type input "rs120"
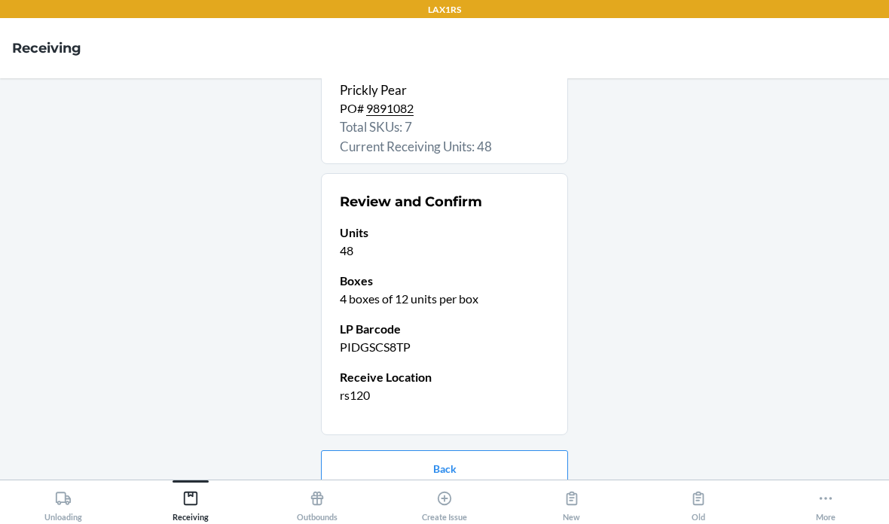
scroll to position [46, 0]
click at [487, 499] on button "Confirm receive" at bounding box center [444, 517] width 247 height 36
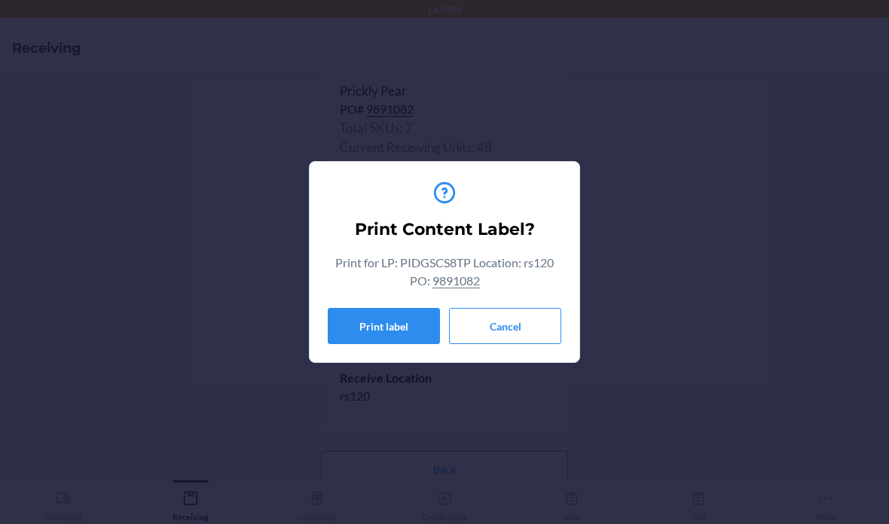
click at [528, 325] on button "Cancel" at bounding box center [505, 326] width 112 height 36
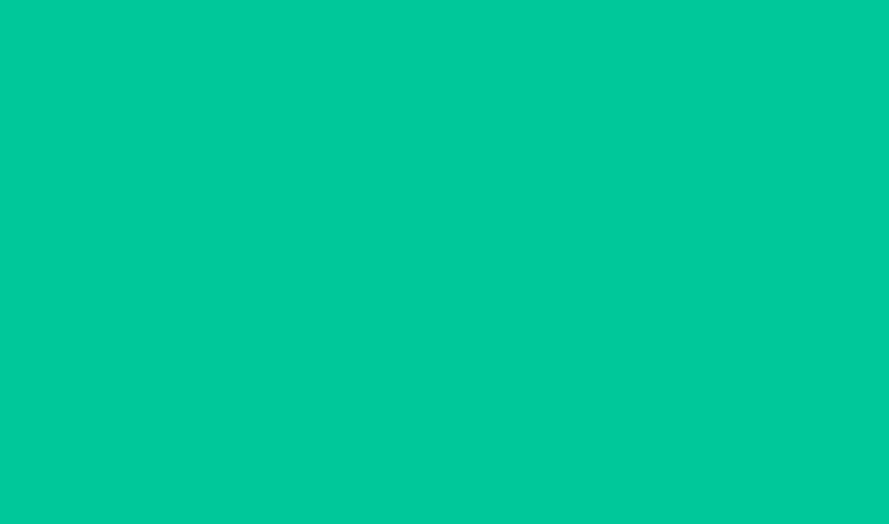
scroll to position [0, 0]
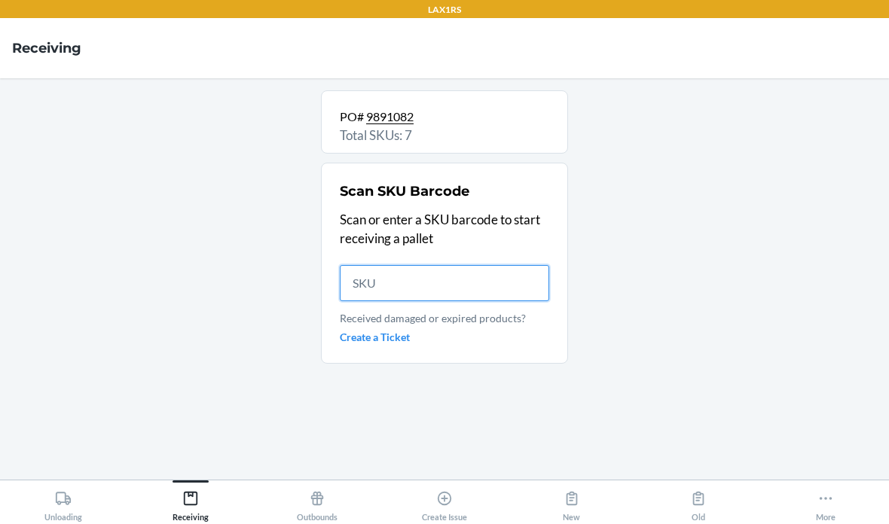
click at [420, 265] on input "text" at bounding box center [444, 283] width 209 height 36
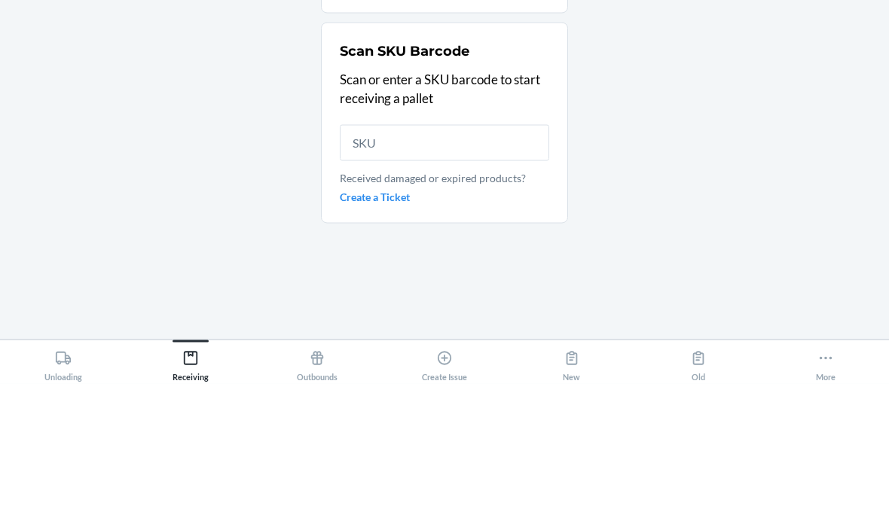
click at [661, 140] on div "PO# 9891082 Total SKUs: 7 Scan SKU Barcode Scan or enter a SKU barcode to start…" at bounding box center [444, 278] width 865 height 377
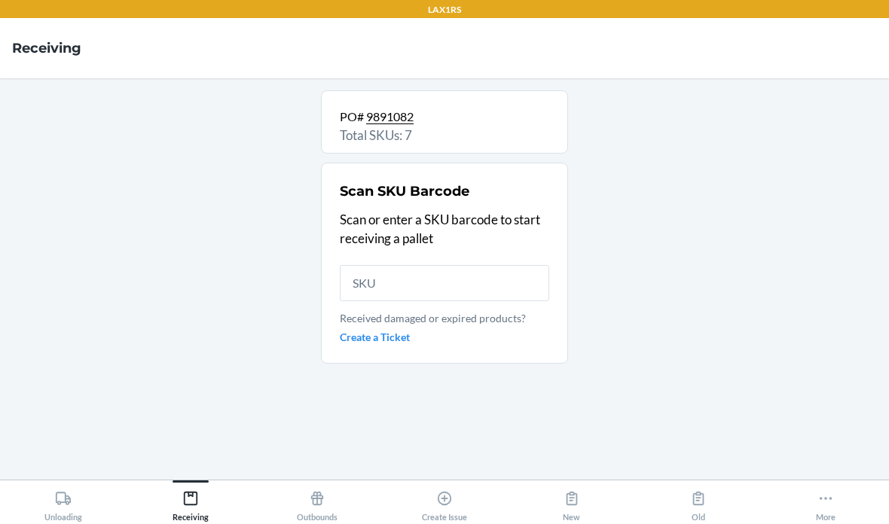
click at [63, 497] on icon at bounding box center [63, 498] width 17 height 17
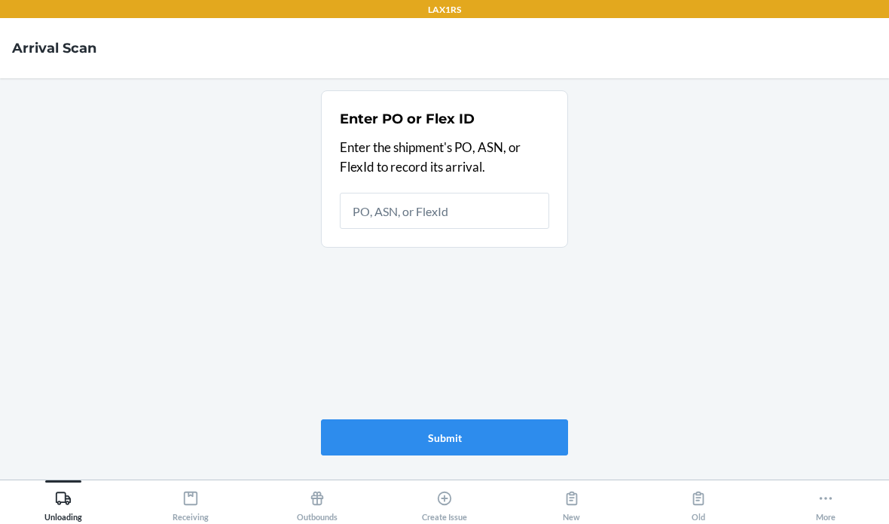
click at [138, 502] on button "Receiving" at bounding box center [190, 501] width 127 height 41
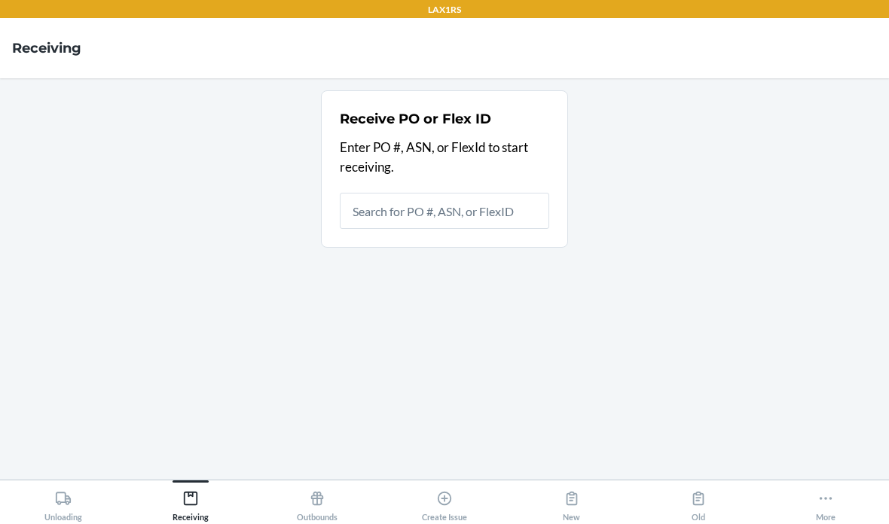
click at [480, 193] on input "text" at bounding box center [444, 211] width 209 height 36
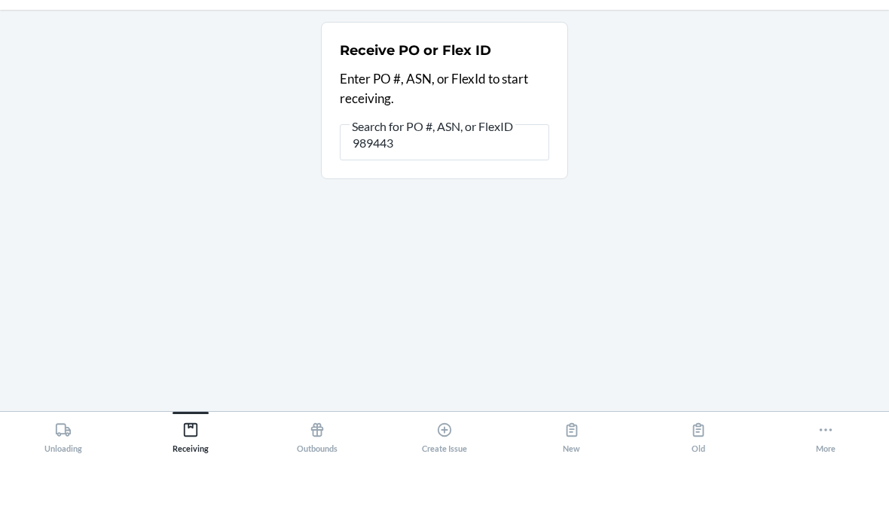
type input "9894436"
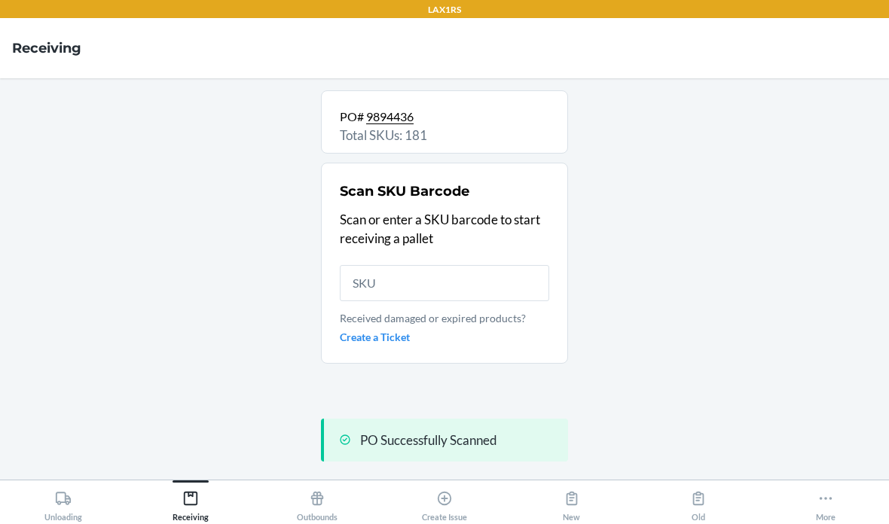
click at [463, 265] on input "text" at bounding box center [444, 283] width 209 height 36
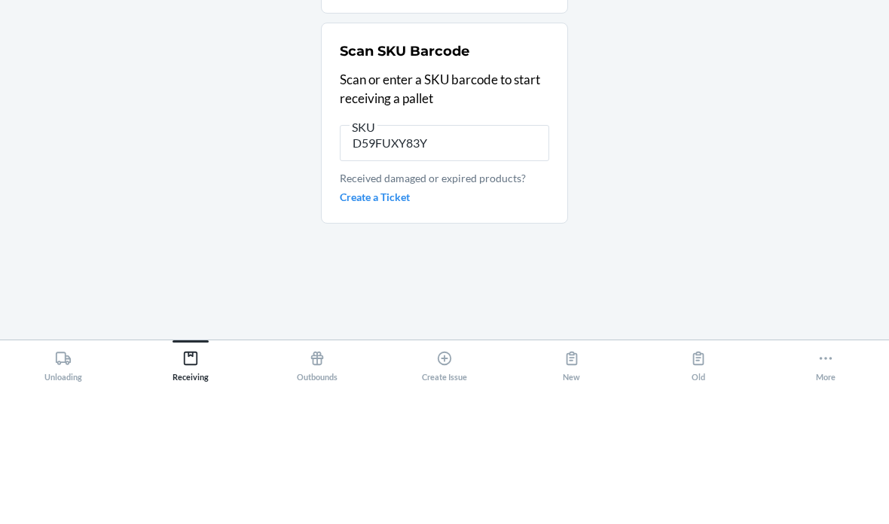
type input "D59FUXY83Y3"
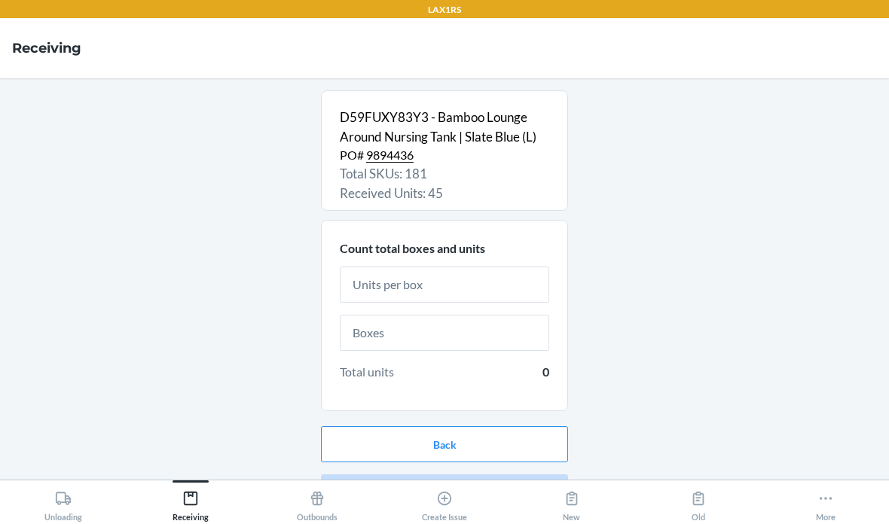
click at [514, 267] on input "text" at bounding box center [444, 285] width 209 height 36
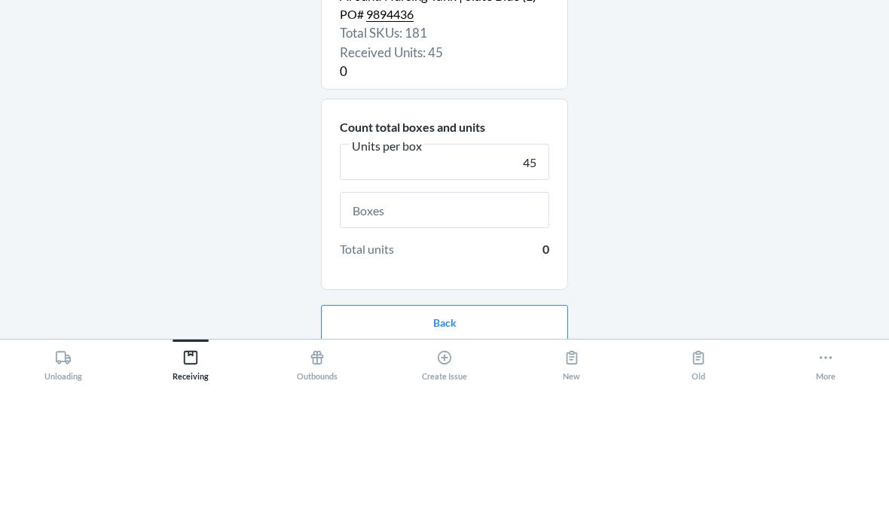
type input "45"
click at [720, 90] on div "D59FUXY83Y3 - Bamboo Lounge Around Nursing Tank | Slate Blue (L) PO# 9894436 To…" at bounding box center [444, 278] width 865 height 377
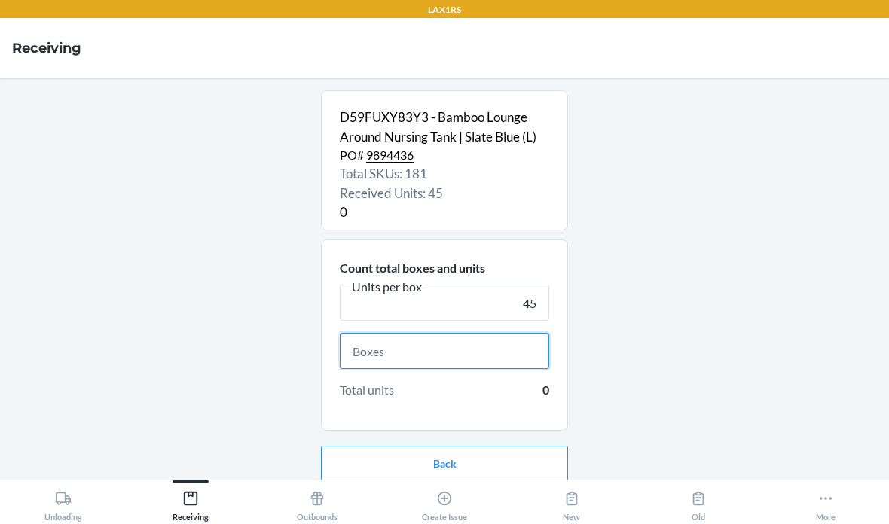
click at [504, 333] on input "text" at bounding box center [444, 351] width 209 height 36
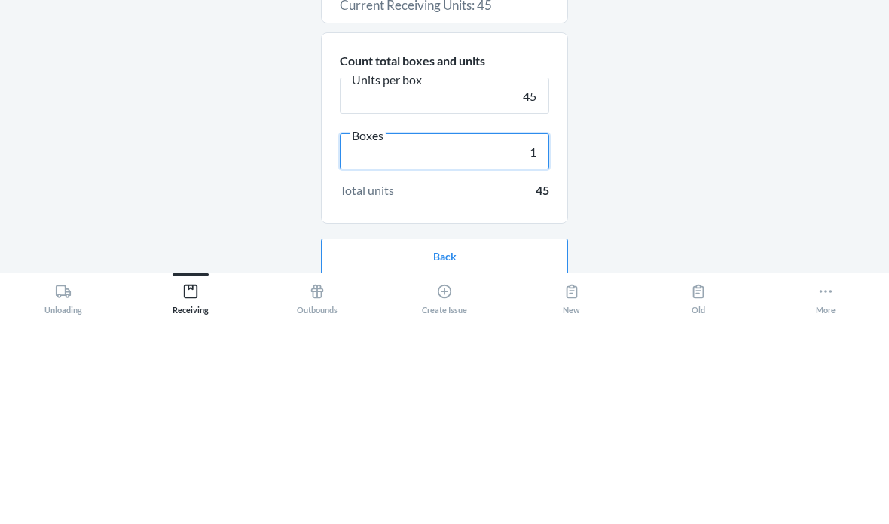
type input "1"
click at [681, 111] on div "D59FUXY83Y3 - Bamboo Lounge Around Nursing Tank | Slate Blue (L) PO# 9894436 To…" at bounding box center [444, 278] width 865 height 377
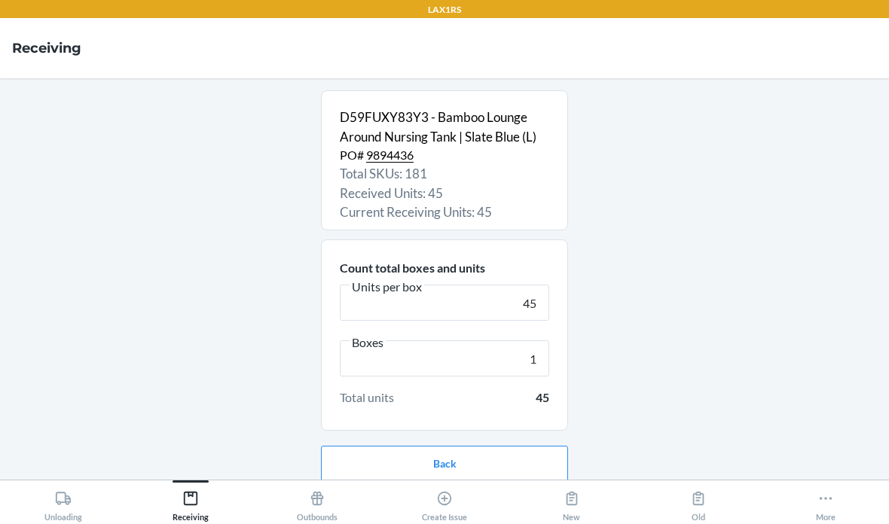
click at [460, 494] on button "Continue" at bounding box center [444, 512] width 247 height 36
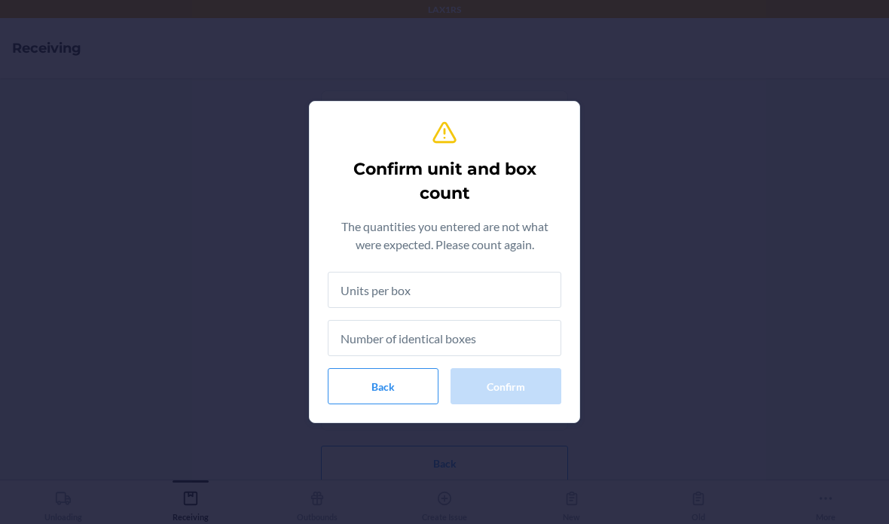
click at [493, 281] on input "text" at bounding box center [445, 290] width 234 height 36
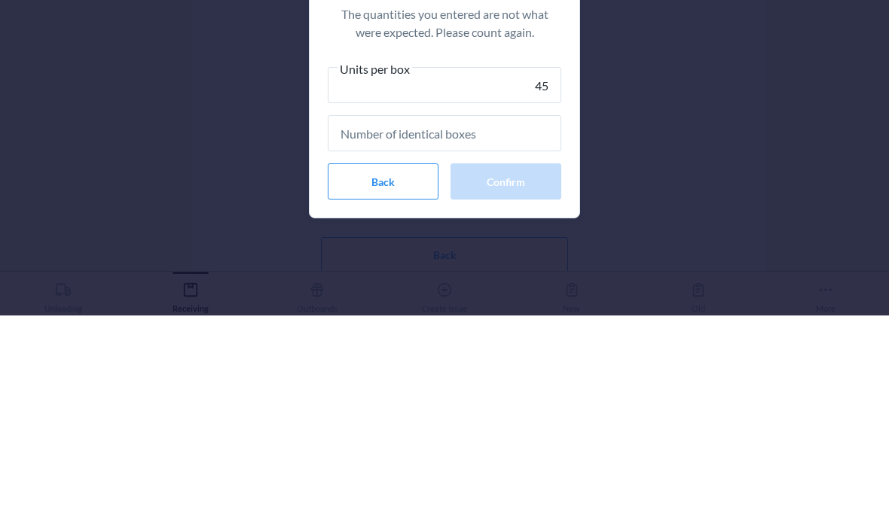
type input "45"
click at [524, 324] on input "text" at bounding box center [445, 342] width 234 height 36
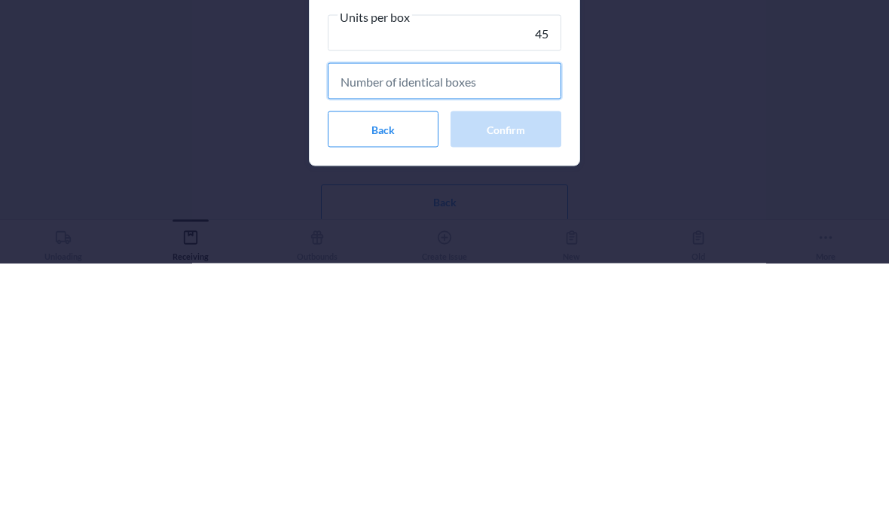
type input "1"
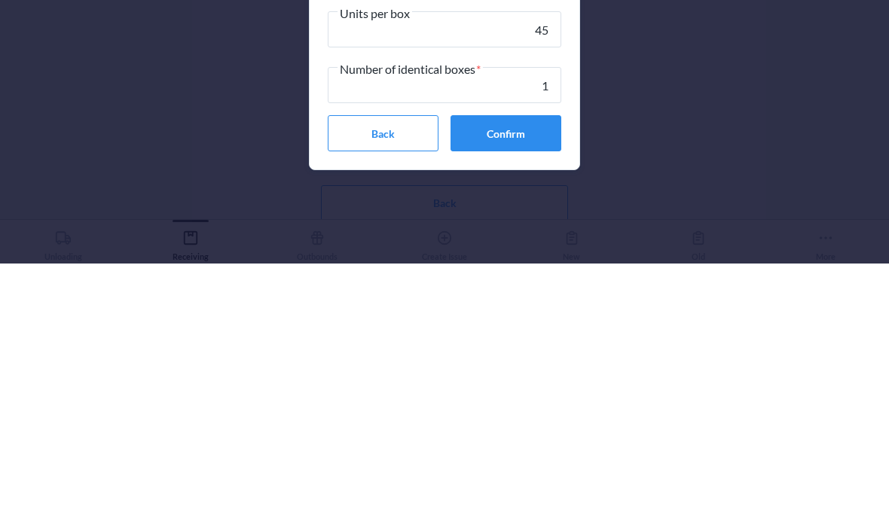
click at [529, 376] on button "Confirm" at bounding box center [505, 394] width 111 height 36
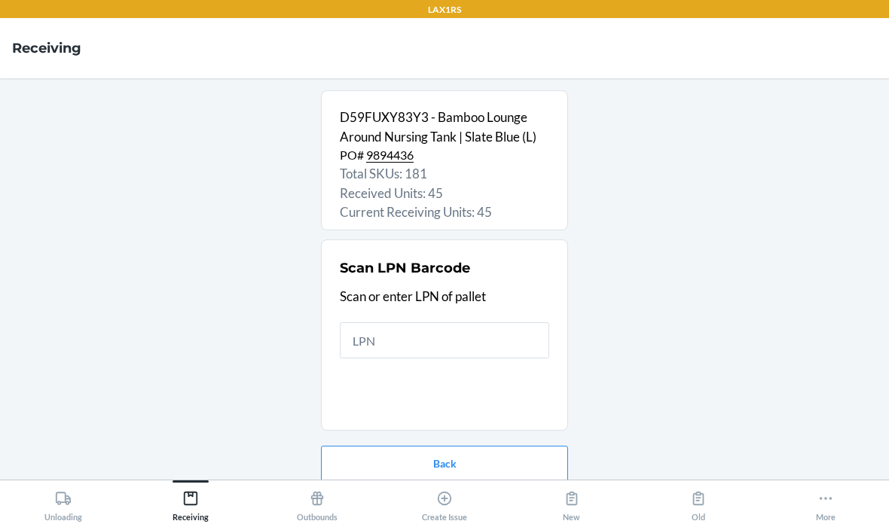
click at [454, 322] on input "text" at bounding box center [444, 340] width 209 height 36
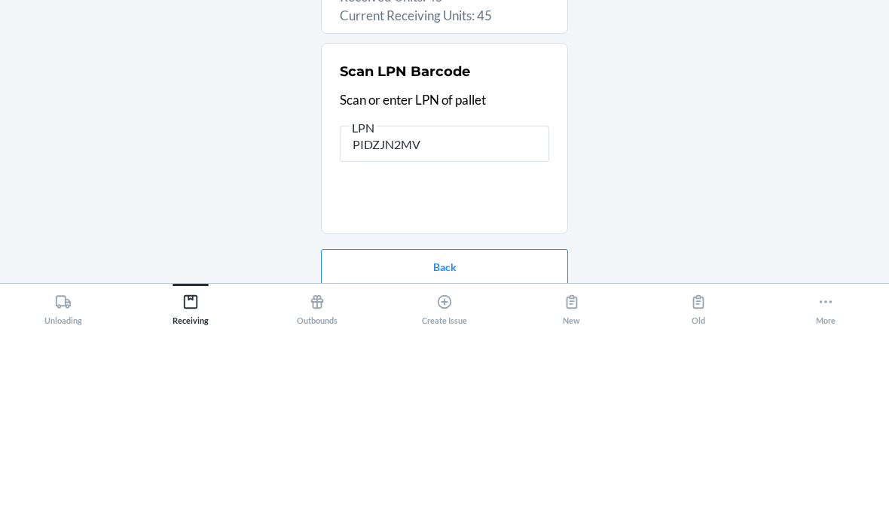
type input "PIDZJN2MV6"
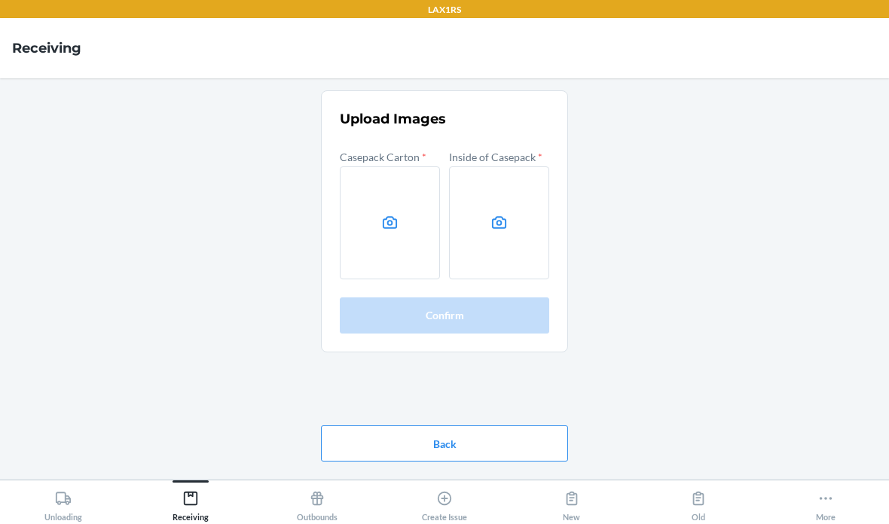
click at [377, 166] on label at bounding box center [390, 222] width 100 height 113
click at [0, 0] on input "file" at bounding box center [0, 0] width 0 height 0
click at [510, 176] on label at bounding box center [499, 222] width 100 height 113
click at [0, 0] on input "file" at bounding box center [0, 0] width 0 height 0
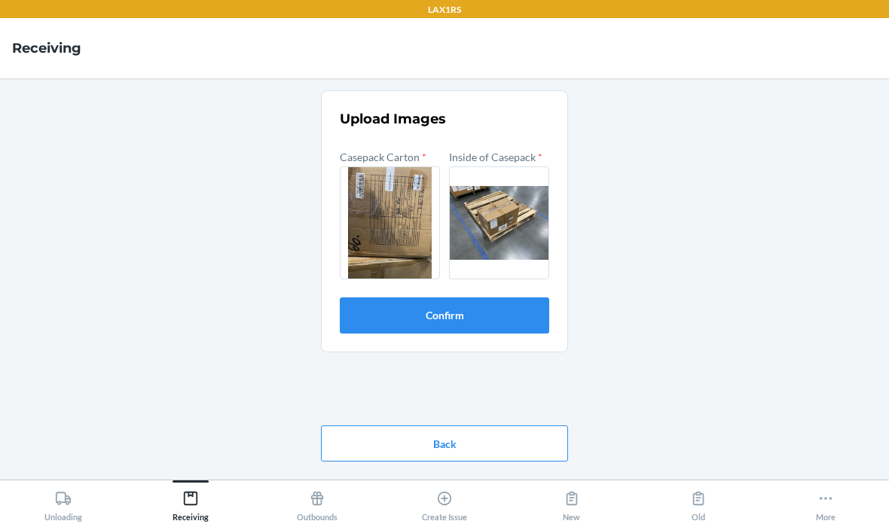
click at [467, 298] on button "Confirm" at bounding box center [444, 316] width 209 height 36
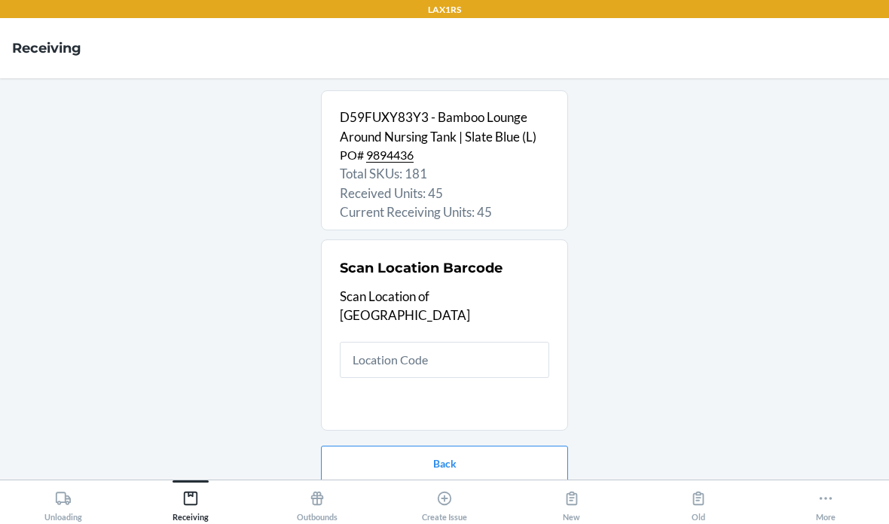
click at [447, 342] on input "text" at bounding box center [444, 360] width 209 height 36
click at [490, 342] on input "text" at bounding box center [444, 360] width 209 height 36
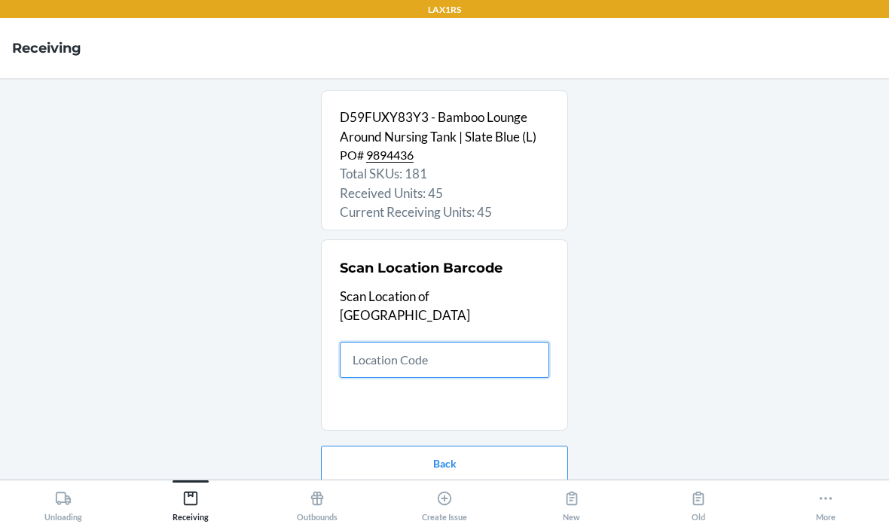
click at [428, 342] on input "text" at bounding box center [444, 360] width 209 height 36
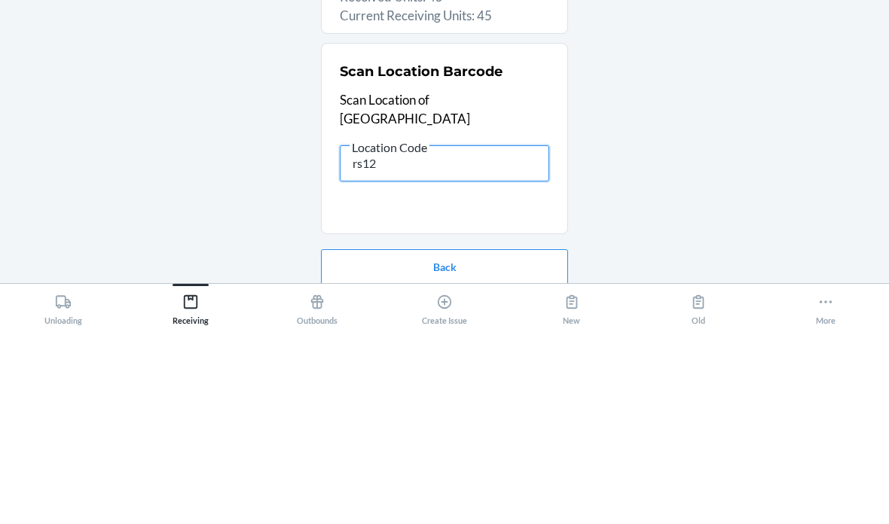
type input "rs120"
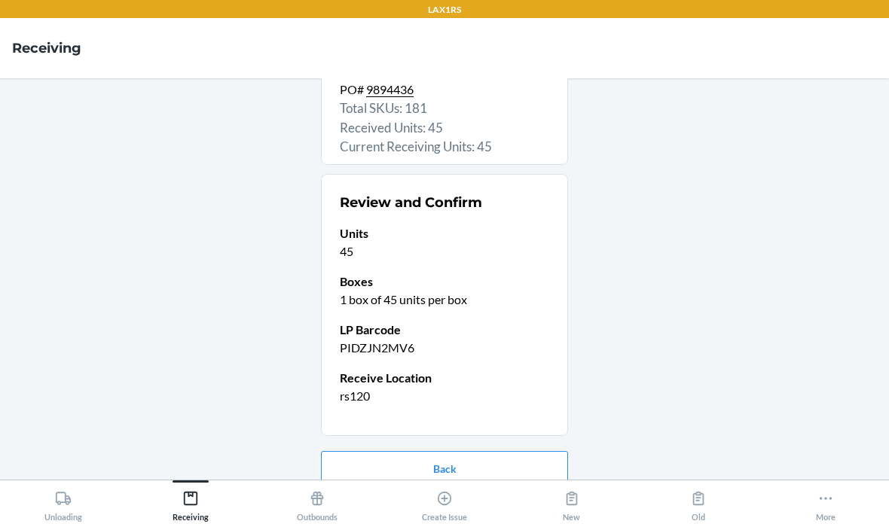
scroll to position [65, 0]
click at [511, 500] on button "Confirm receive" at bounding box center [444, 518] width 247 height 36
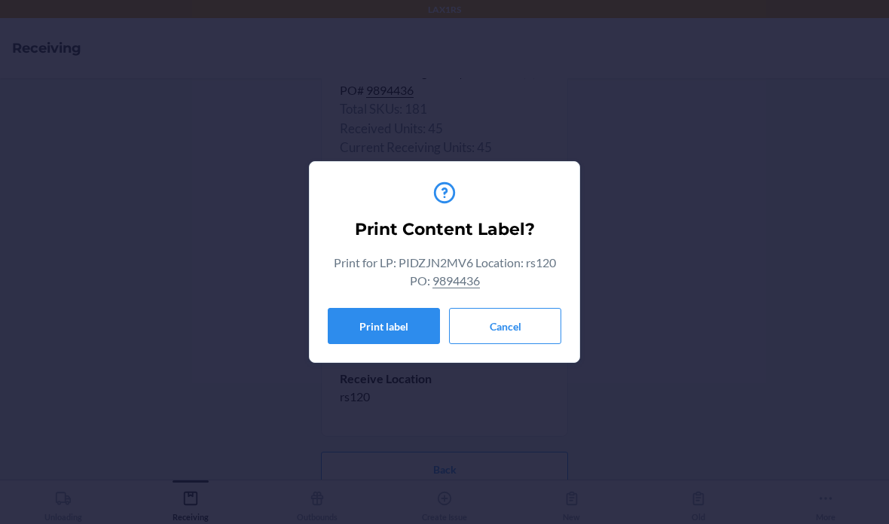
click at [516, 325] on button "Cancel" at bounding box center [505, 326] width 112 height 36
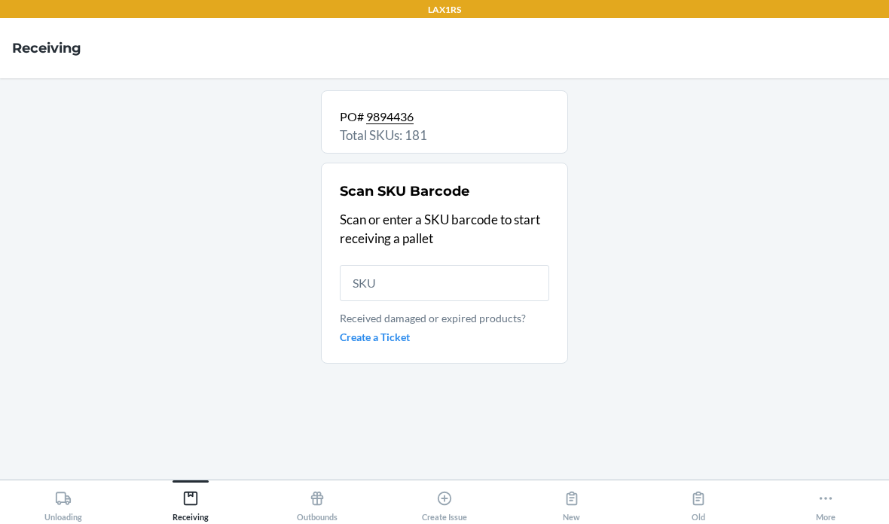
click at [451, 265] on input "text" at bounding box center [444, 283] width 209 height 36
click at [408, 265] on input "text" at bounding box center [444, 283] width 209 height 36
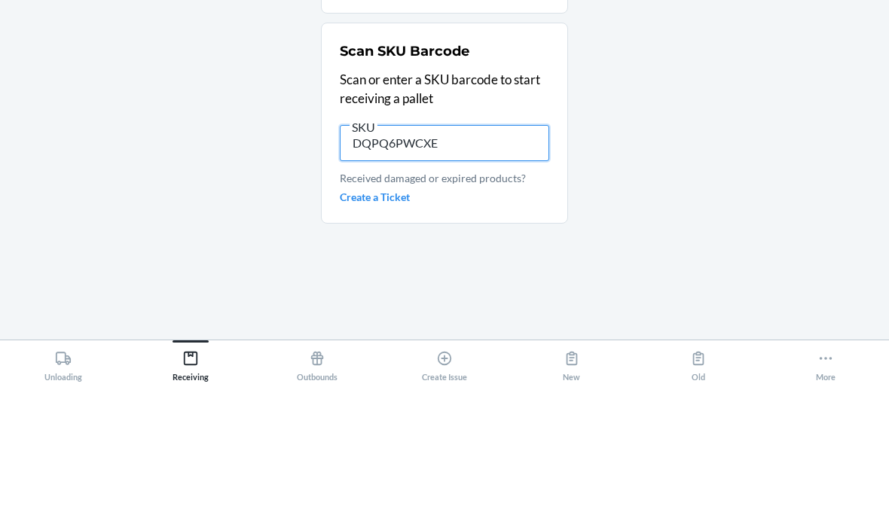
type input "DQPQ6PWCXE2"
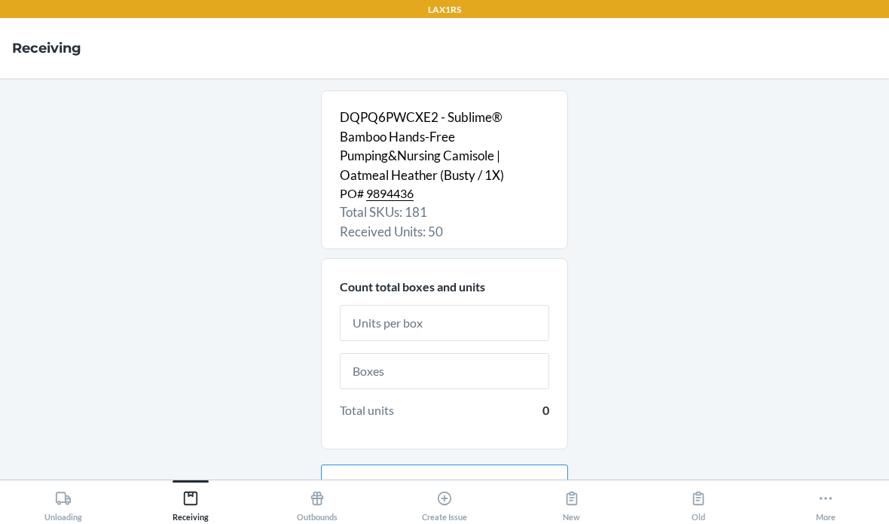
click at [470, 305] on input "text" at bounding box center [444, 323] width 209 height 36
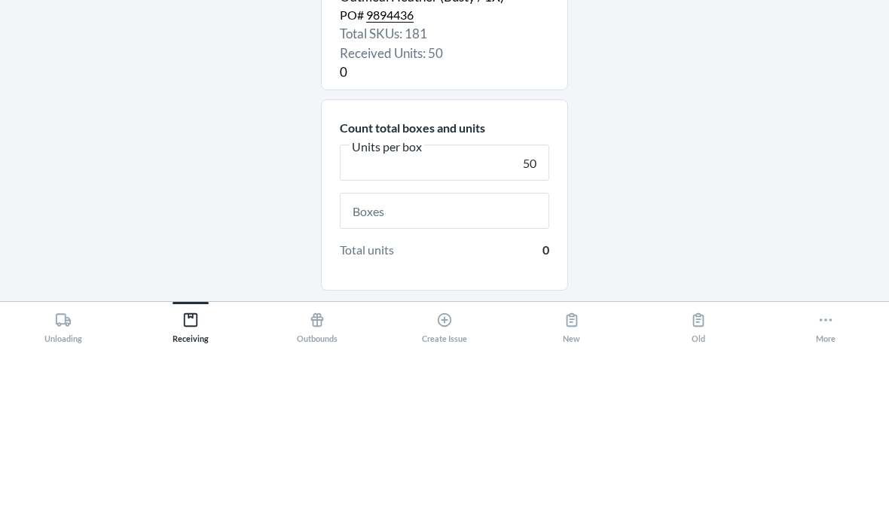
type input "50"
click at [532, 371] on input "text" at bounding box center [444, 389] width 209 height 36
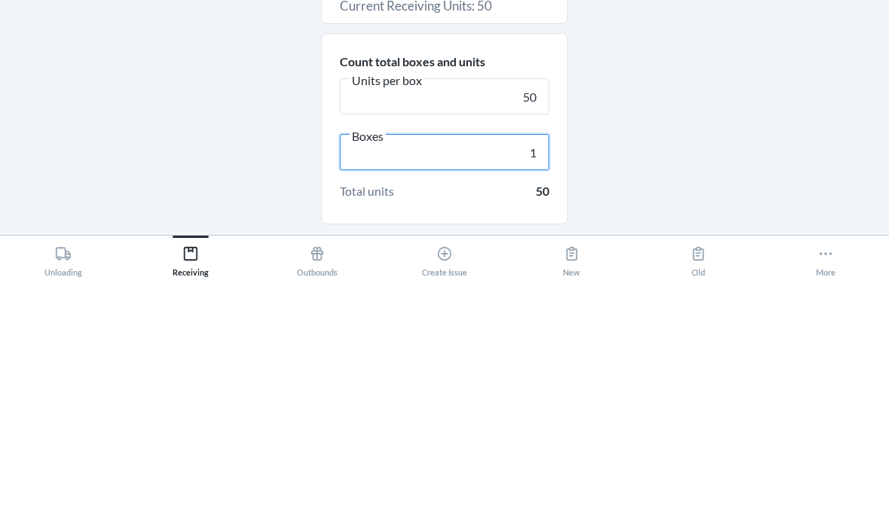
type input "1"
click at [679, 126] on div "DQPQ6PWCXE2 - Sublime® Bamboo Hands-Free Pumping&Nursing Camisole | Oatmeal Hea…" at bounding box center [444, 278] width 865 height 377
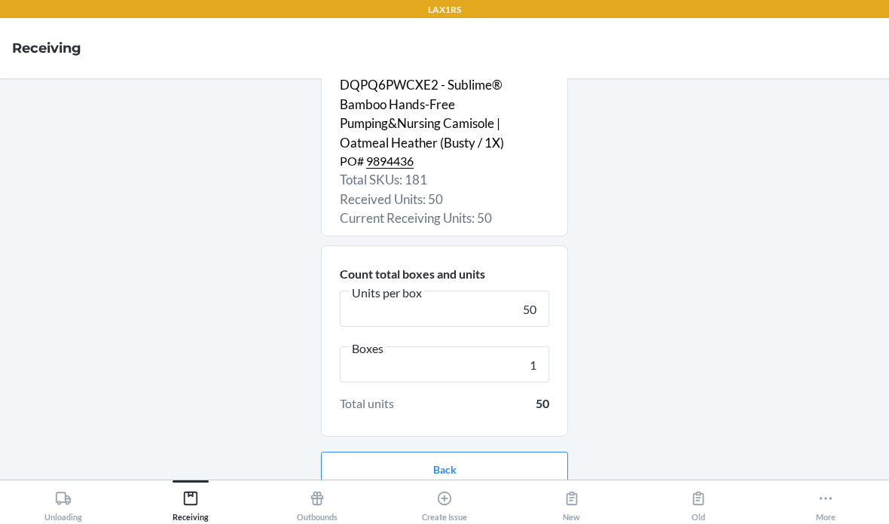
scroll to position [32, 0]
click at [499, 501] on button "Continue" at bounding box center [444, 519] width 247 height 36
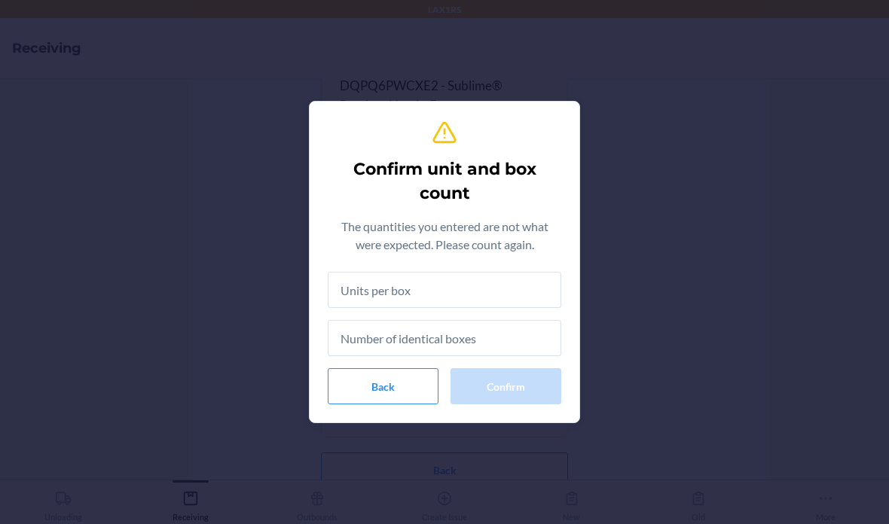
click at [484, 296] on input "text" at bounding box center [445, 290] width 234 height 36
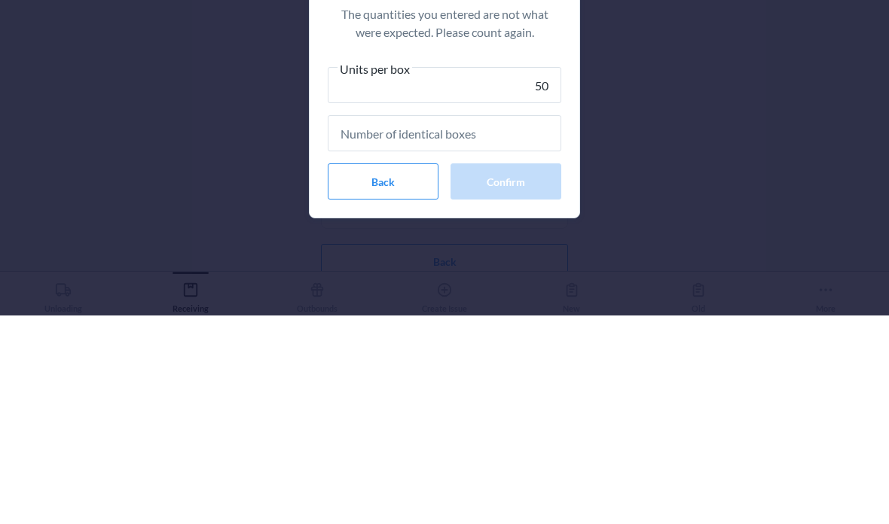
type input "50"
click at [526, 324] on input "text" at bounding box center [445, 342] width 234 height 36
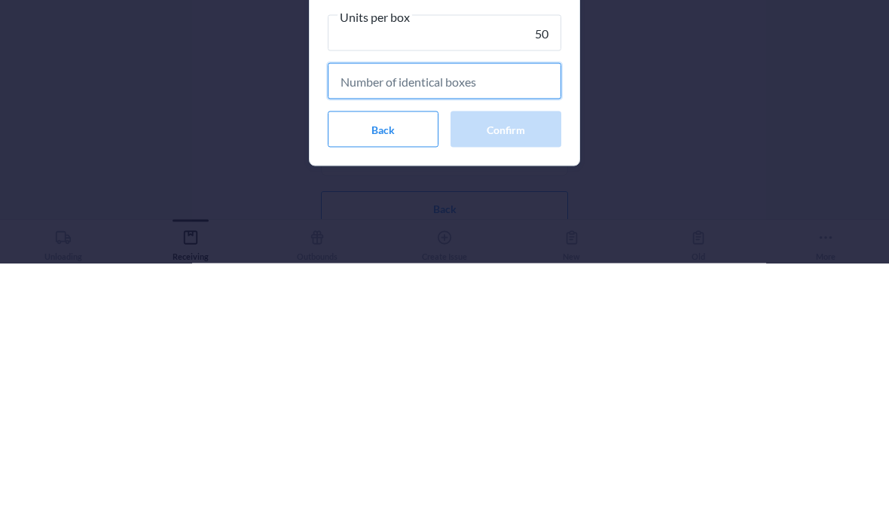
type input "1"
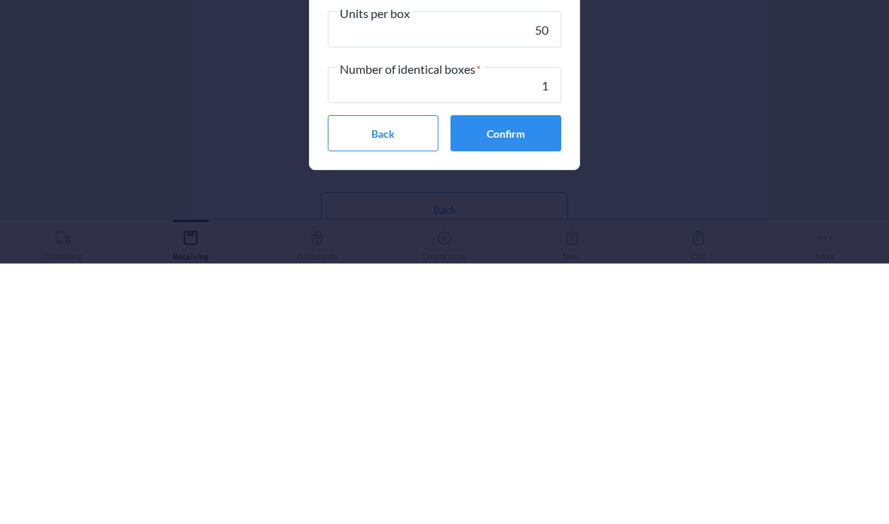
click at [523, 376] on button "Confirm" at bounding box center [505, 394] width 111 height 36
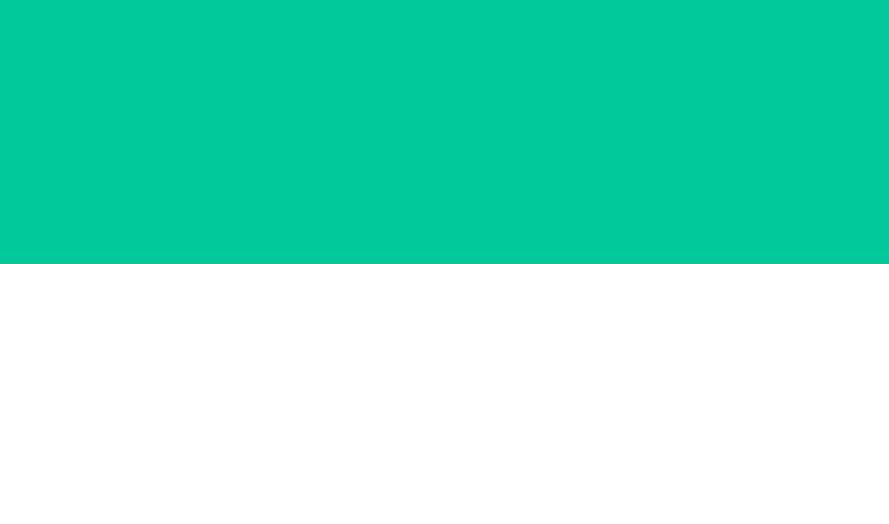
scroll to position [0, 0]
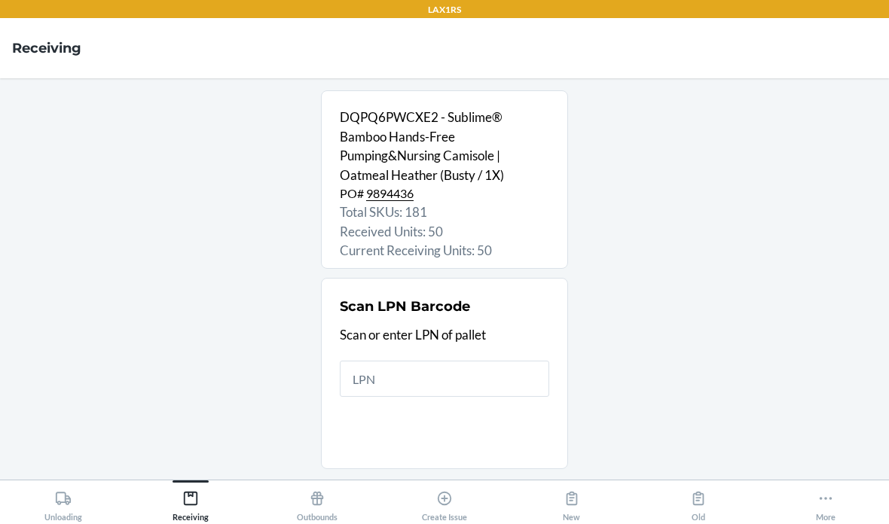
click at [430, 361] on input "text" at bounding box center [444, 379] width 209 height 36
click at [408, 361] on input "text" at bounding box center [444, 379] width 209 height 36
click at [419, 294] on div "Scan LPN Barcode Scan or enter LPN of pallet" at bounding box center [444, 347] width 209 height 110
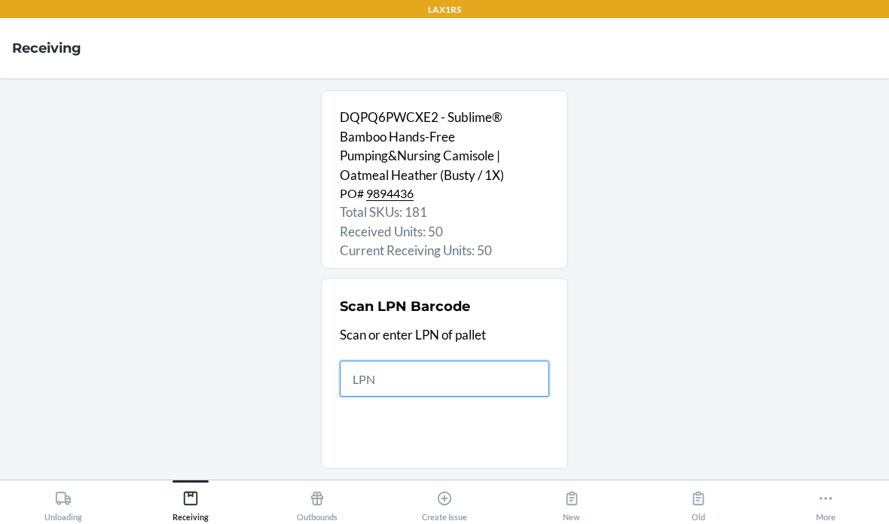
click at [411, 361] on input "text" at bounding box center [444, 379] width 209 height 36
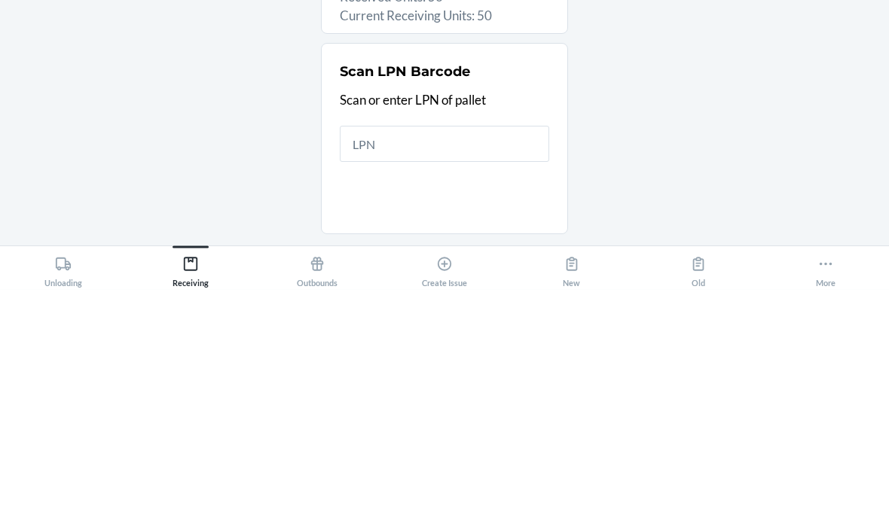
scroll to position [60, 0]
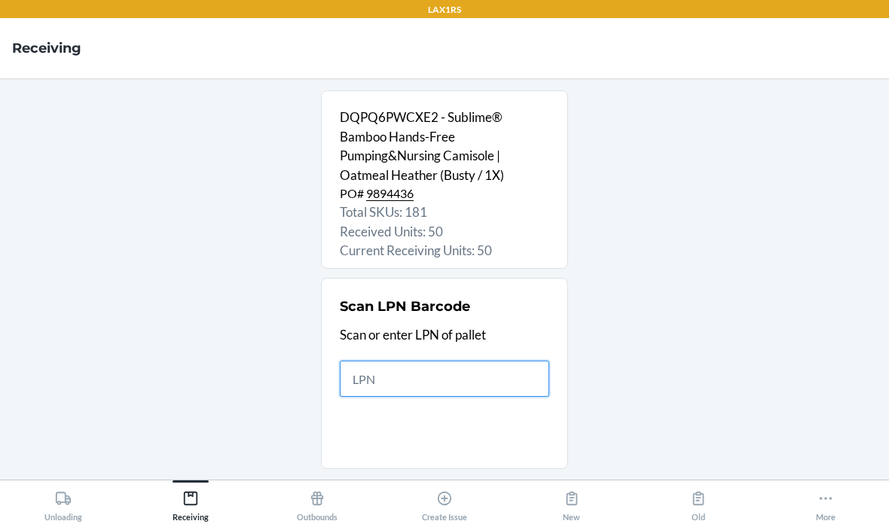
click at [412, 361] on input "text" at bounding box center [444, 379] width 209 height 36
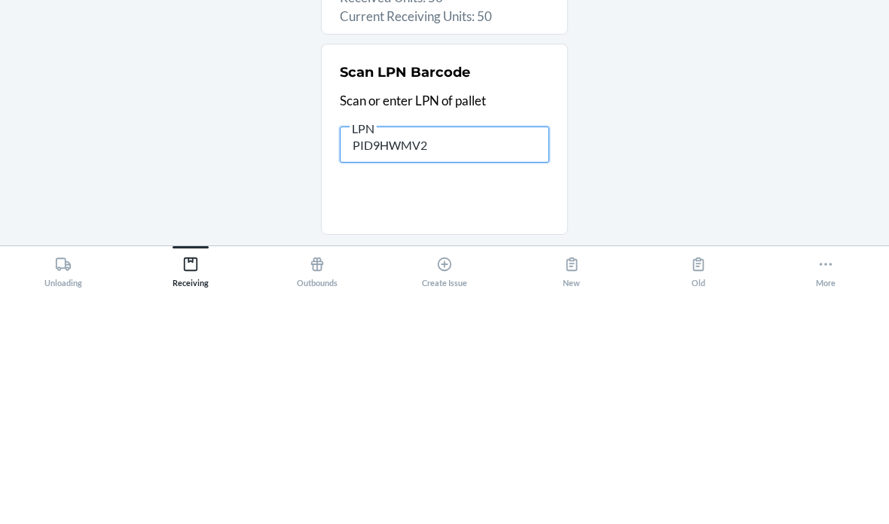
type input "PID9HWMV2X"
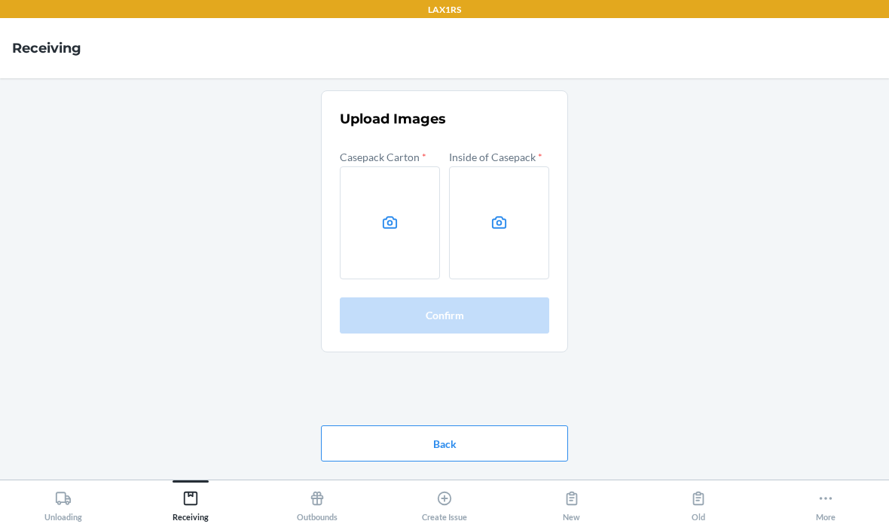
click at [393, 192] on label at bounding box center [390, 222] width 100 height 113
click at [0, 0] on input "file" at bounding box center [0, 0] width 0 height 0
click at [512, 179] on label at bounding box center [499, 222] width 100 height 113
click at [0, 0] on input "file" at bounding box center [0, 0] width 0 height 0
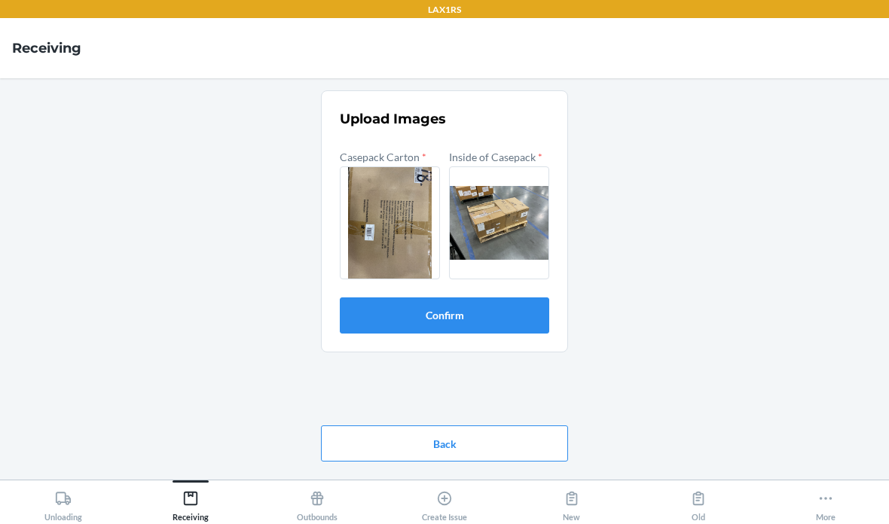
click at [506, 298] on button "Confirm" at bounding box center [444, 316] width 209 height 36
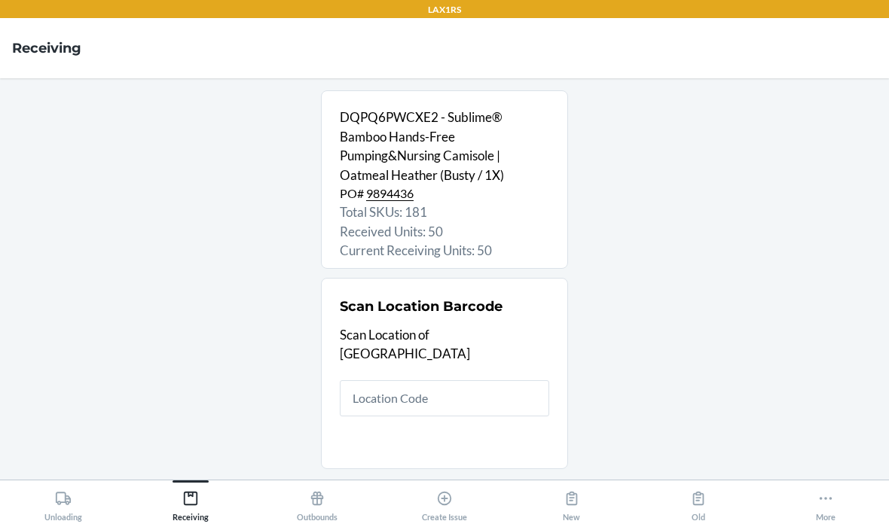
click at [527, 380] on input "text" at bounding box center [444, 398] width 209 height 36
click at [401, 380] on input "text" at bounding box center [444, 398] width 209 height 36
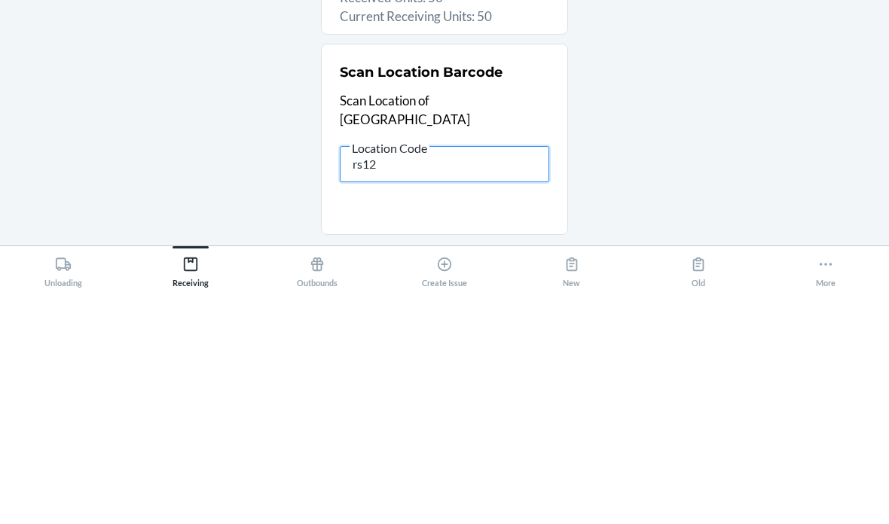
type input "rs120"
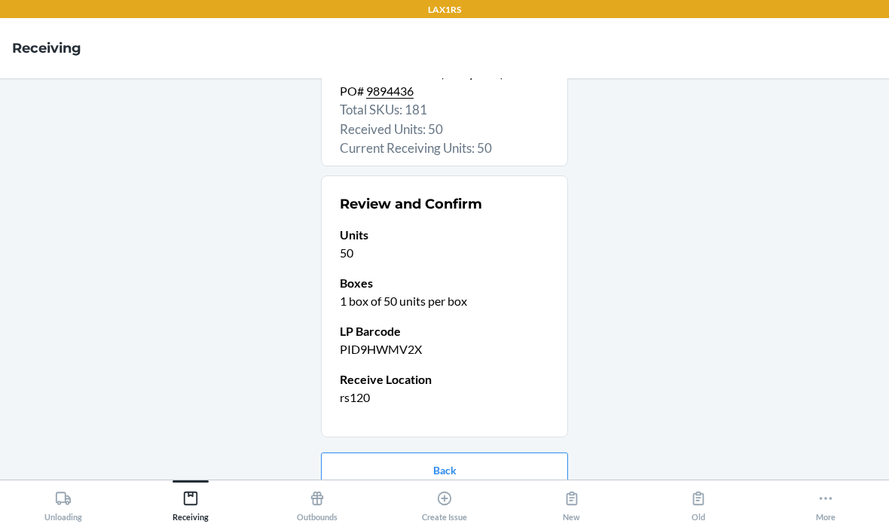
scroll to position [102, 0]
click at [524, 501] on button "Confirm receive" at bounding box center [444, 519] width 247 height 36
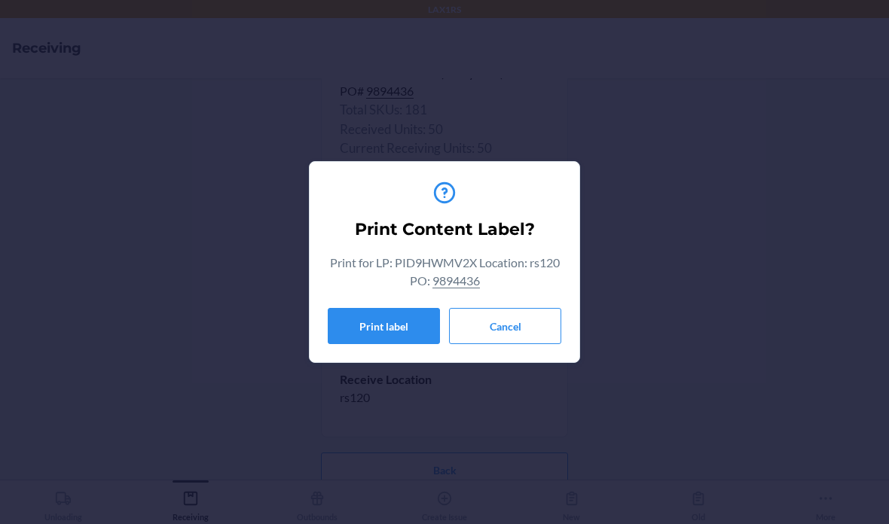
click at [493, 322] on button "Cancel" at bounding box center [505, 326] width 112 height 36
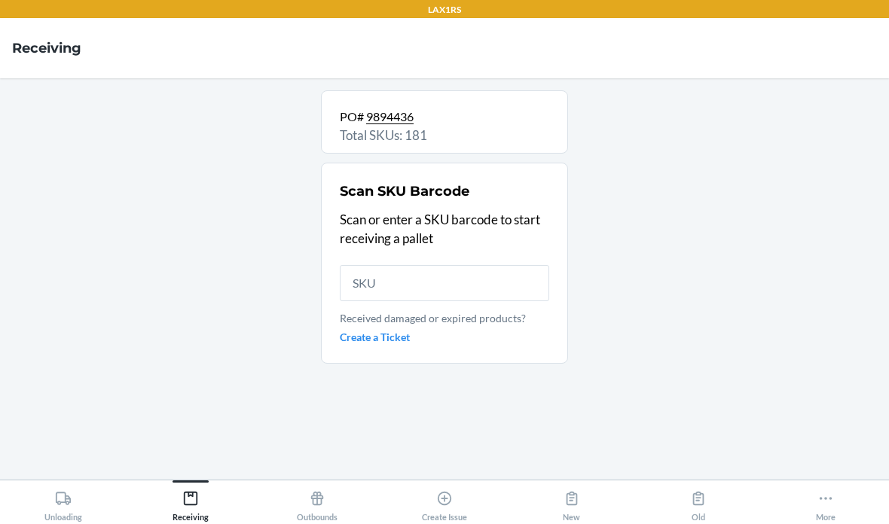
scroll to position [56, 0]
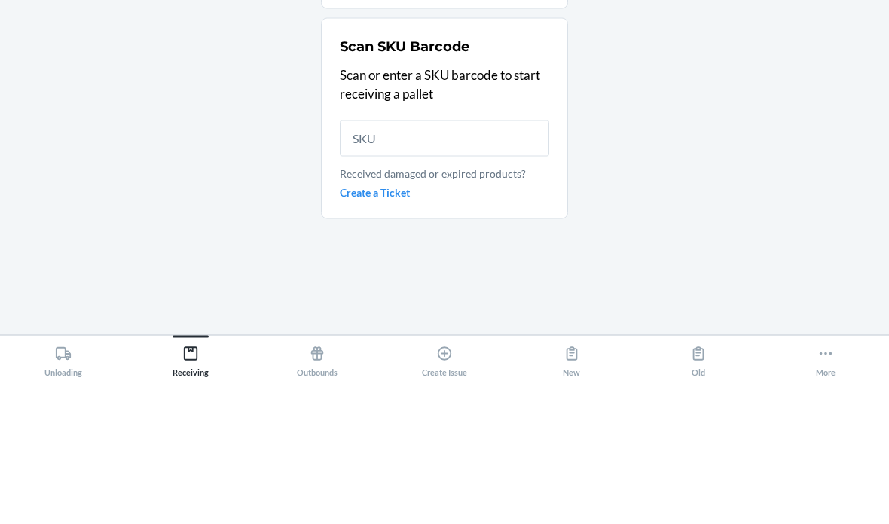
click at [209, 112] on div "PO# 9894436 Total SKUs: 181 Scan SKU Barcode Scan or enter a SKU barcode to sta…" at bounding box center [444, 278] width 865 height 377
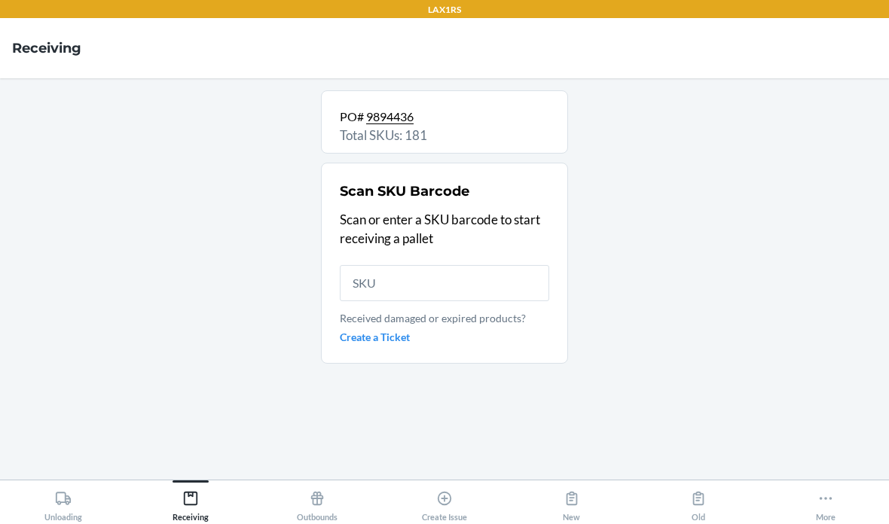
click at [58, 504] on icon at bounding box center [63, 498] width 15 height 13
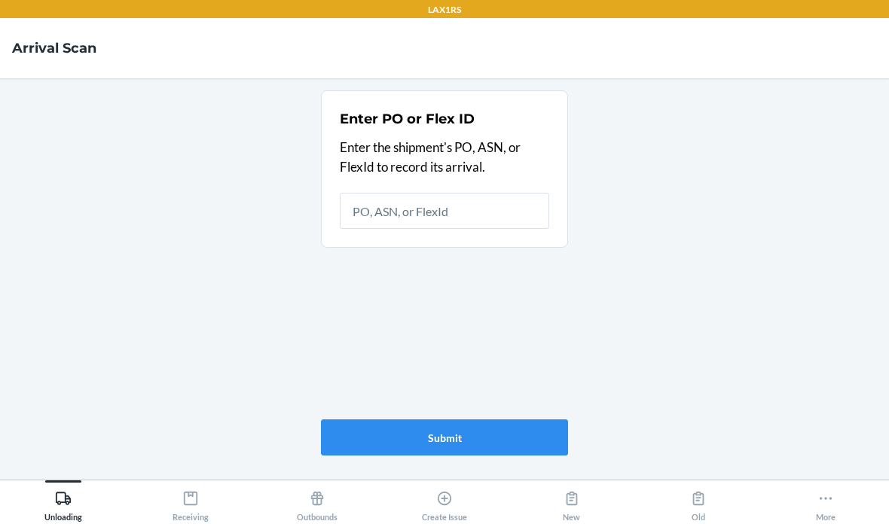
click at [191, 493] on icon at bounding box center [190, 498] width 17 height 17
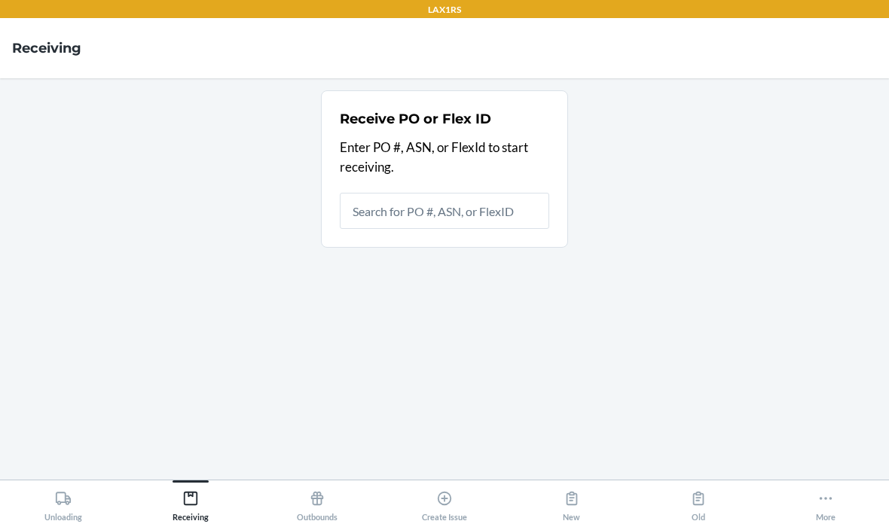
click at [490, 193] on input "text" at bounding box center [444, 211] width 209 height 36
click at [453, 193] on input "text" at bounding box center [444, 211] width 209 height 36
click at [478, 193] on input "text" at bounding box center [444, 211] width 209 height 36
click at [408, 193] on input "text" at bounding box center [444, 211] width 209 height 36
click at [460, 193] on input "text" at bounding box center [444, 211] width 209 height 36
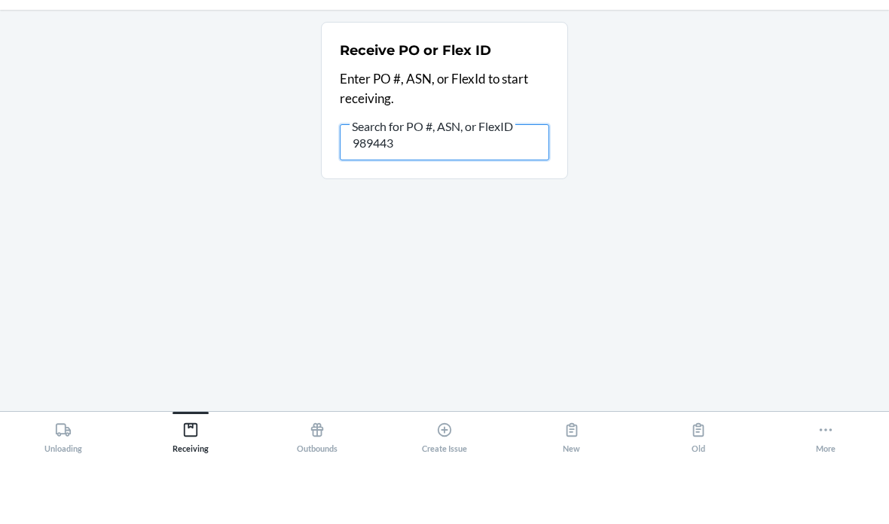
type input "9894436"
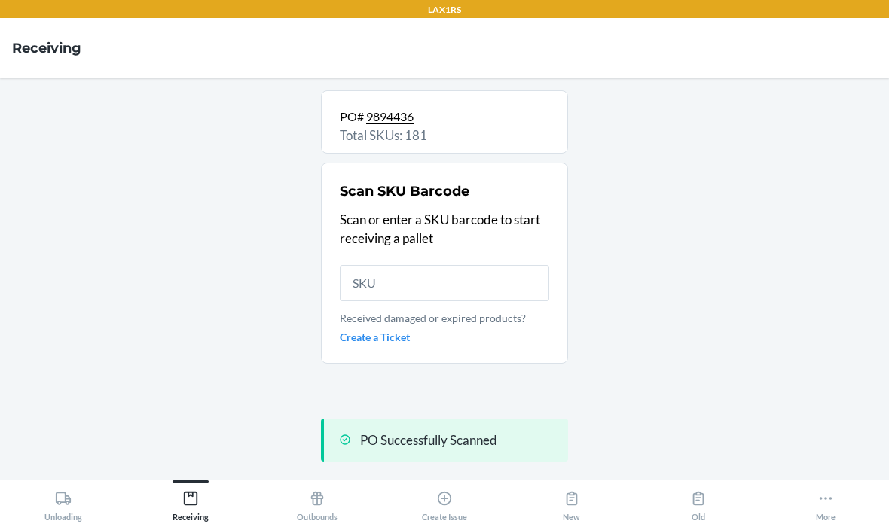
click at [447, 265] on input "text" at bounding box center [444, 283] width 209 height 36
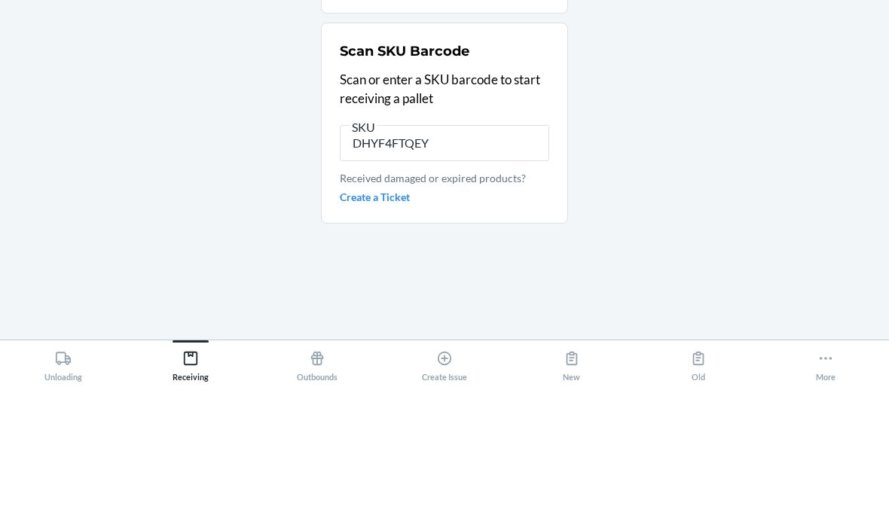
type input "DHYF4FTQEYG"
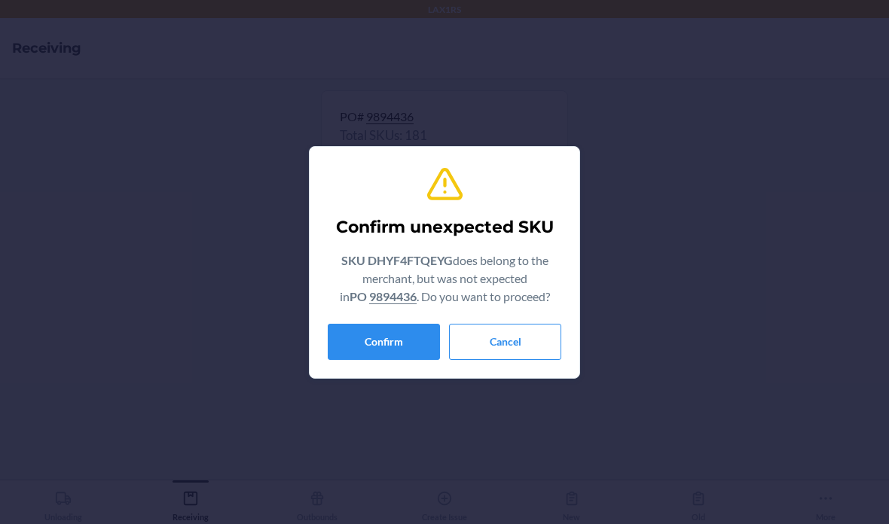
click at [395, 341] on button "Confirm" at bounding box center [384, 342] width 112 height 36
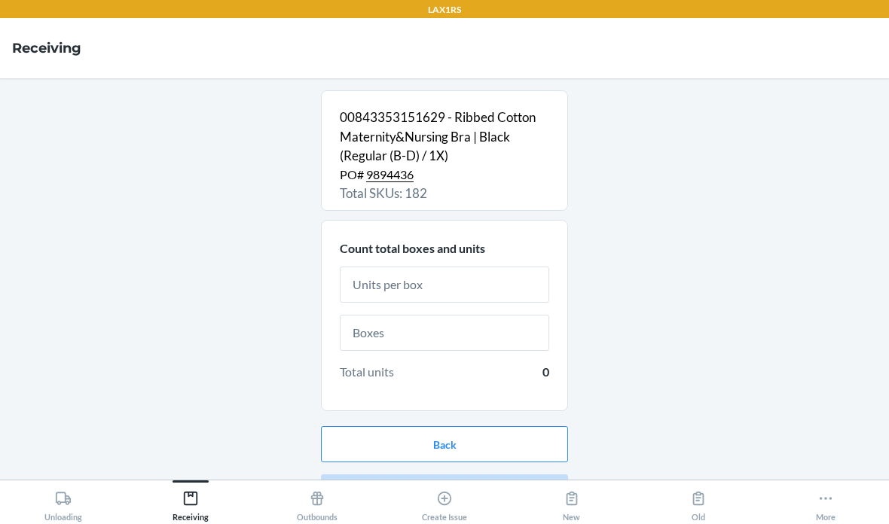
click at [480, 267] on input "text" at bounding box center [444, 285] width 209 height 36
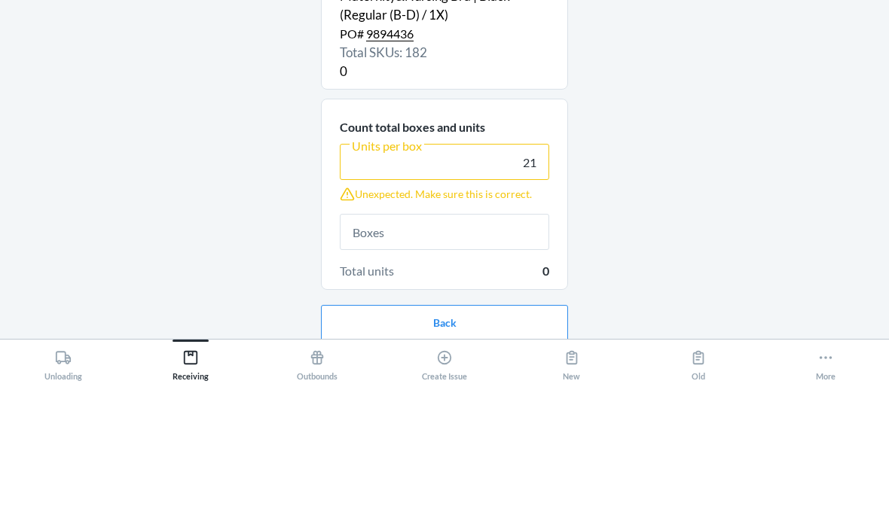
type input "21"
click at [639, 90] on div "00843353151629 - Ribbed Cotton Maternity&Nursing Bra | Black (Regular (B-D) / 1…" at bounding box center [444, 278] width 865 height 377
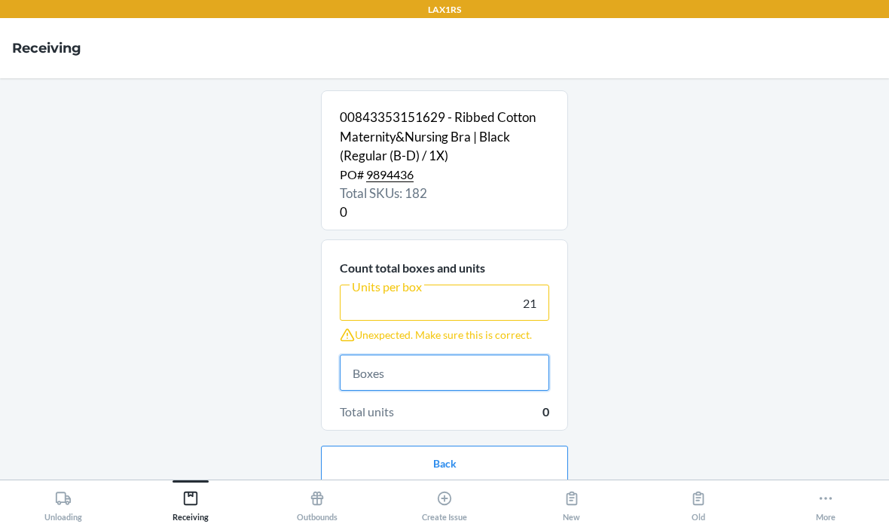
click at [504, 355] on input "text" at bounding box center [444, 373] width 209 height 36
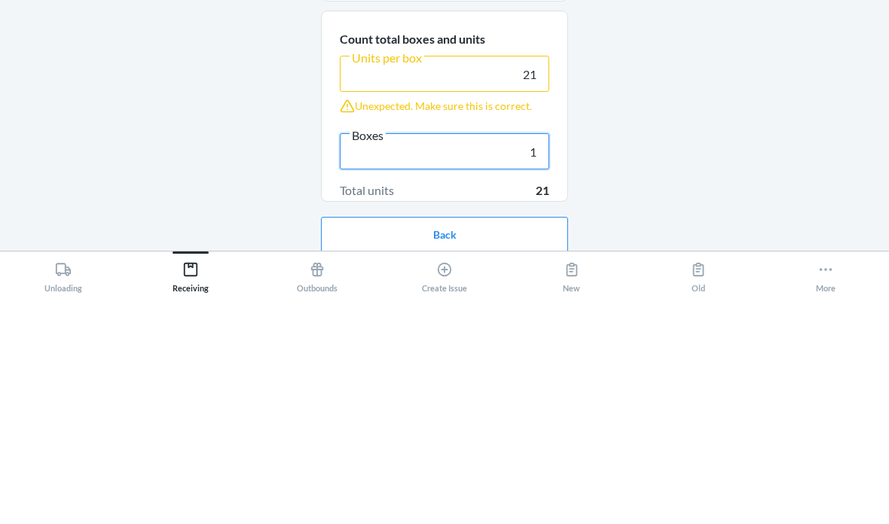
type input "1"
click at [727, 102] on div "00843353151629 - Ribbed Cotton Maternity&Nursing Bra | Black (Regular (B-D) / 1…" at bounding box center [444, 278] width 865 height 377
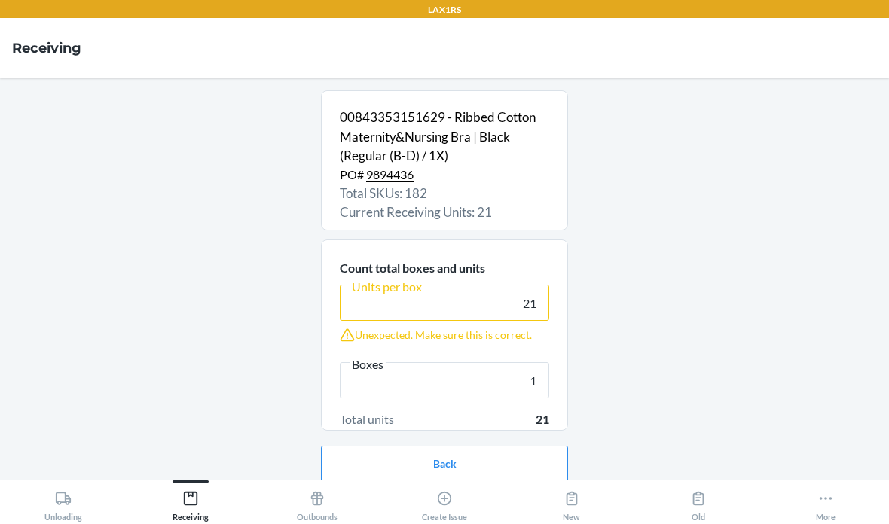
click at [488, 494] on button "Continue" at bounding box center [444, 512] width 247 height 36
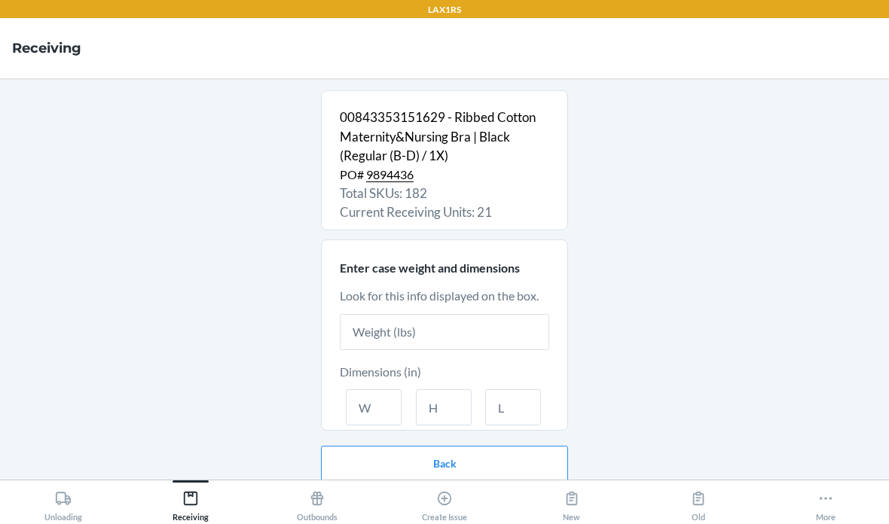
click at [491, 314] on input "text" at bounding box center [444, 332] width 209 height 36
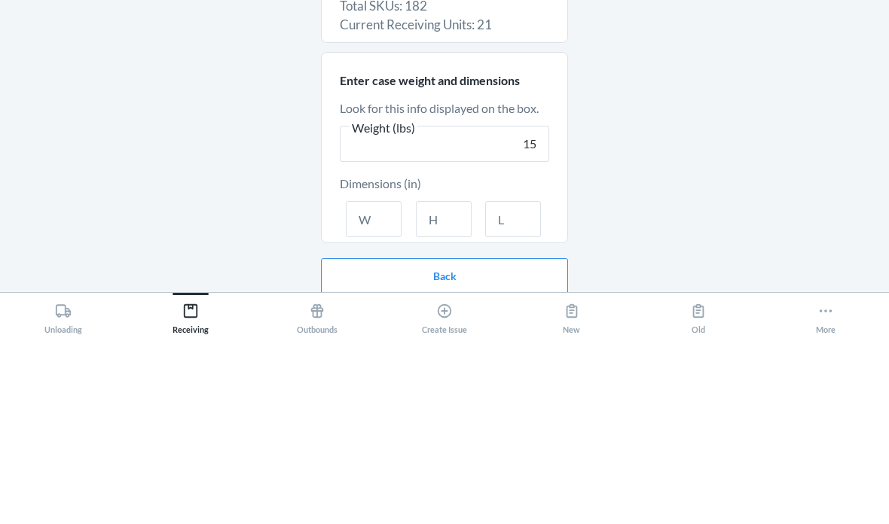
type input "15"
click at [383, 389] on input "text" at bounding box center [374, 407] width 56 height 36
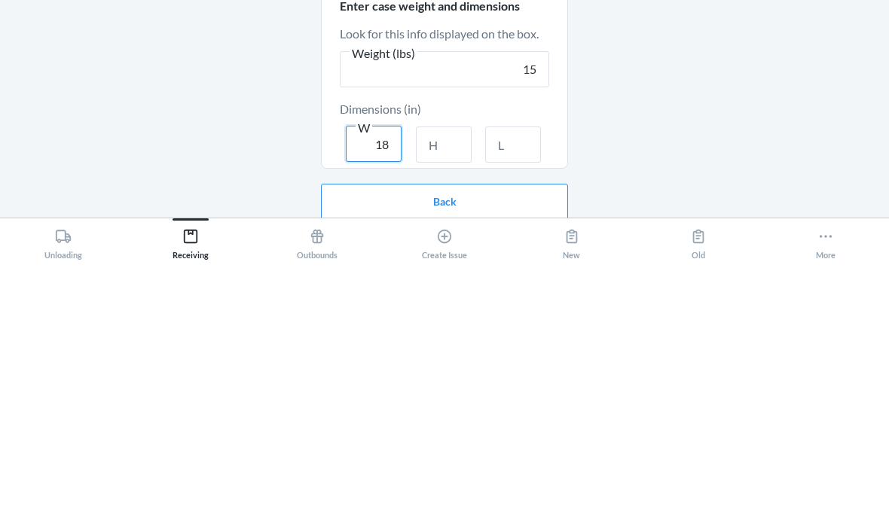
type input "18"
click at [455, 389] on input "text" at bounding box center [444, 407] width 56 height 36
type input "16"
click at [528, 389] on input "text" at bounding box center [513, 407] width 56 height 36
type input "30"
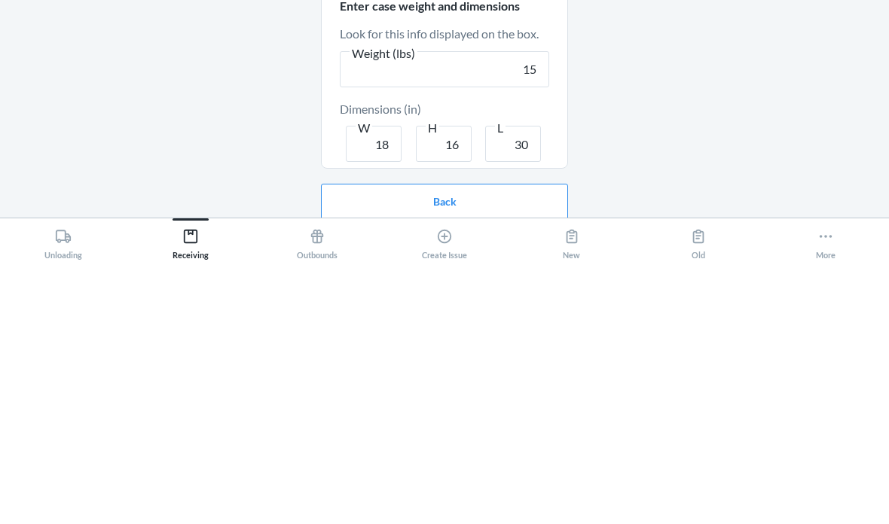
click at [714, 97] on div "00843353151629 - Ribbed Cotton Maternity&Nursing Bra | Black (Regular (B-D) / 1…" at bounding box center [444, 278] width 865 height 377
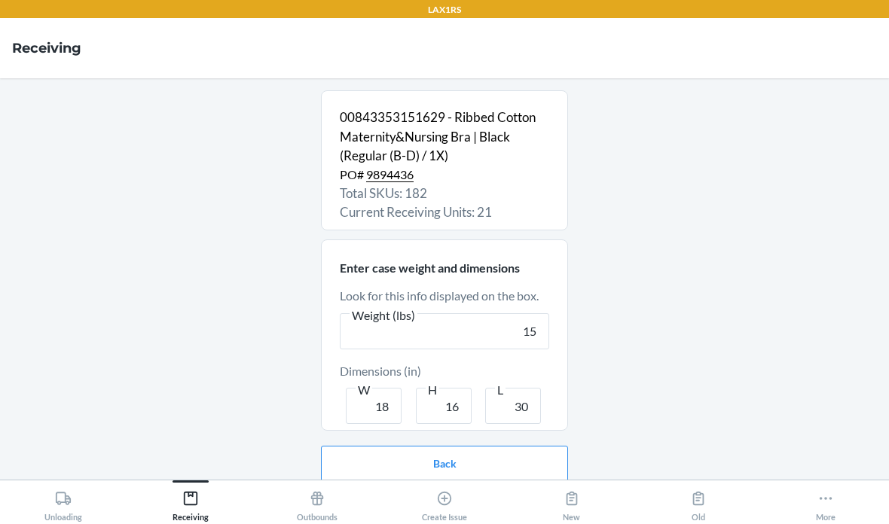
click at [467, 494] on button "Continue" at bounding box center [444, 512] width 247 height 36
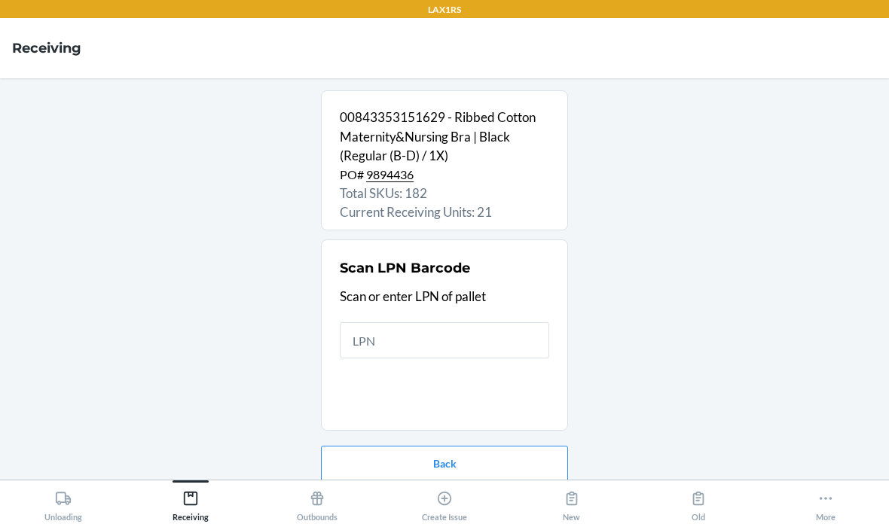
click at [496, 322] on input "text" at bounding box center [444, 340] width 209 height 36
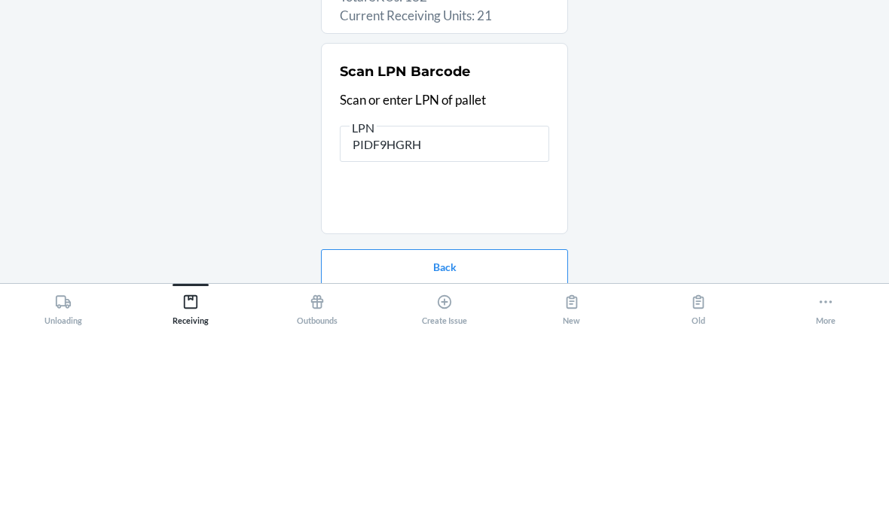
type input "PIDF9HGRH5"
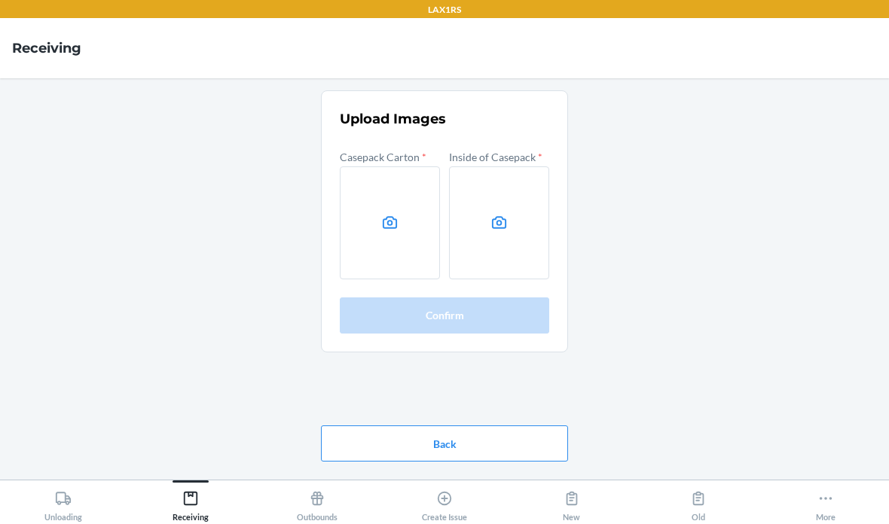
click at [417, 179] on label at bounding box center [390, 222] width 100 height 113
click at [0, 0] on input "file" at bounding box center [0, 0] width 0 height 0
click at [496, 214] on icon at bounding box center [498, 222] width 17 height 17
click at [0, 0] on input "file" at bounding box center [0, 0] width 0 height 0
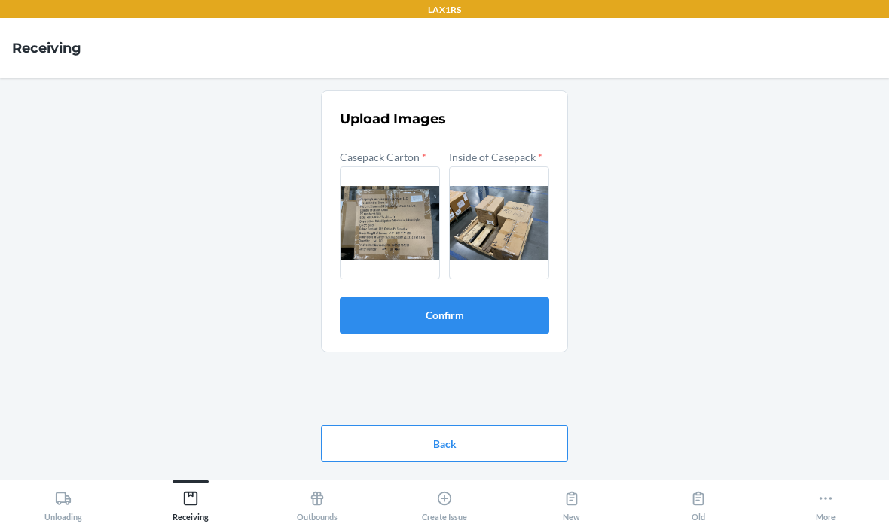
click at [475, 298] on button "Confirm" at bounding box center [444, 316] width 209 height 36
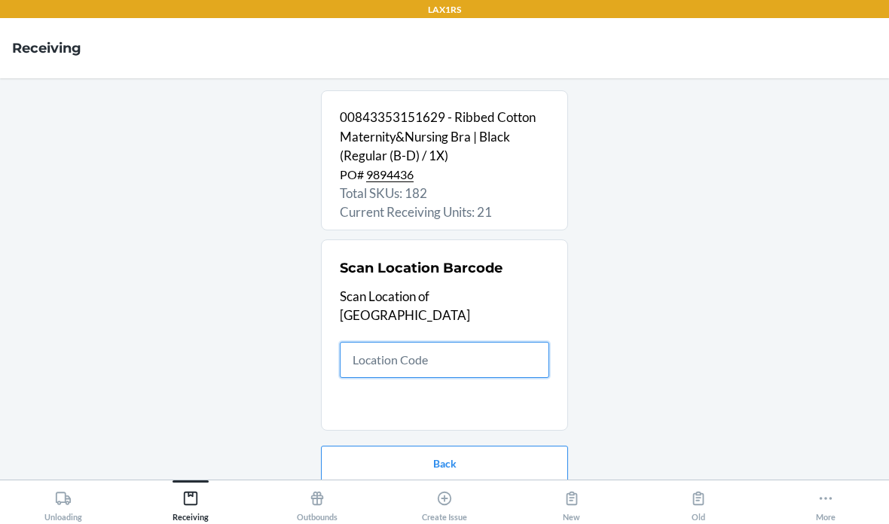
click at [417, 342] on input "text" at bounding box center [444, 360] width 209 height 36
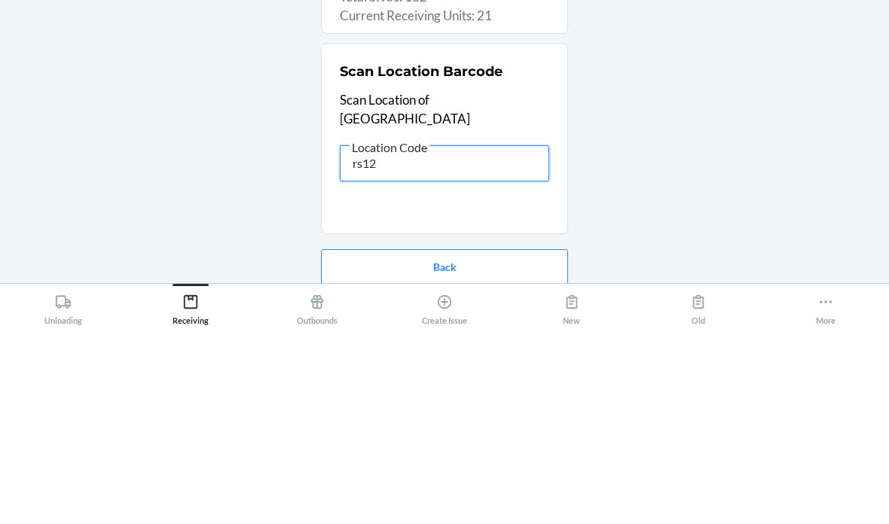
type input "rs120"
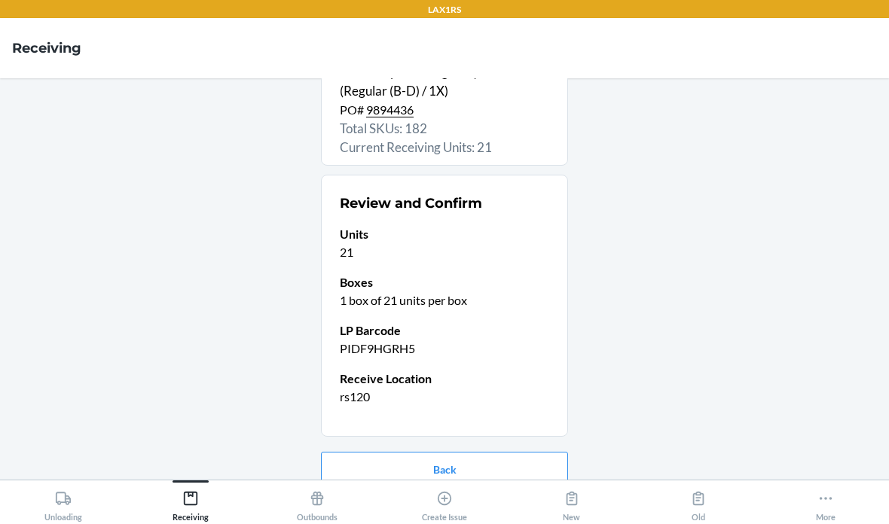
scroll to position [65, 0]
click at [500, 500] on button "Confirm receive" at bounding box center [444, 518] width 247 height 36
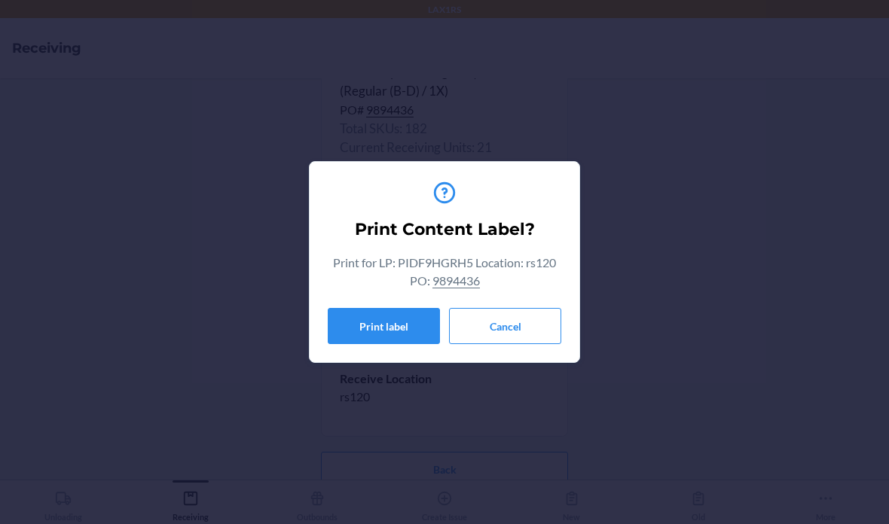
click at [523, 328] on button "Cancel" at bounding box center [505, 326] width 112 height 36
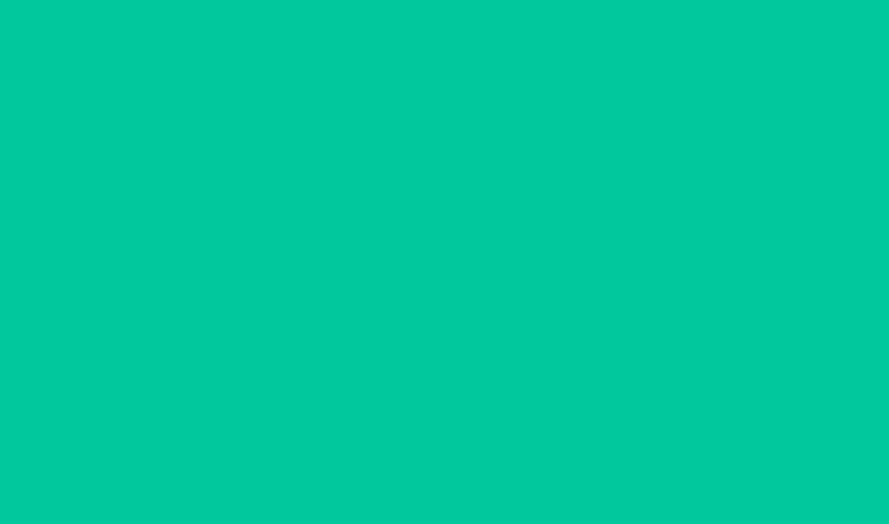
scroll to position [0, 0]
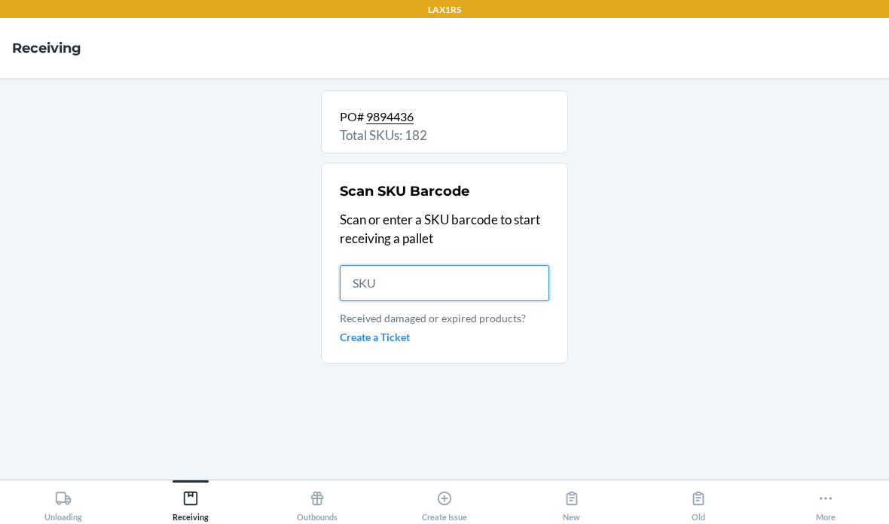
click at [448, 265] on input "text" at bounding box center [444, 283] width 209 height 36
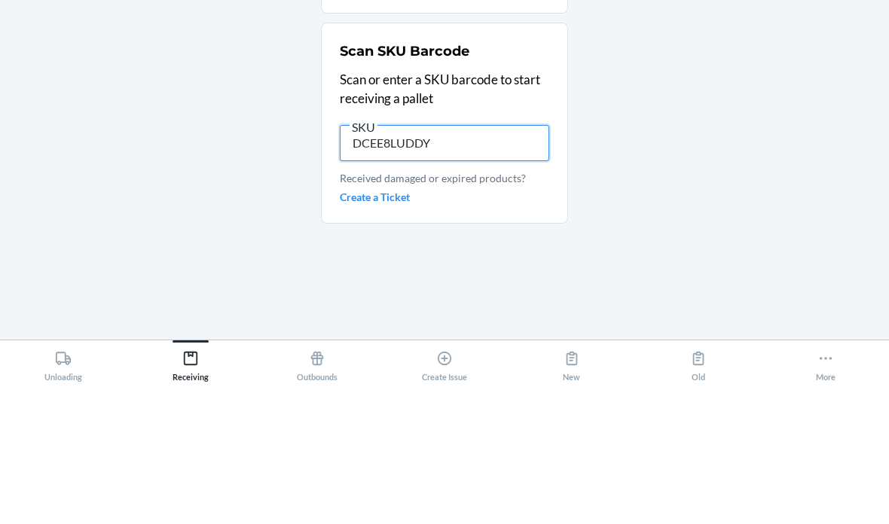
type input "DCEE8LUDDYD"
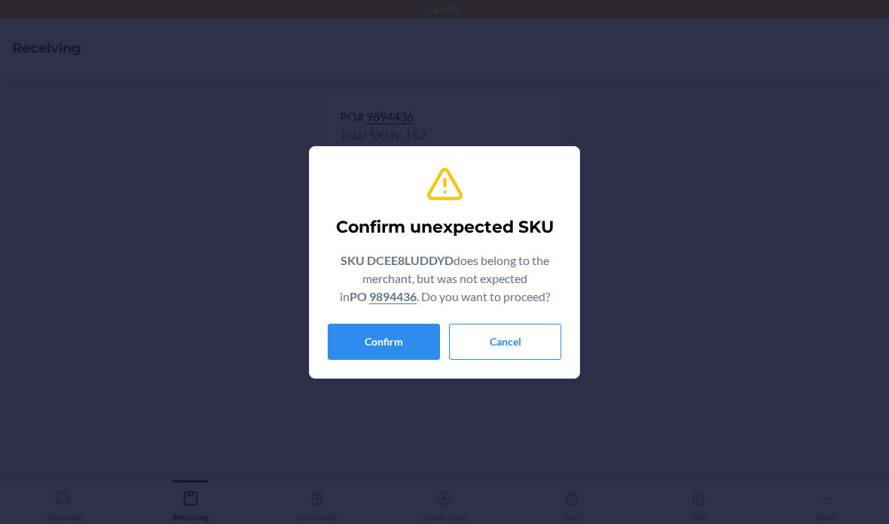
click at [399, 328] on button "Confirm" at bounding box center [384, 342] width 112 height 36
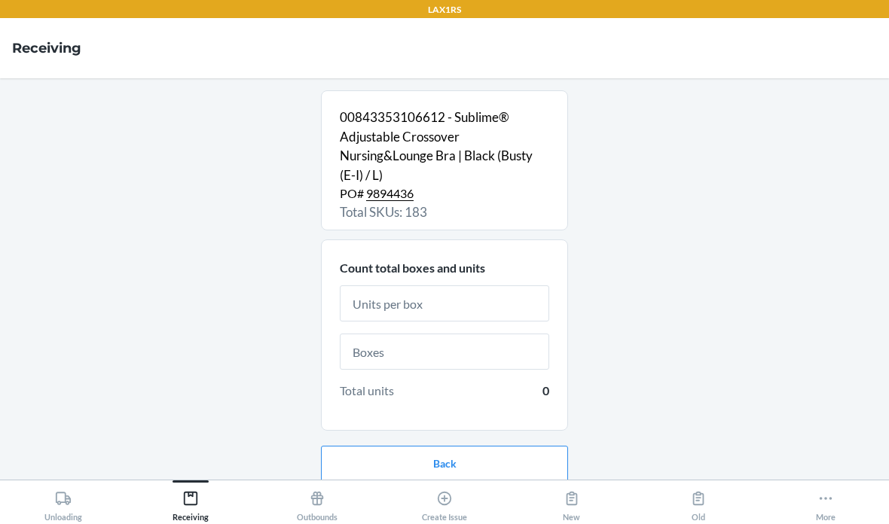
click at [494, 286] on input "text" at bounding box center [444, 304] width 209 height 36
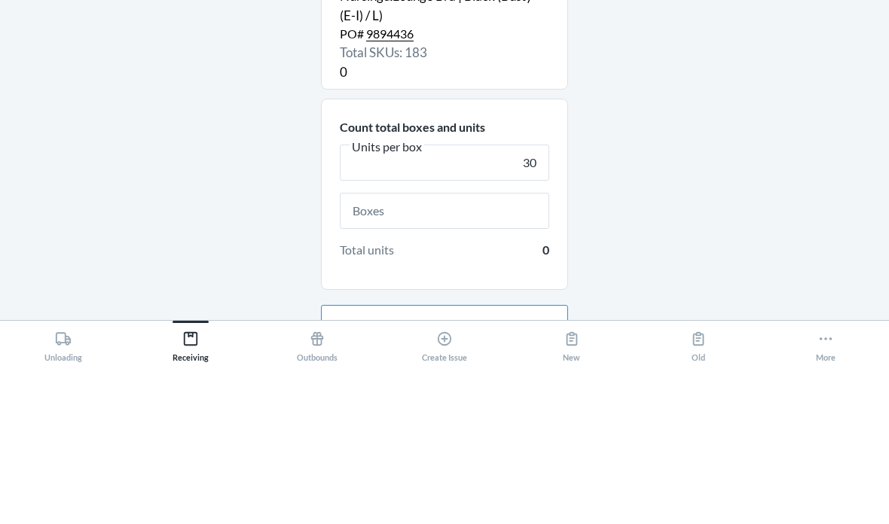
type input "30"
click at [525, 353] on input "text" at bounding box center [444, 371] width 209 height 36
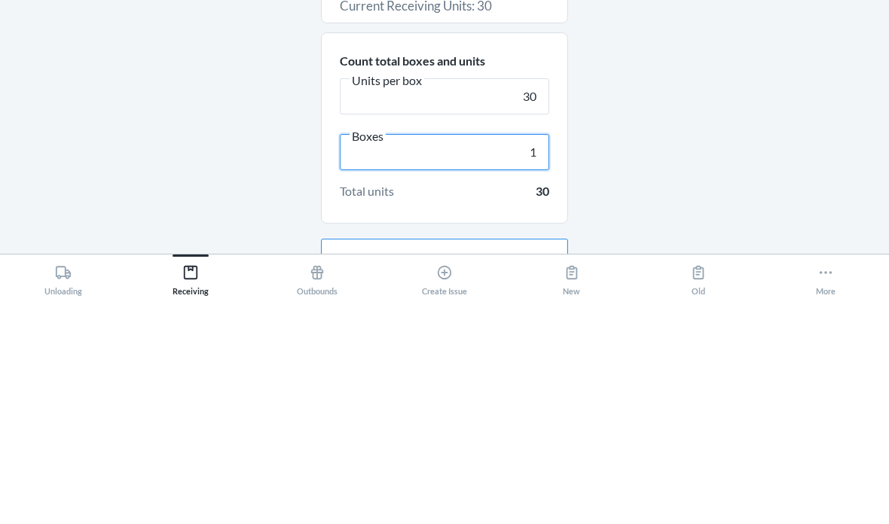
type input "1"
click at [768, 104] on div "00843353106612 - Sublime® Adjustable Crossover Nursing&Lounge Bra | Black (Bust…" at bounding box center [444, 278] width 865 height 377
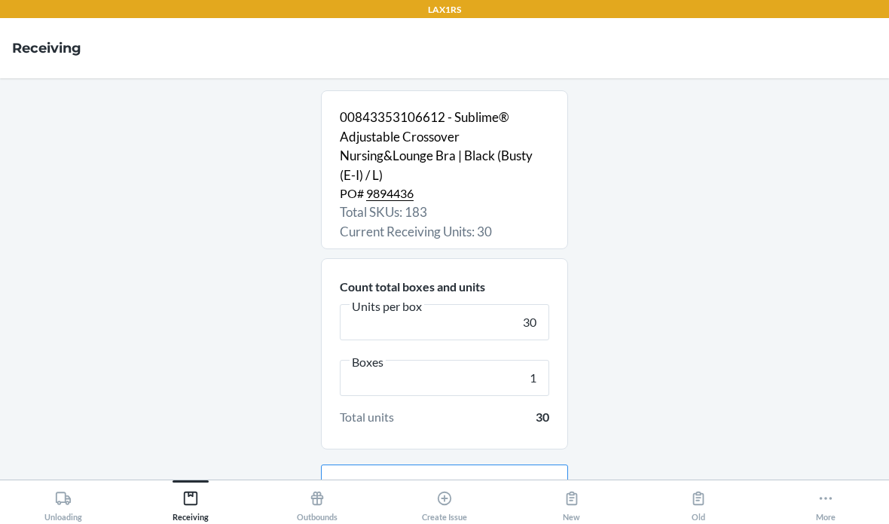
click at [502, 513] on button "Continue" at bounding box center [444, 531] width 247 height 36
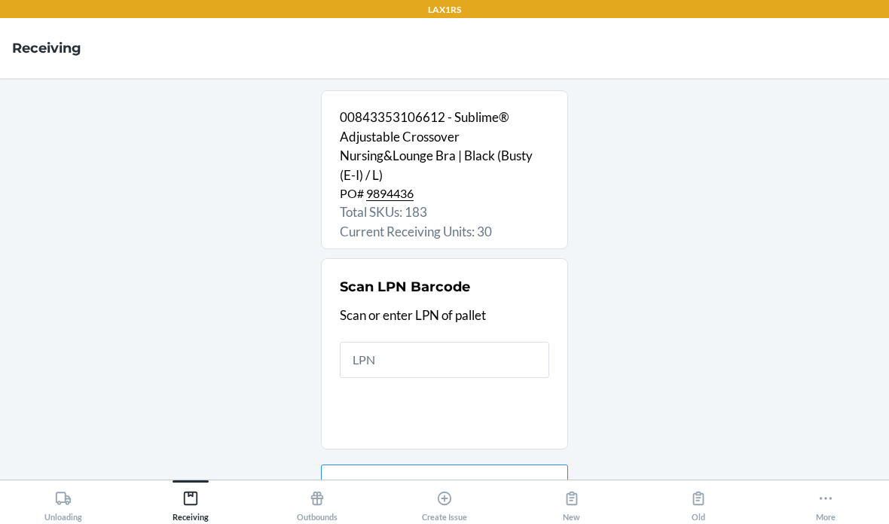
click at [502, 342] on input "text" at bounding box center [444, 360] width 209 height 36
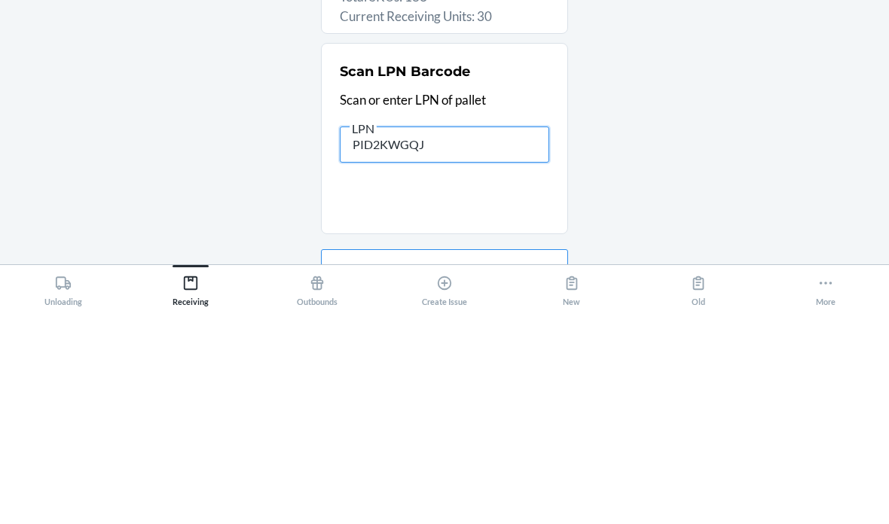
type input "PID2KWGQJ8"
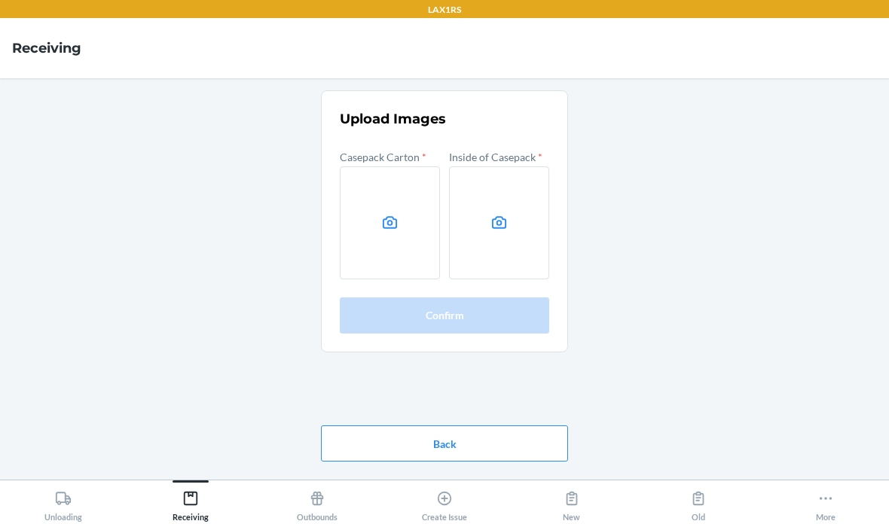
click at [404, 166] on label at bounding box center [390, 222] width 100 height 113
click at [0, 0] on input "file" at bounding box center [0, 0] width 0 height 0
click at [498, 214] on icon at bounding box center [498, 222] width 17 height 17
click at [0, 0] on input "file" at bounding box center [0, 0] width 0 height 0
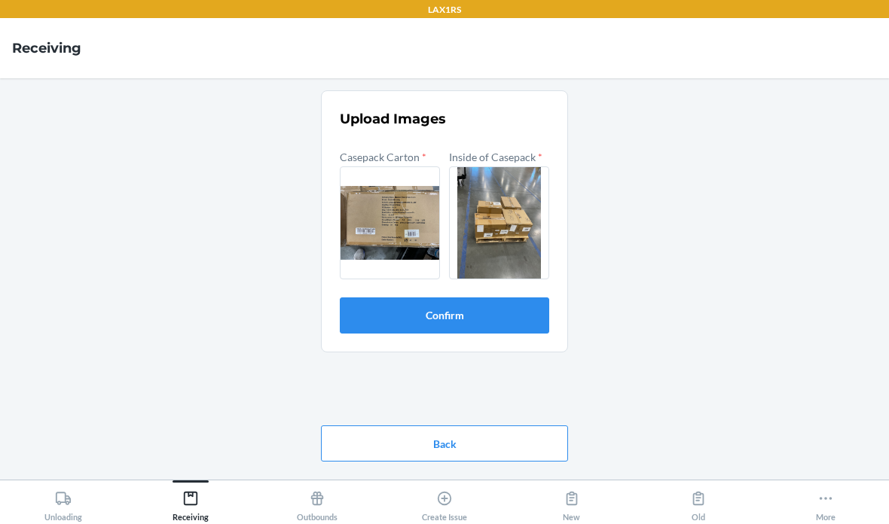
click at [502, 298] on button "Confirm" at bounding box center [444, 316] width 209 height 36
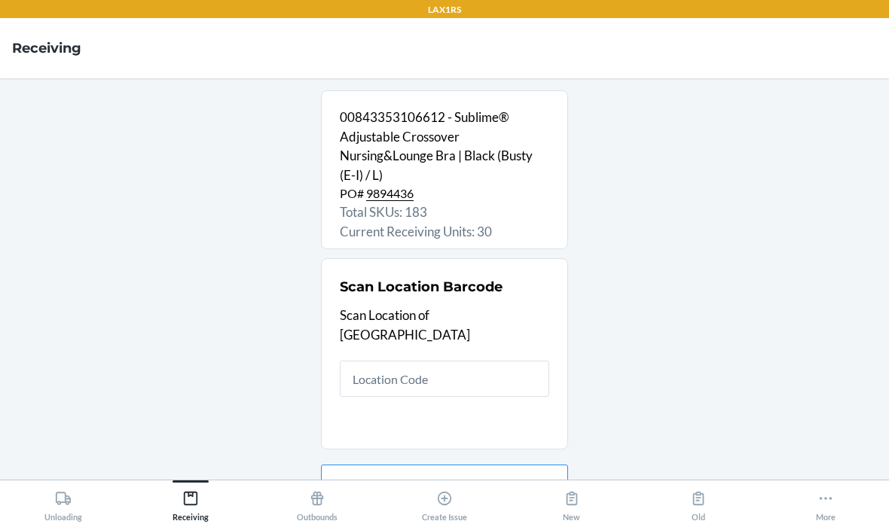
click at [487, 361] on input "text" at bounding box center [444, 379] width 209 height 36
click at [459, 361] on input "text" at bounding box center [444, 379] width 209 height 36
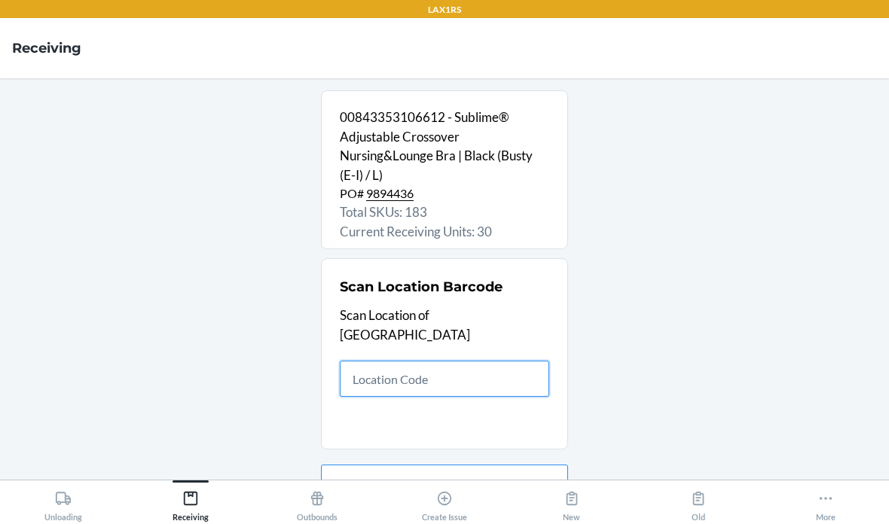
click at [434, 361] on input "text" at bounding box center [444, 379] width 209 height 36
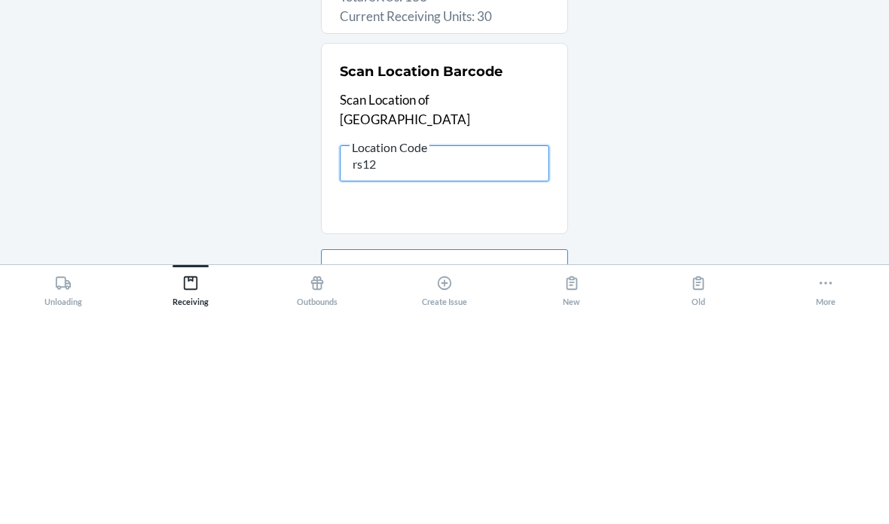
type input "rs120"
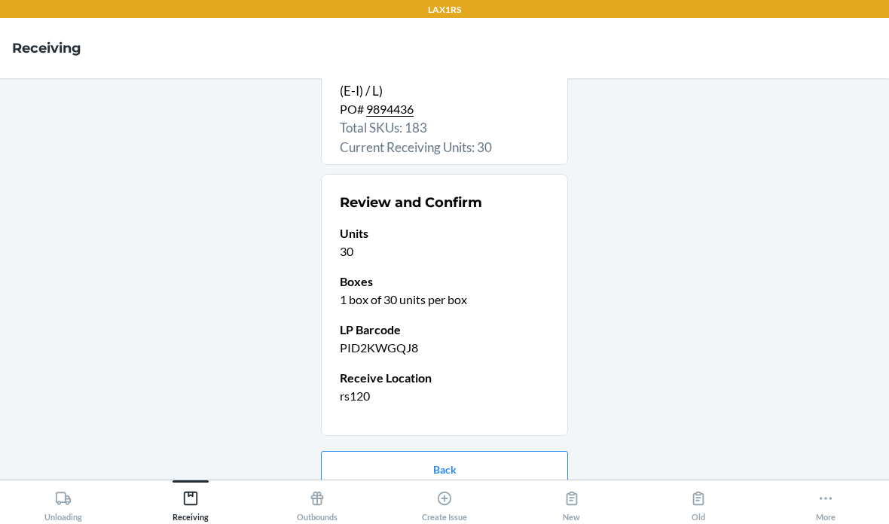
scroll to position [84, 0]
click at [519, 500] on button "Confirm receive" at bounding box center [444, 518] width 247 height 36
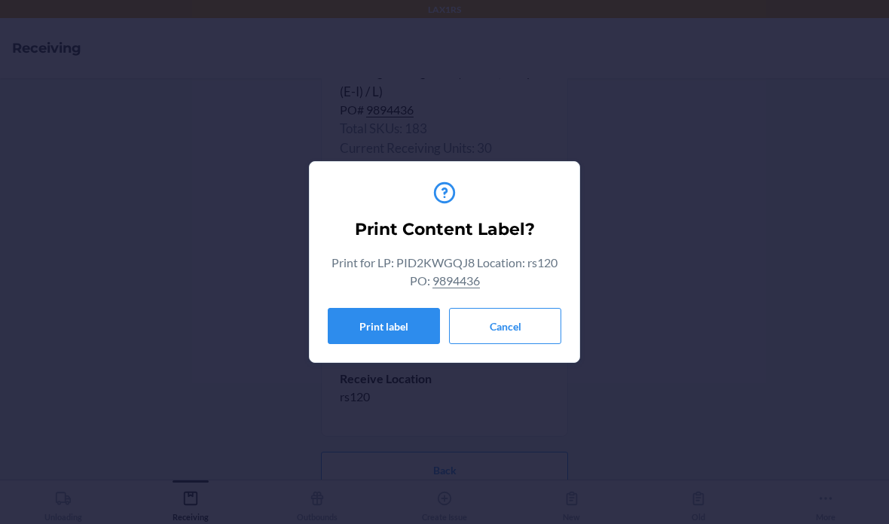
click at [515, 316] on button "Cancel" at bounding box center [505, 326] width 112 height 36
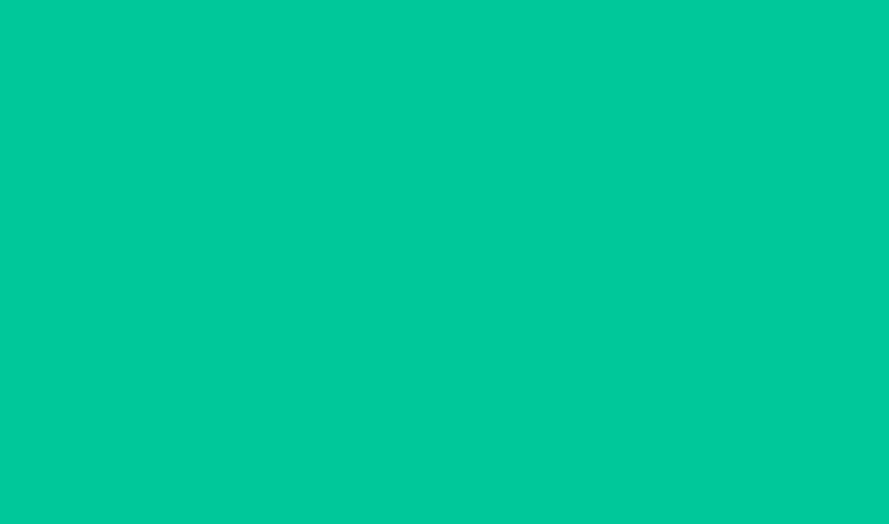
scroll to position [0, 0]
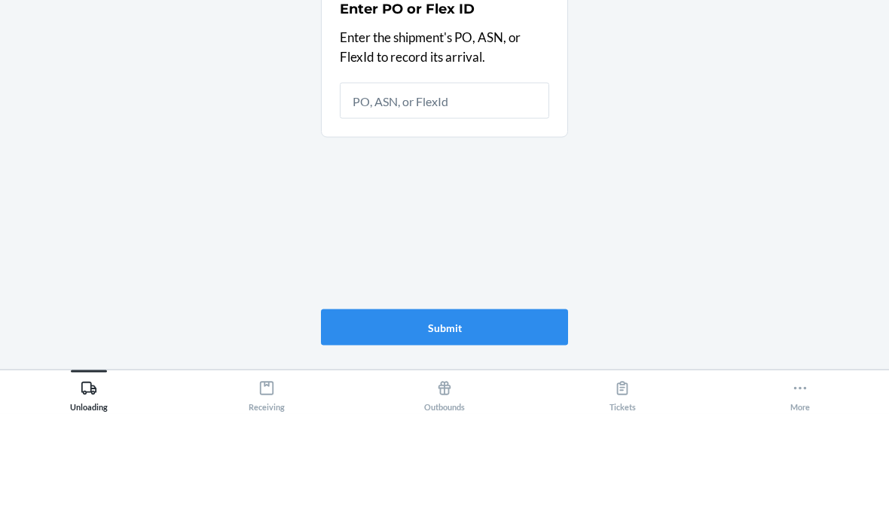
scroll to position [60, 0]
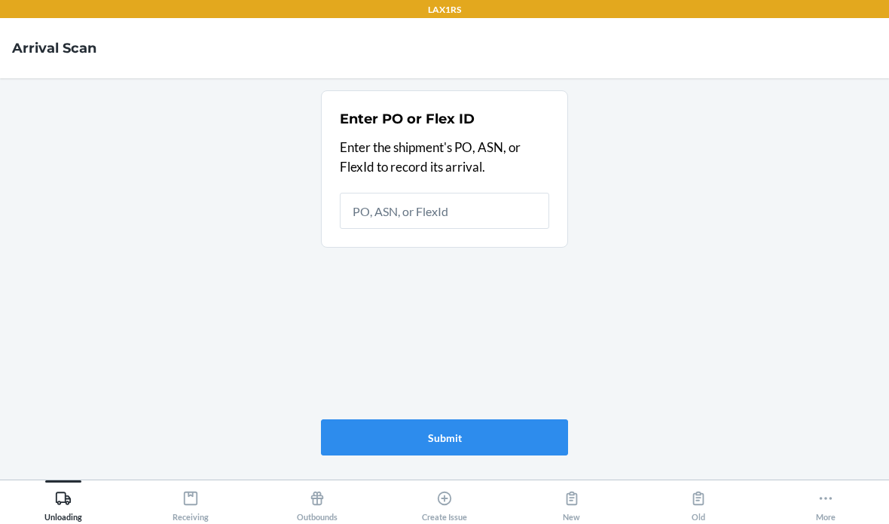
click at [820, 489] on div "More" at bounding box center [826, 503] width 20 height 38
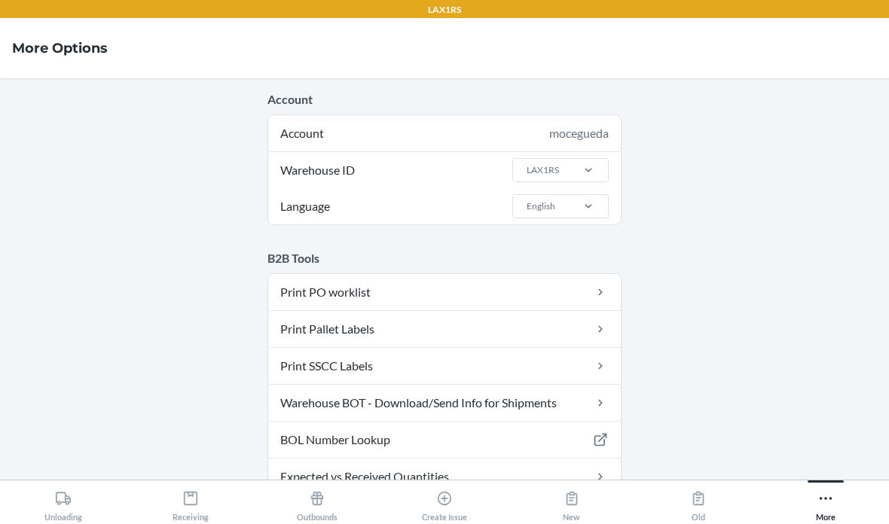
click at [503, 274] on link "Print PO worklist" at bounding box center [444, 292] width 353 height 36
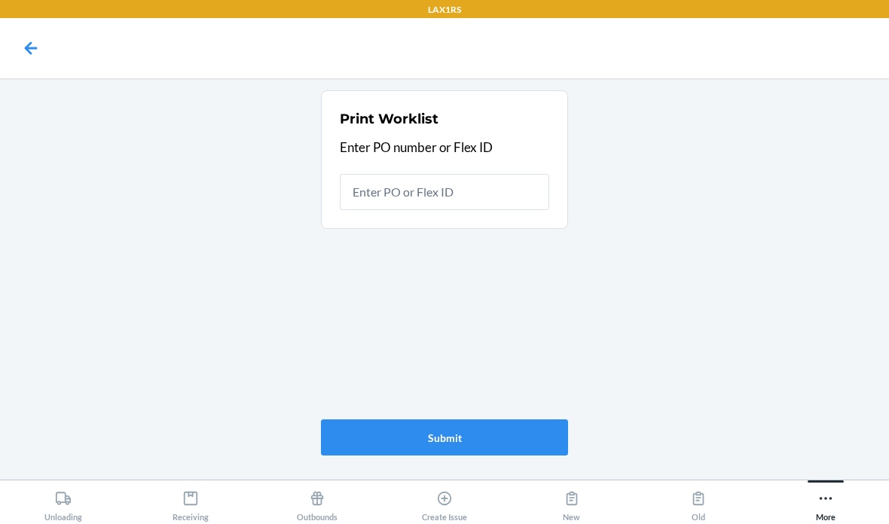
click at [487, 174] on input "text" at bounding box center [444, 192] width 209 height 36
click at [424, 174] on input "text" at bounding box center [444, 192] width 209 height 36
click at [414, 174] on input "text" at bounding box center [444, 192] width 209 height 36
click at [413, 174] on input "text" at bounding box center [444, 192] width 209 height 36
click at [432, 174] on input "text" at bounding box center [444, 192] width 209 height 36
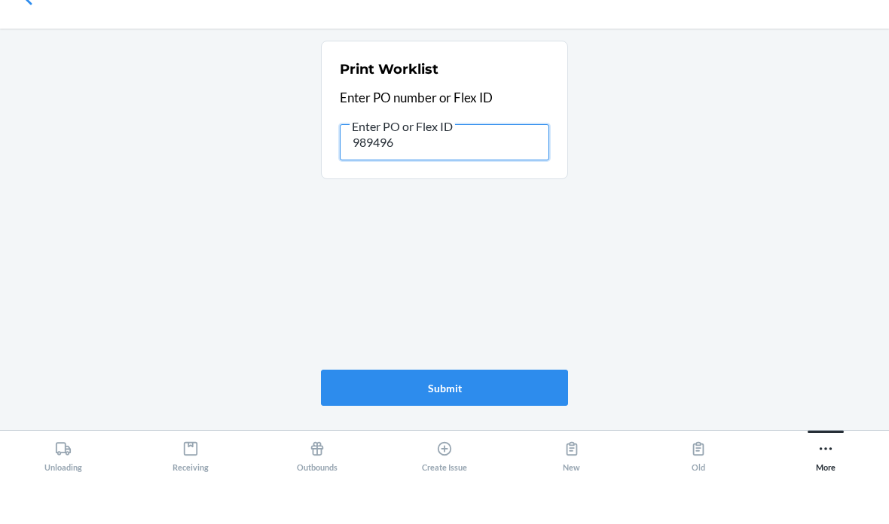
type input "9894963"
